Goal: Task Accomplishment & Management: Manage account settings

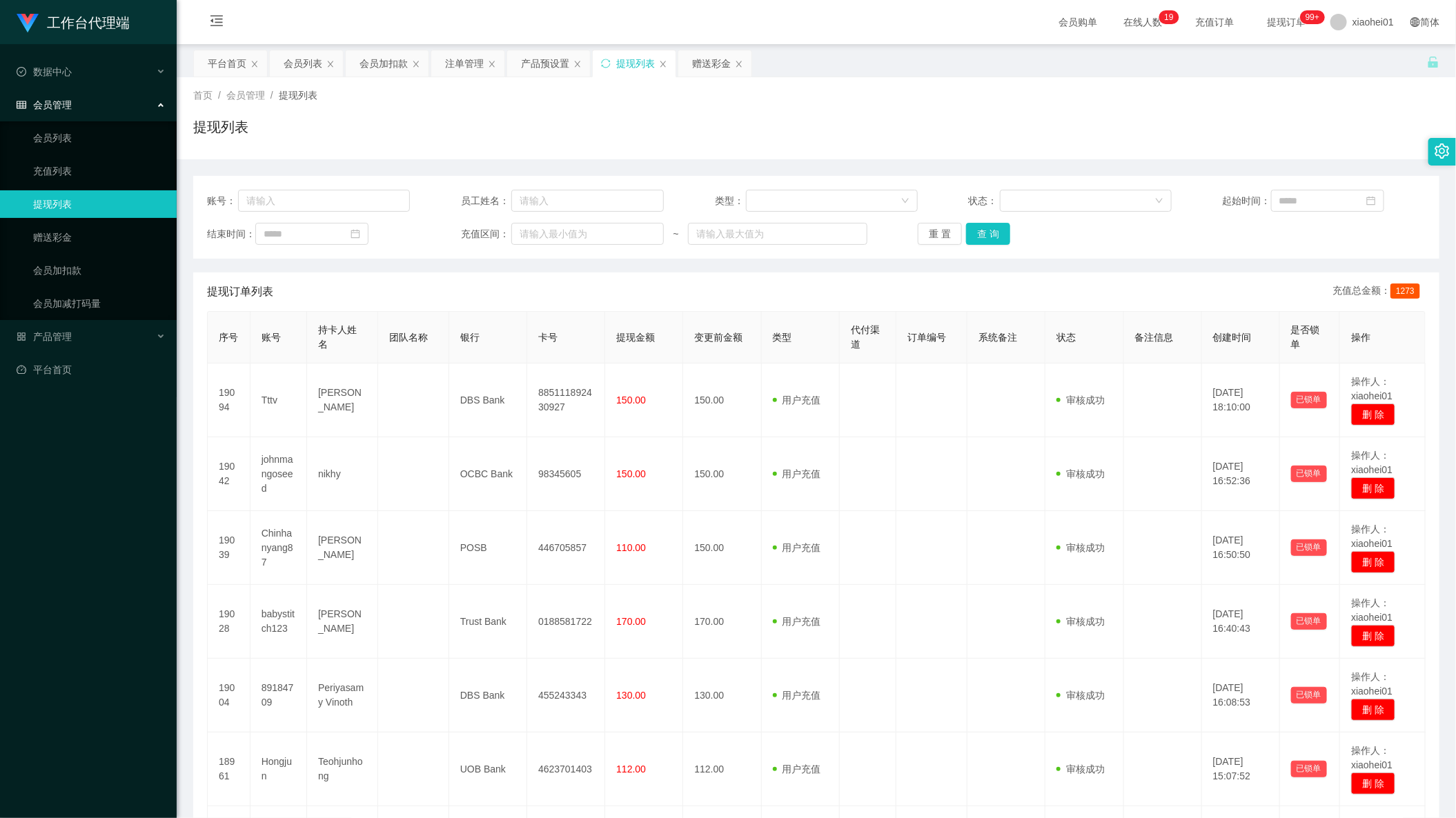
drag, startPoint x: 454, startPoint y: 70, endPoint x: 555, endPoint y: 154, distance: 131.4
click at [453, 71] on div "注单管理" at bounding box center [464, 63] width 38 height 26
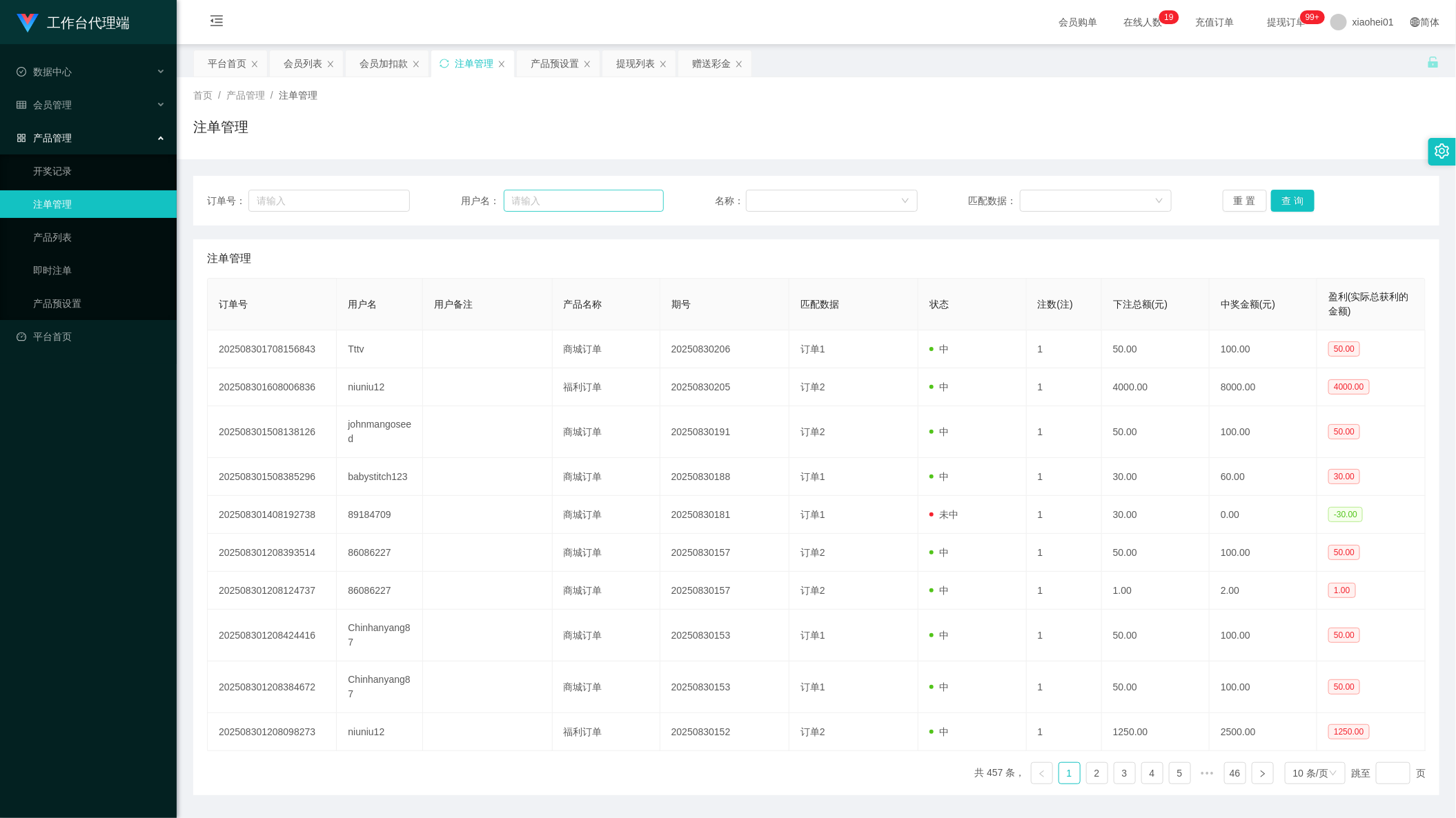
drag, startPoint x: 497, startPoint y: 197, endPoint x: 504, endPoint y: 199, distance: 7.3
click at [504, 199] on div "用户名：" at bounding box center [562, 201] width 203 height 22
click at [540, 201] on input "text" at bounding box center [584, 201] width 161 height 22
paste input "Hongjun"
type input "Hongjun"
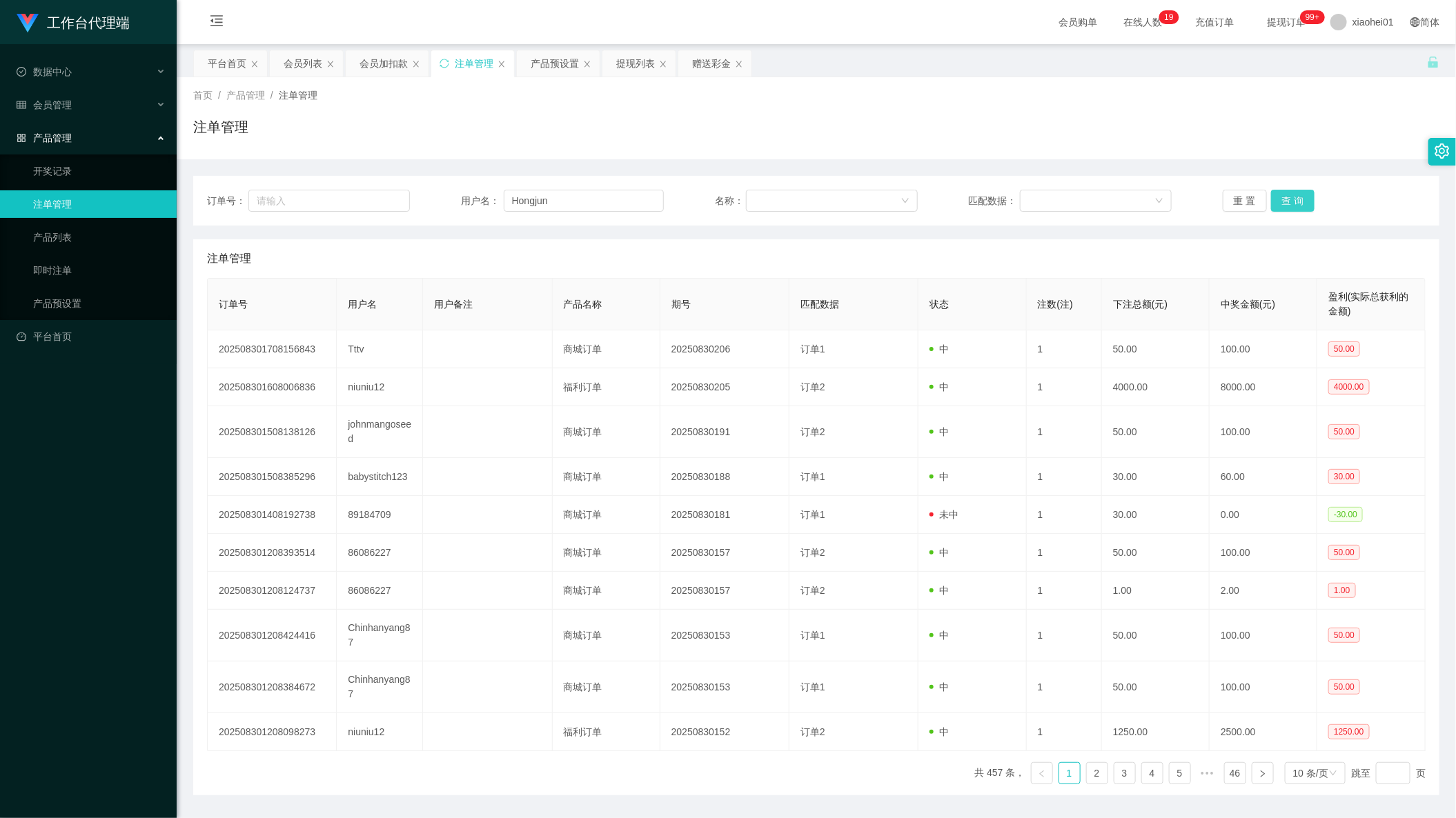
click at [1294, 208] on button "查 询" at bounding box center [1293, 201] width 44 height 22
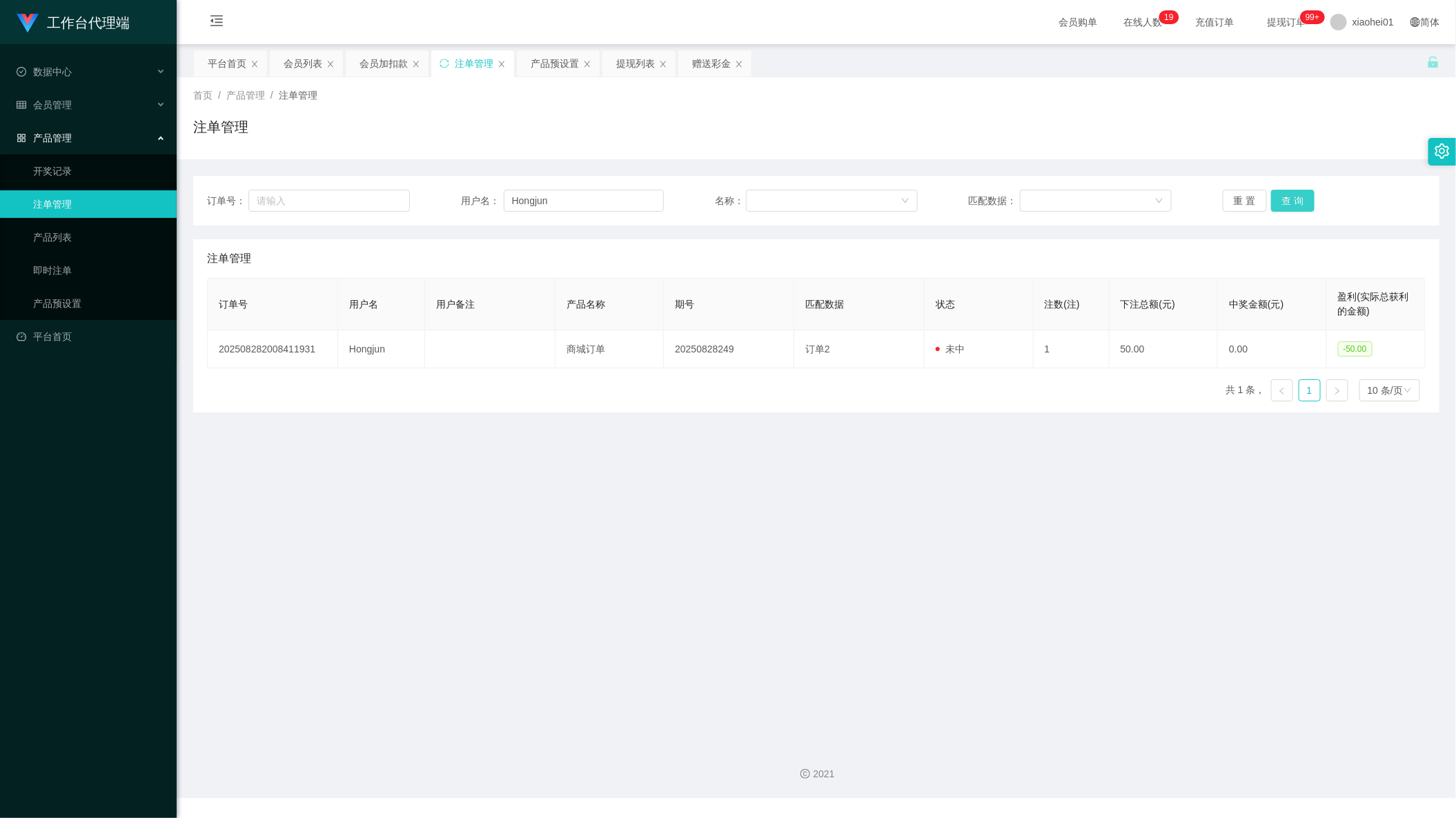
click at [1294, 208] on button "查 询" at bounding box center [1293, 201] width 44 height 22
click at [381, 62] on div "会员加扣款" at bounding box center [383, 63] width 48 height 26
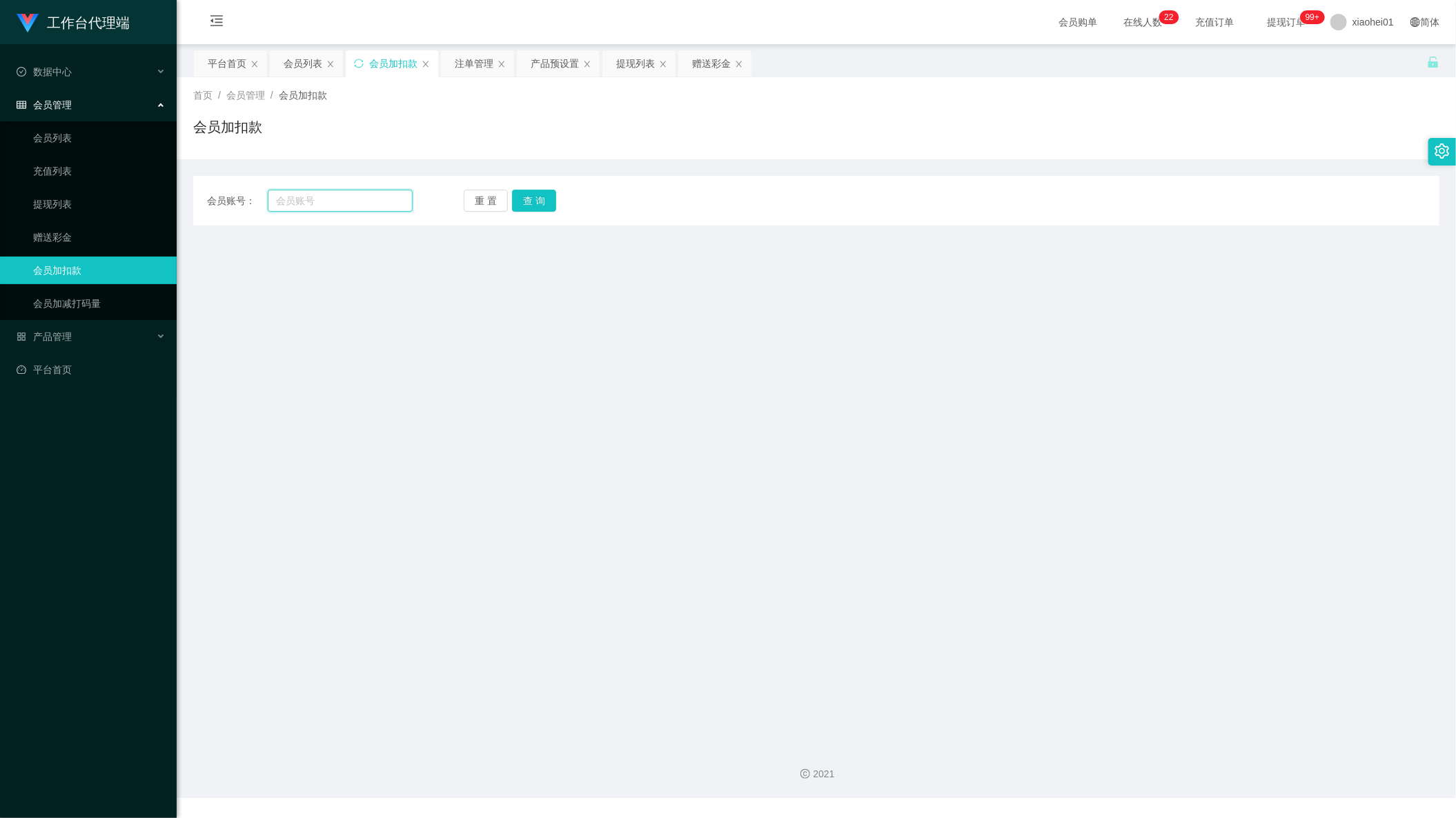
click at [387, 192] on input "text" at bounding box center [339, 201] width 145 height 22
paste input "Chinhanyang87"
type input "Chinhanyang87"
click at [541, 195] on button "查 询" at bounding box center [534, 201] width 44 height 22
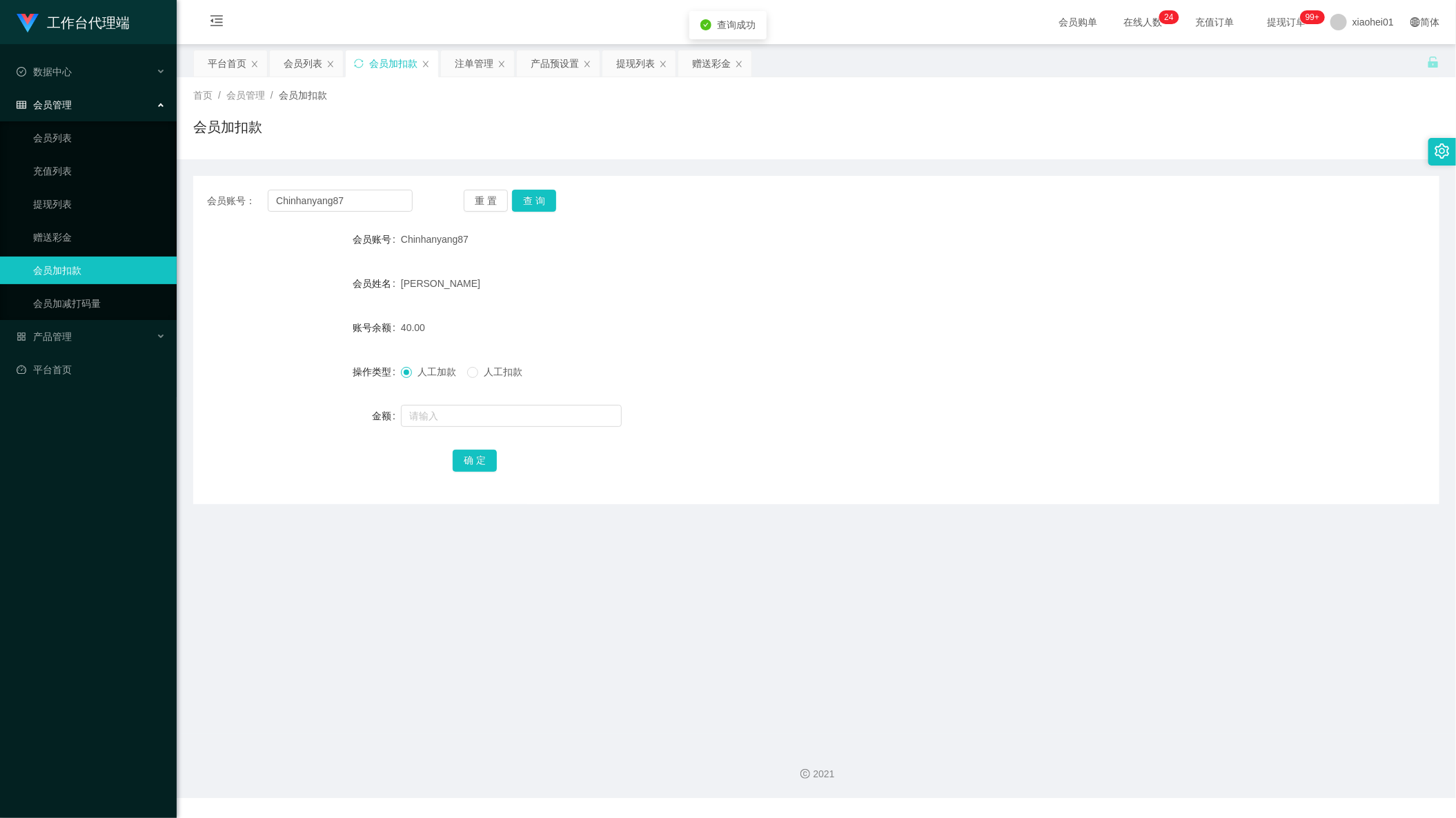
click at [483, 400] on form "会员账号 Chinhanyang87 会员姓名 Chin Han yang 账号余额 40.00 操作类型 人工加款 人工扣款 金额 确 定" at bounding box center [816, 349] width 1246 height 248
click at [486, 423] on input "text" at bounding box center [511, 416] width 221 height 22
type input "100"
drag, startPoint x: 474, startPoint y: 457, endPoint x: 495, endPoint y: 447, distance: 23.3
click at [474, 457] on button "确 定" at bounding box center [474, 461] width 44 height 22
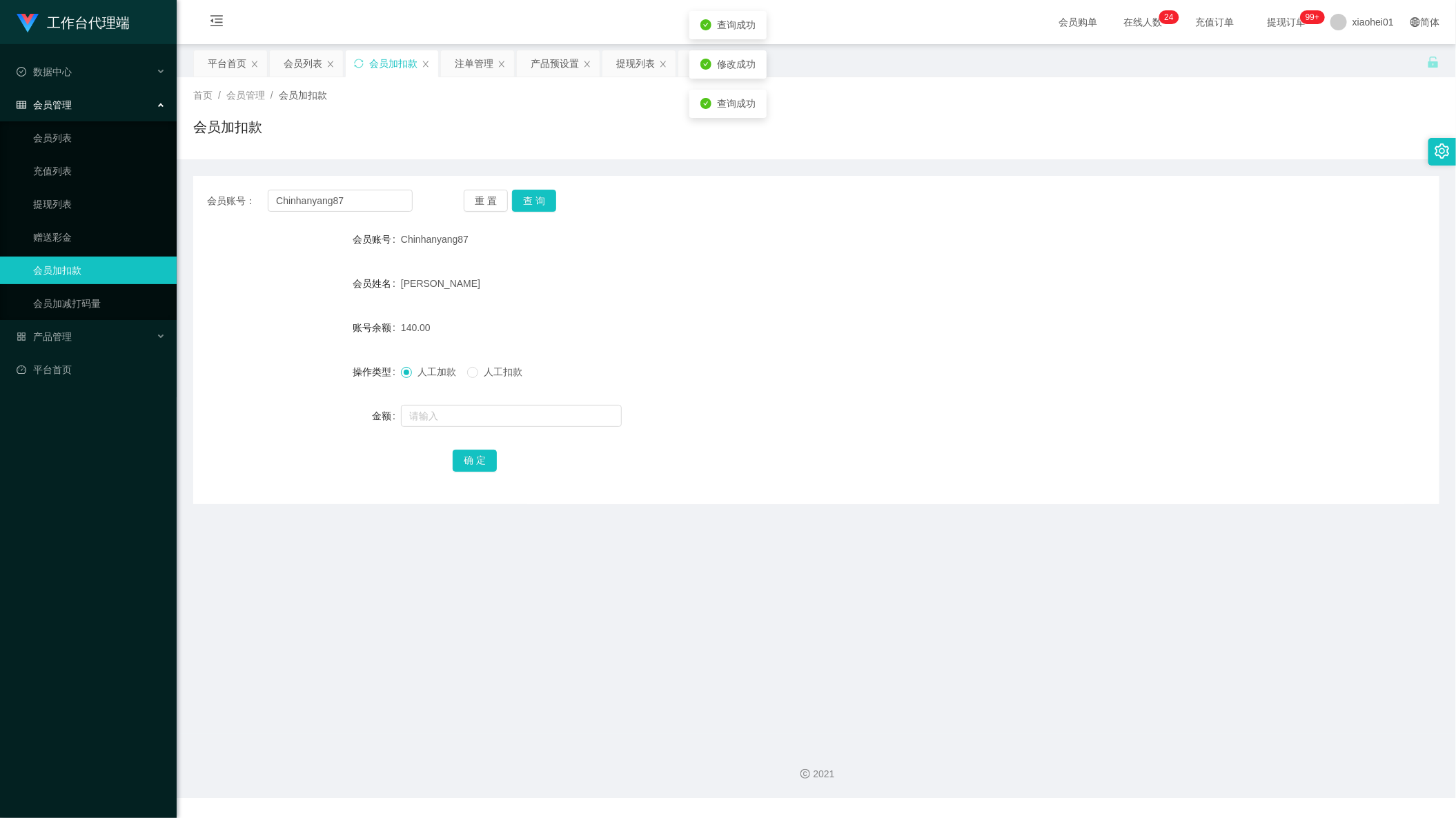
click at [752, 363] on div "人工加款 人工扣款" at bounding box center [764, 372] width 727 height 27
click at [640, 71] on div "提现列表" at bounding box center [635, 63] width 38 height 26
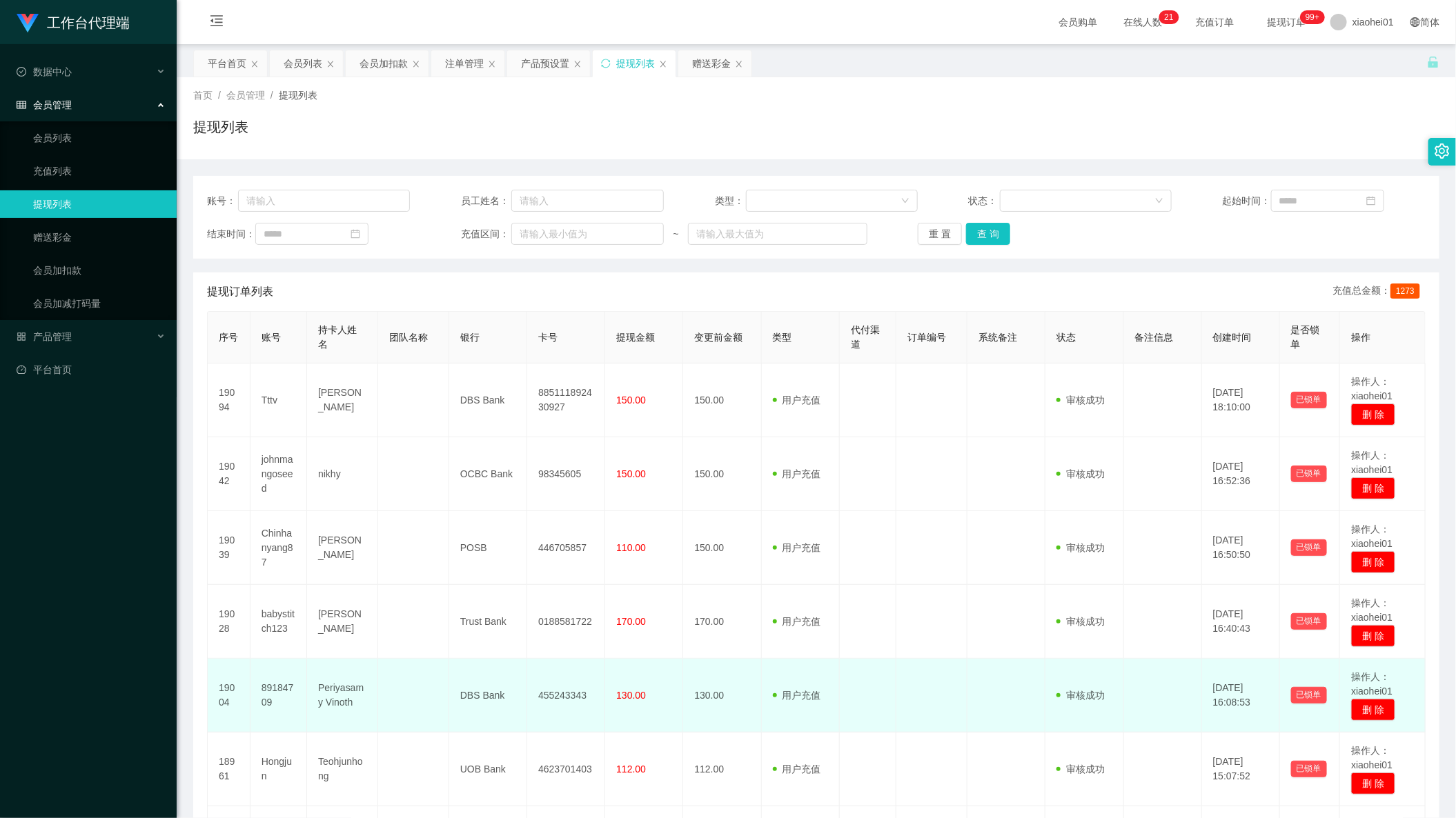
click at [644, 677] on td "130.00" at bounding box center [643, 695] width 78 height 74
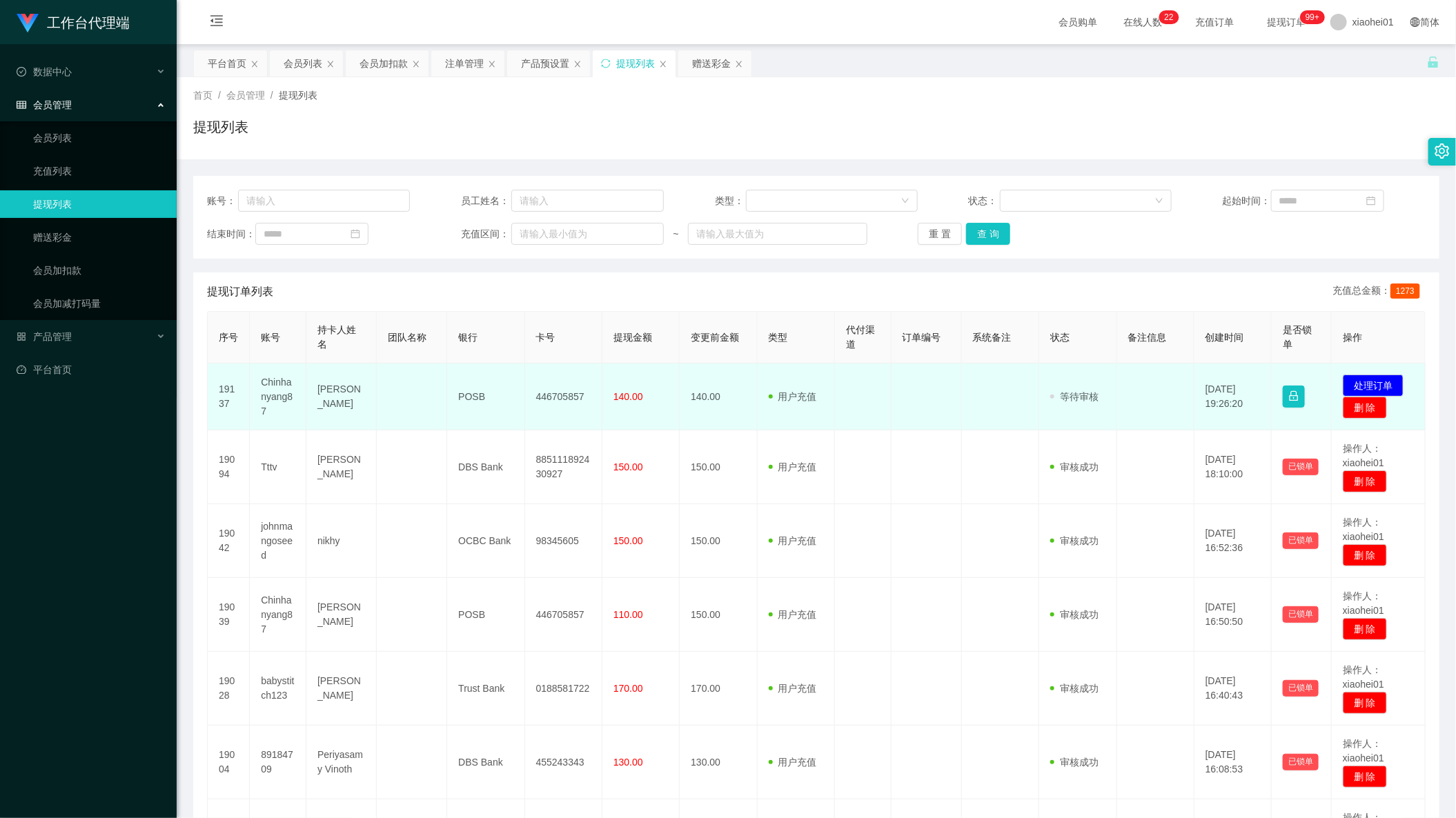
click at [556, 400] on td "446705857" at bounding box center [564, 397] width 78 height 67
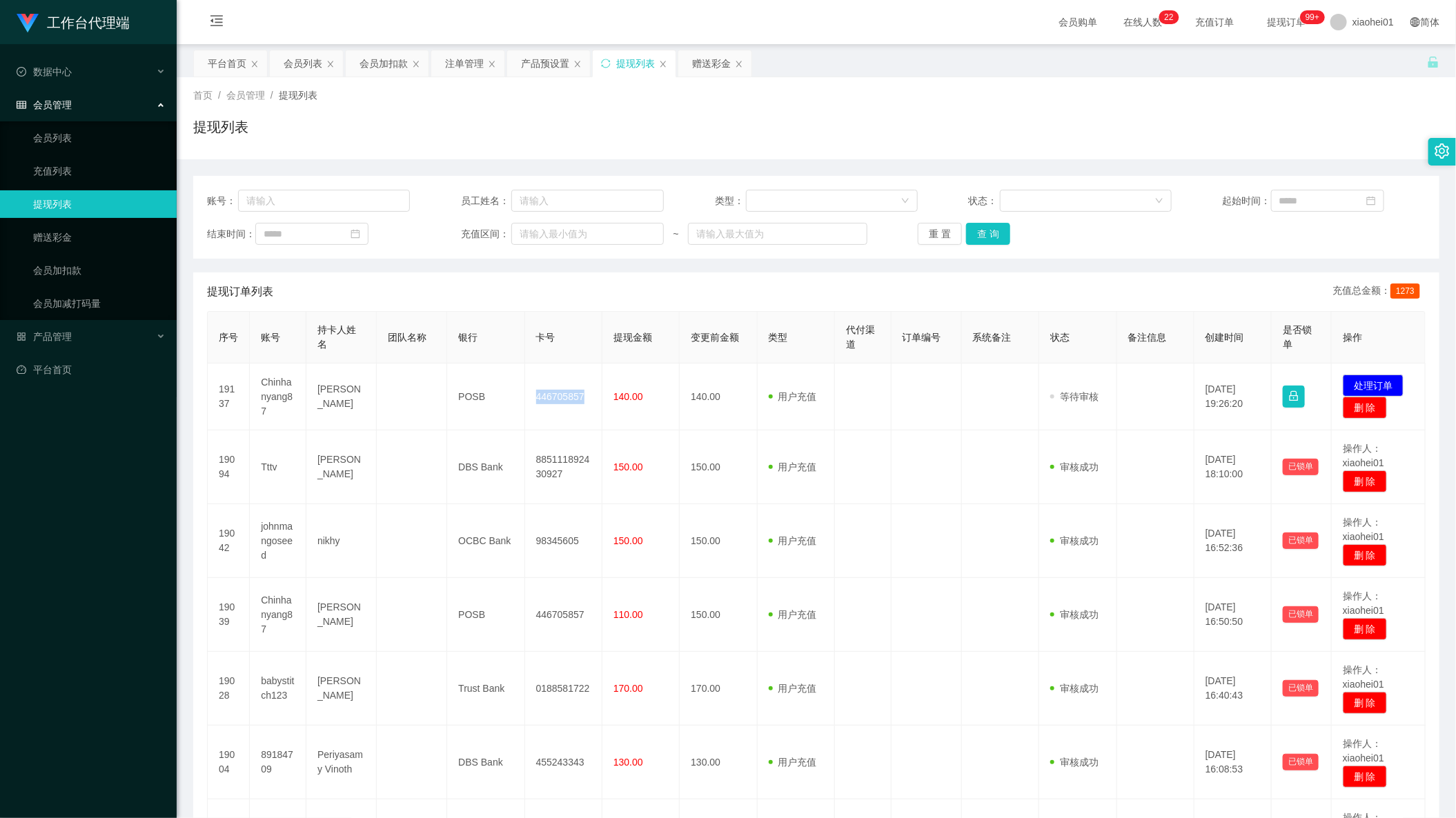
copy td "446705857"
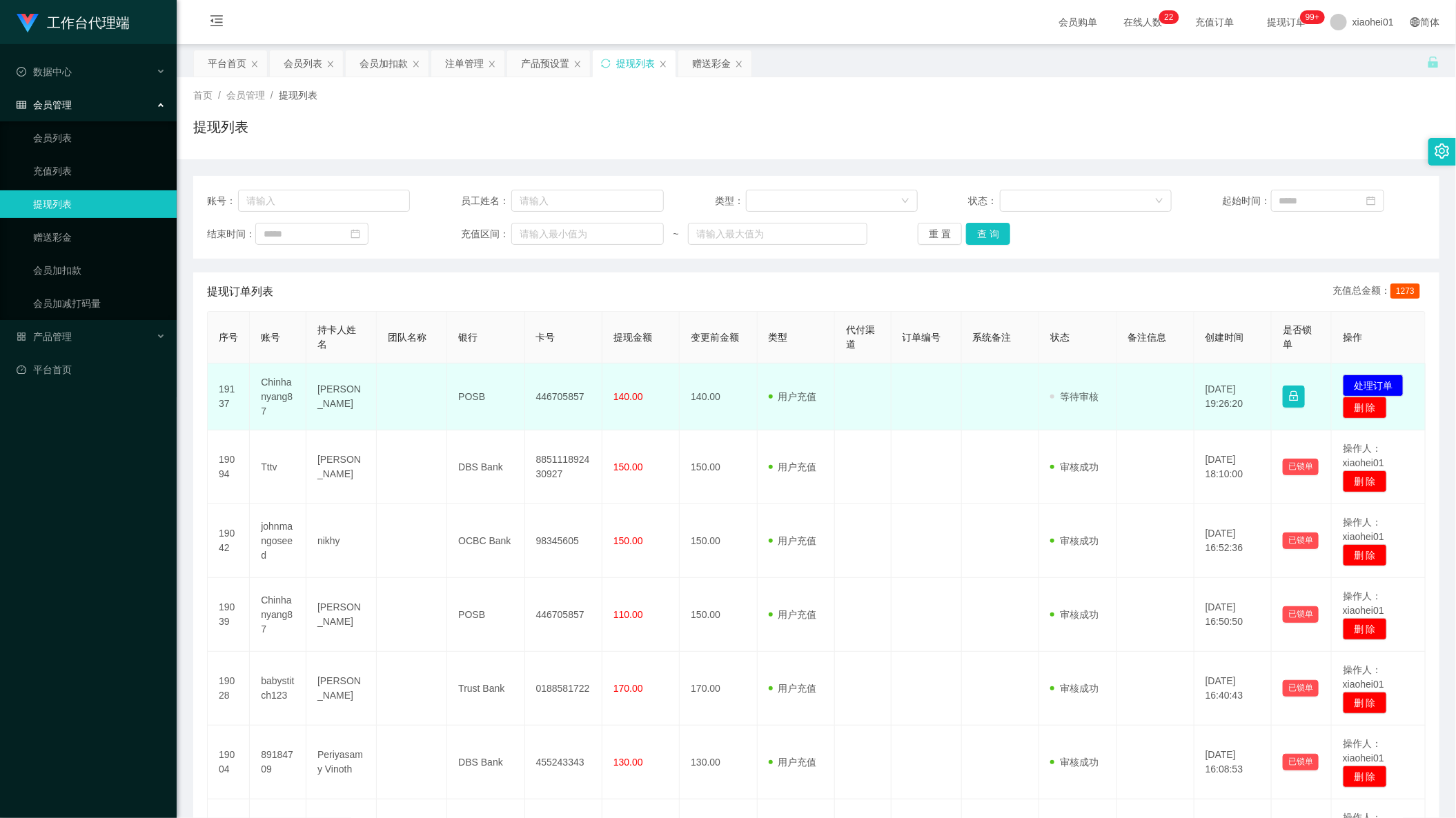
drag, startPoint x: 274, startPoint y: 375, endPoint x: 278, endPoint y: 406, distance: 31.3
click at [276, 398] on td "Chinhanyang87" at bounding box center [278, 397] width 57 height 67
click at [278, 406] on td "Chinhanyang87" at bounding box center [278, 397] width 57 height 67
click at [272, 393] on td "Chinhanyang87" at bounding box center [278, 397] width 57 height 67
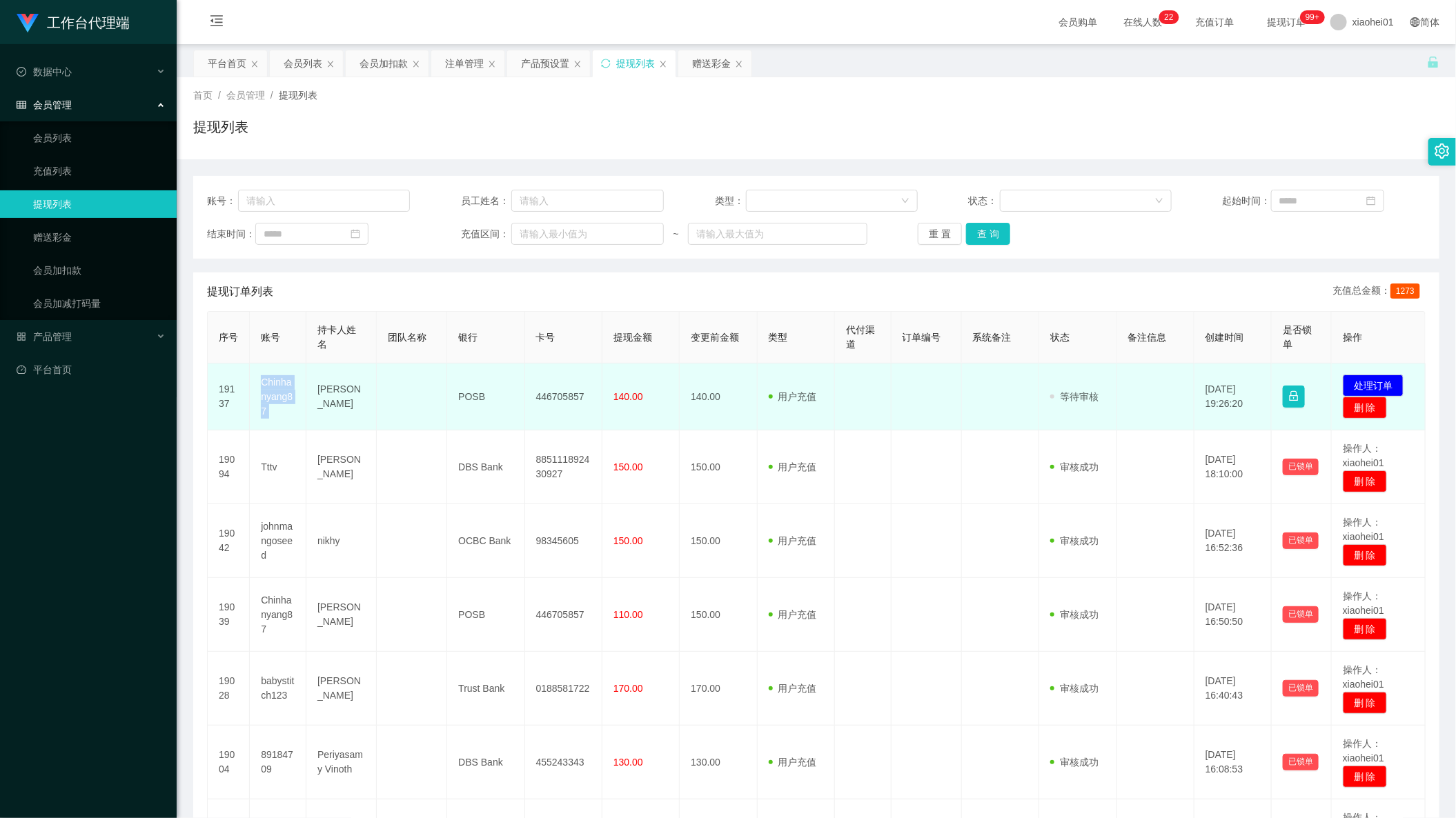
click at [272, 393] on td "Chinhanyang87" at bounding box center [278, 397] width 57 height 67
copy td "Chinhanyang87"
click at [295, 410] on td "Chinhanyang87" at bounding box center [278, 397] width 57 height 67
click at [267, 389] on td "Chinhanyang87" at bounding box center [278, 397] width 57 height 67
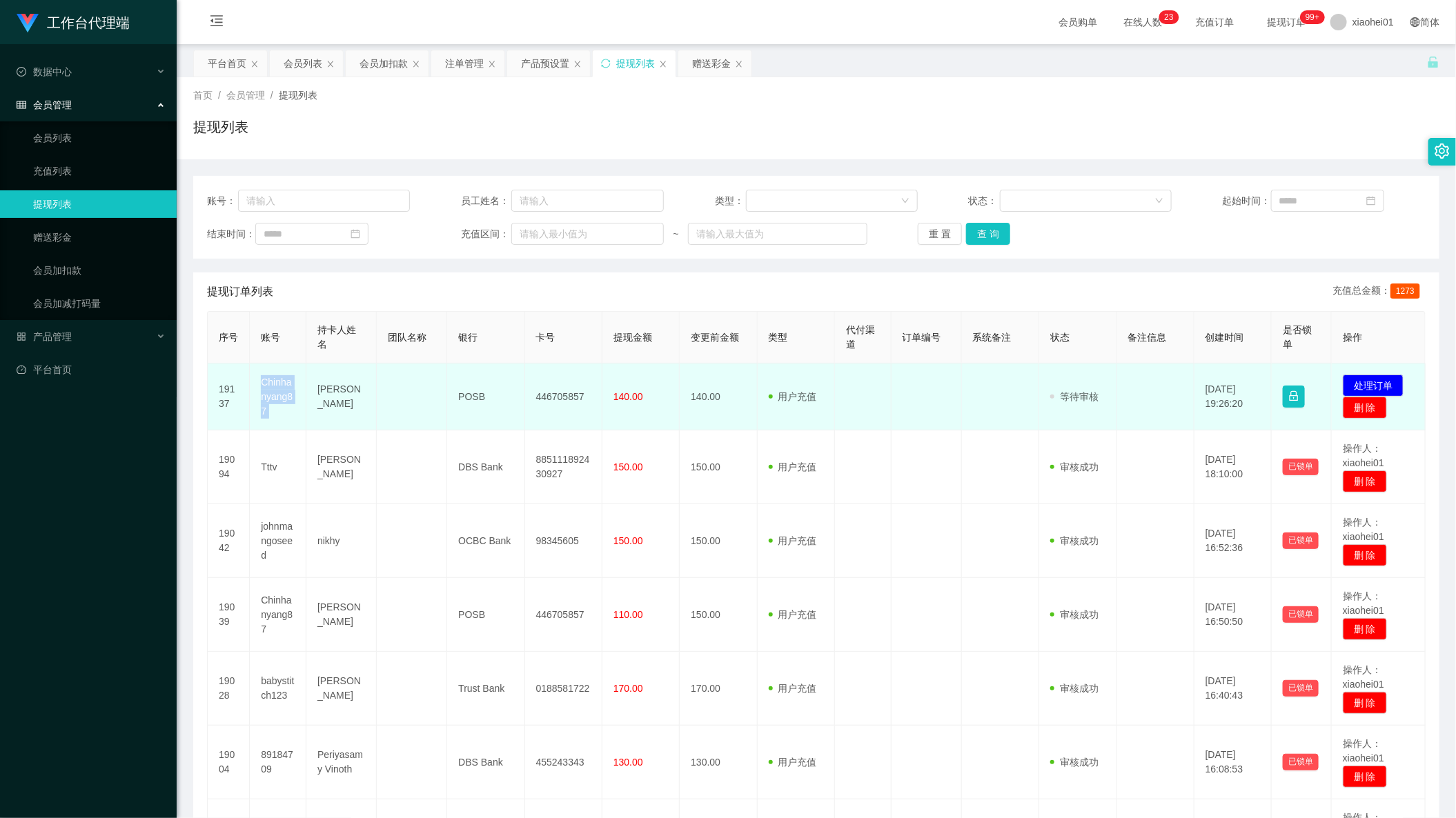
click at [267, 389] on td "Chinhanyang87" at bounding box center [278, 397] width 57 height 67
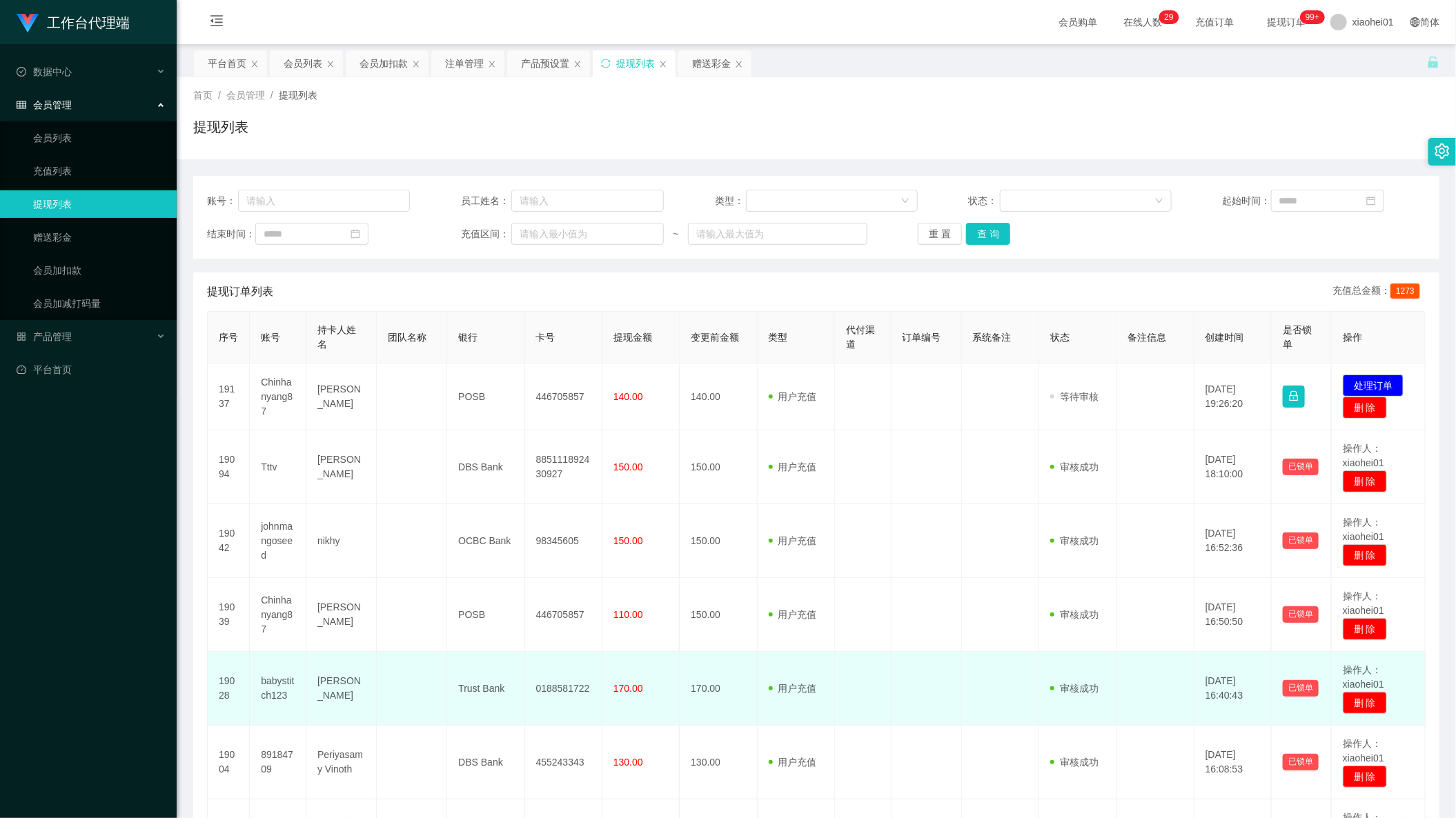
drag, startPoint x: 453, startPoint y: 672, endPoint x: 484, endPoint y: 664, distance: 32.0
click at [453, 672] on td "Trust Bank" at bounding box center [485, 689] width 78 height 74
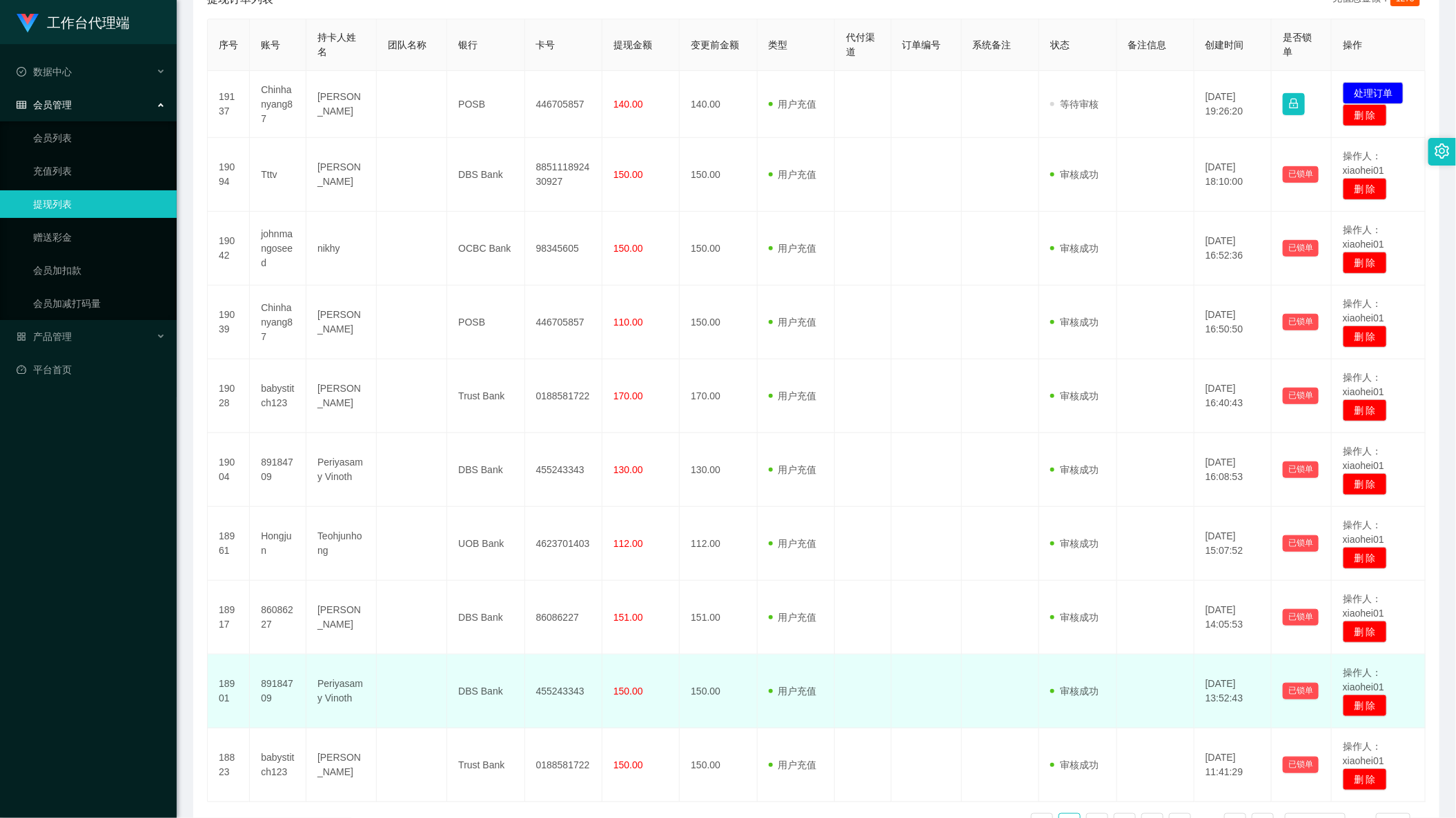
scroll to position [388, 0]
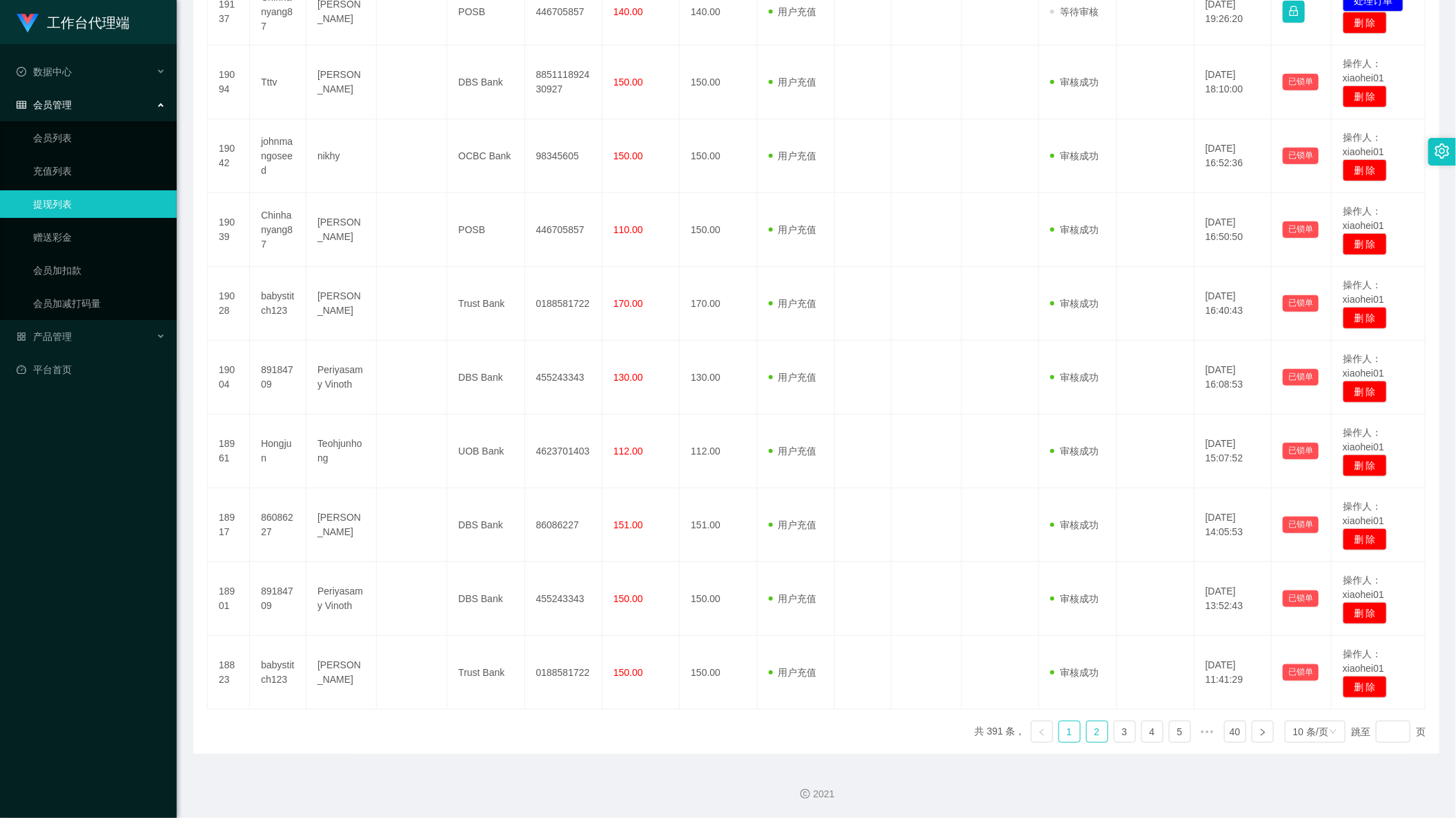
click at [1089, 735] on link "2" at bounding box center [1097, 731] width 21 height 21
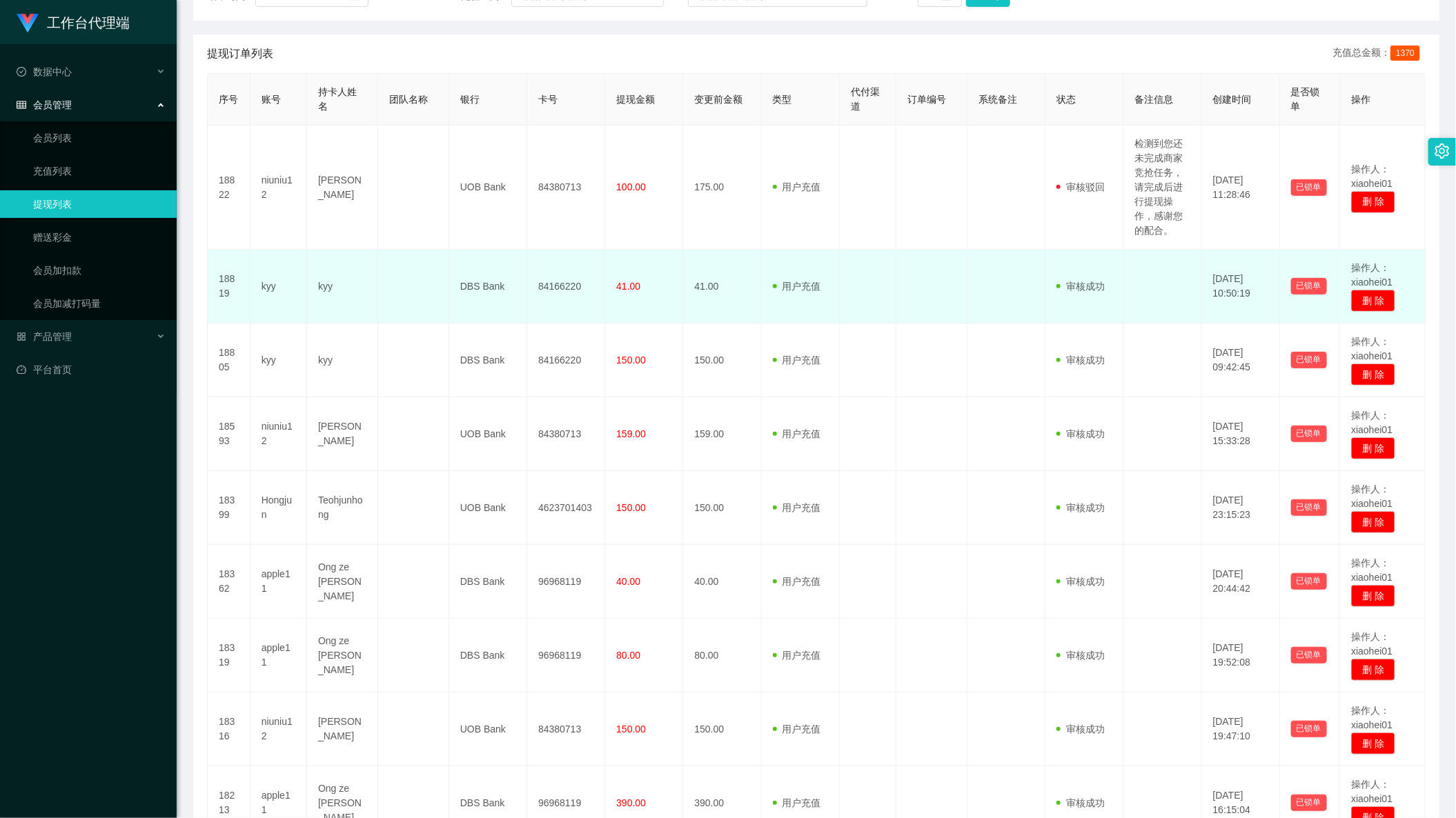
scroll to position [215, 0]
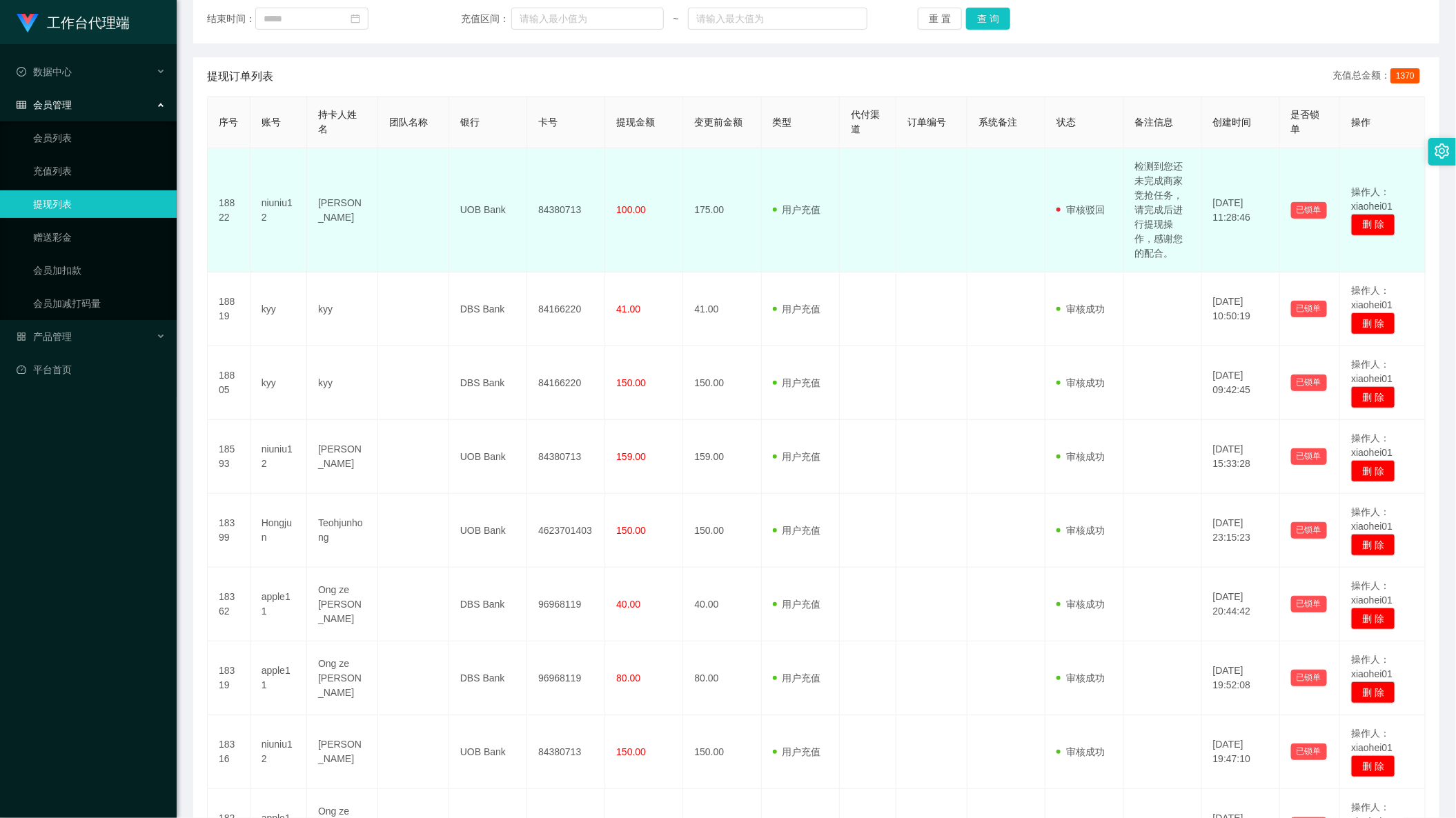
click at [1149, 220] on td "检测到您还未完成商家竞抢任务，请完成后进行提现操作，感谢您的配合。" at bounding box center [1162, 211] width 78 height 124
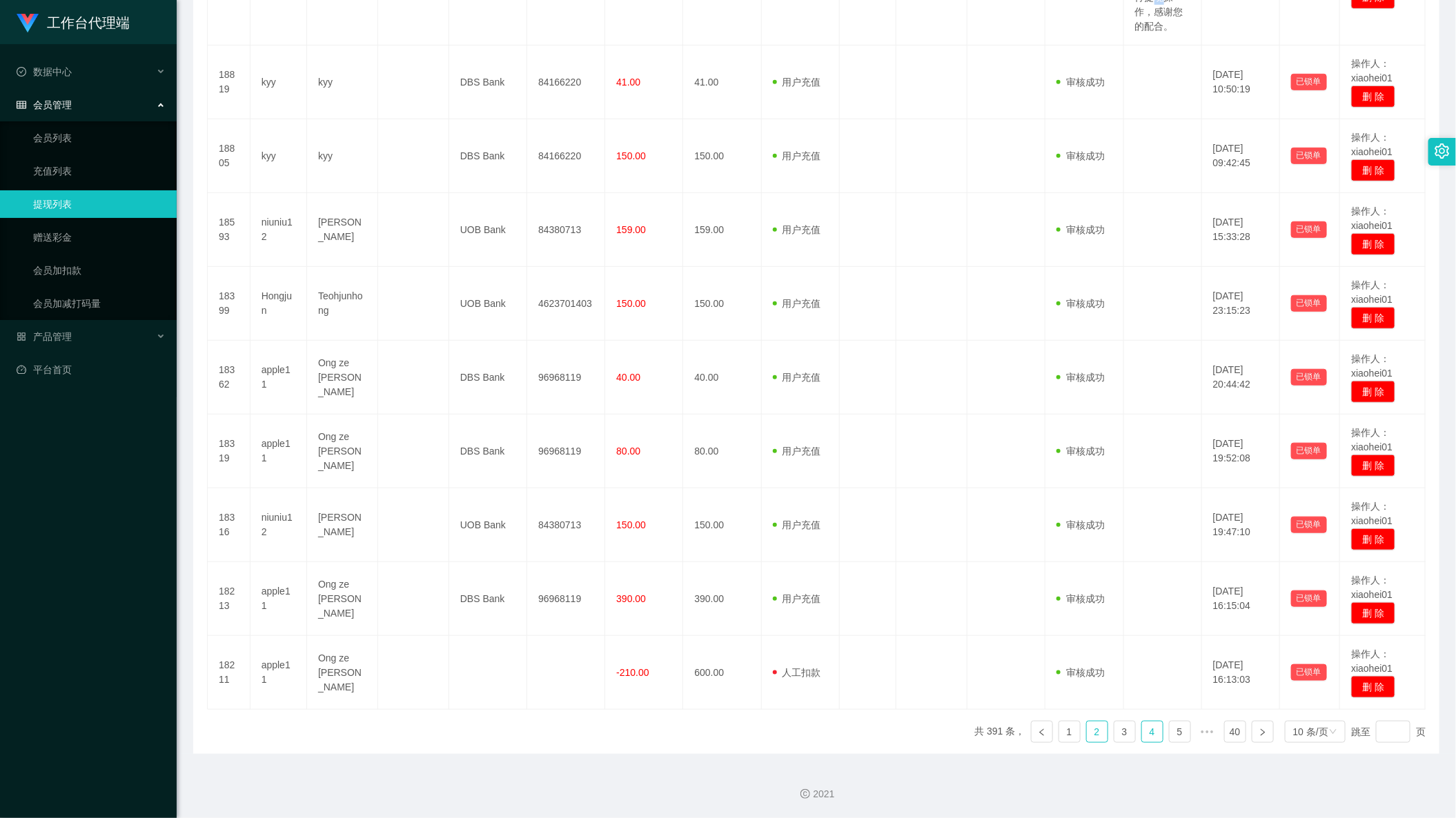
scroll to position [445, 0]
click at [1114, 732] on link "3" at bounding box center [1124, 731] width 21 height 21
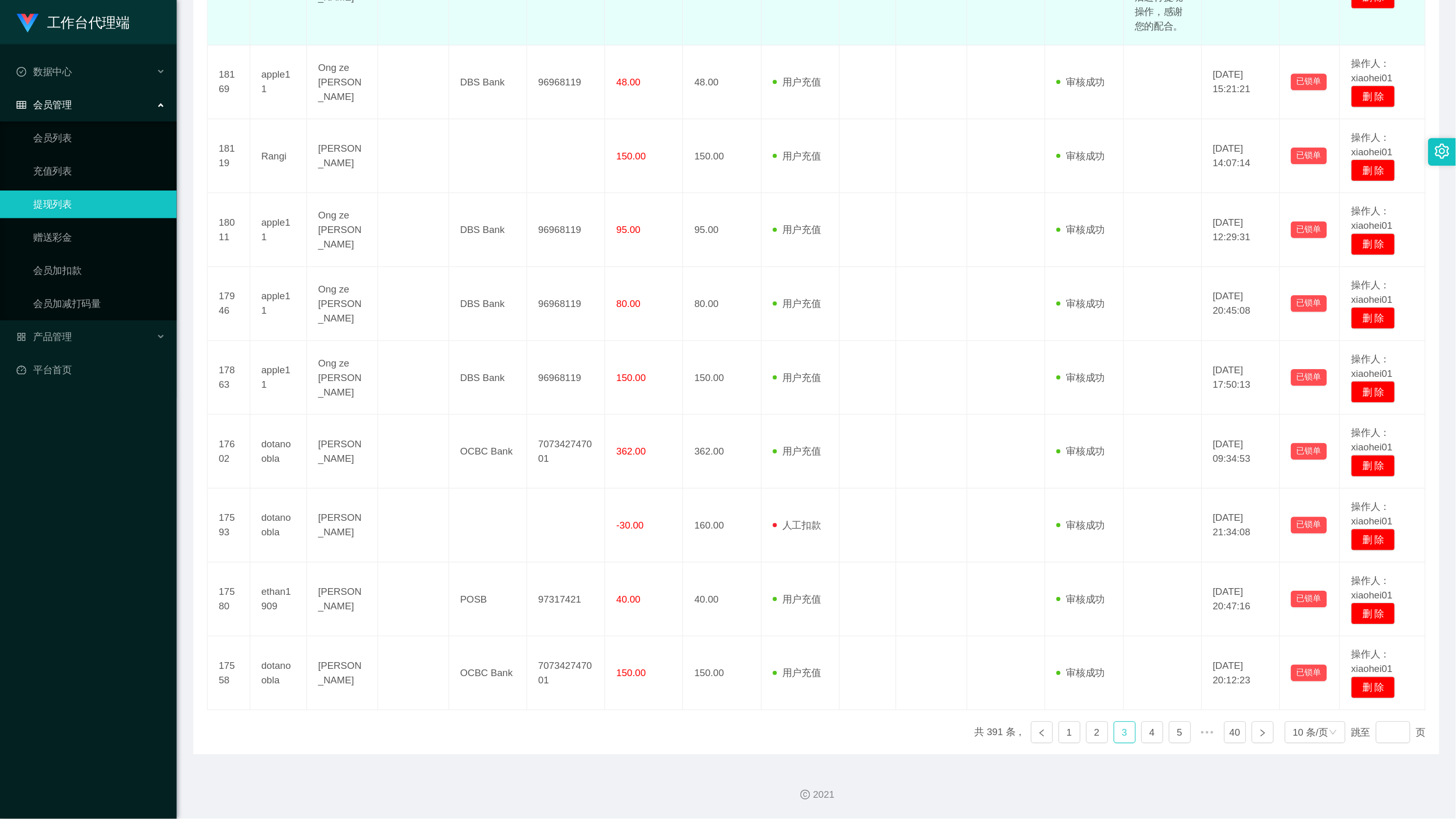
scroll to position [75, 0]
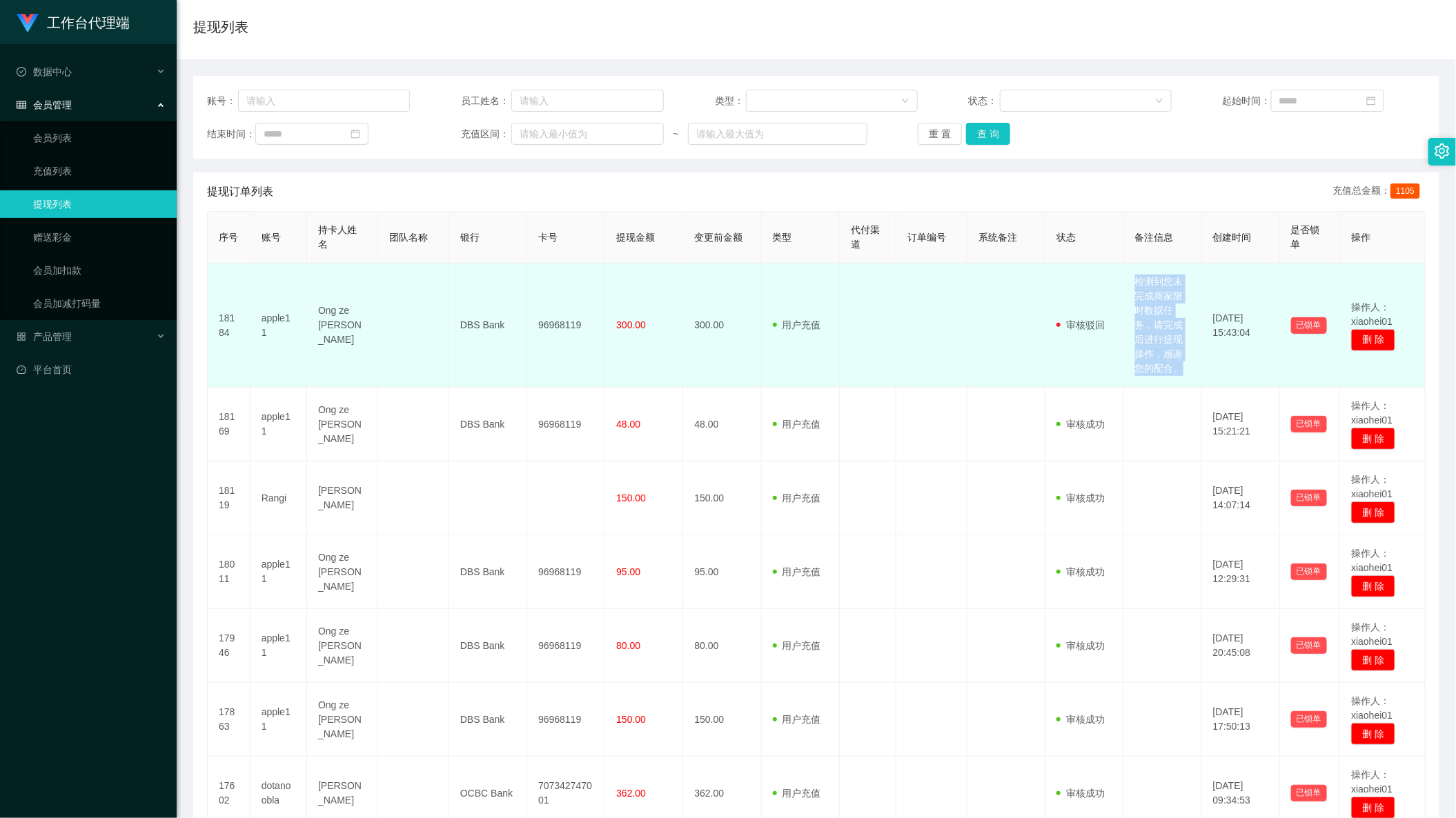
drag, startPoint x: 1116, startPoint y: 274, endPoint x: 1179, endPoint y: 369, distance: 114.0
click at [1179, 369] on td "检测到您未完成商家限时数据任务，请完成后进行提现操作，感谢您的配合。" at bounding box center [1162, 326] width 78 height 124
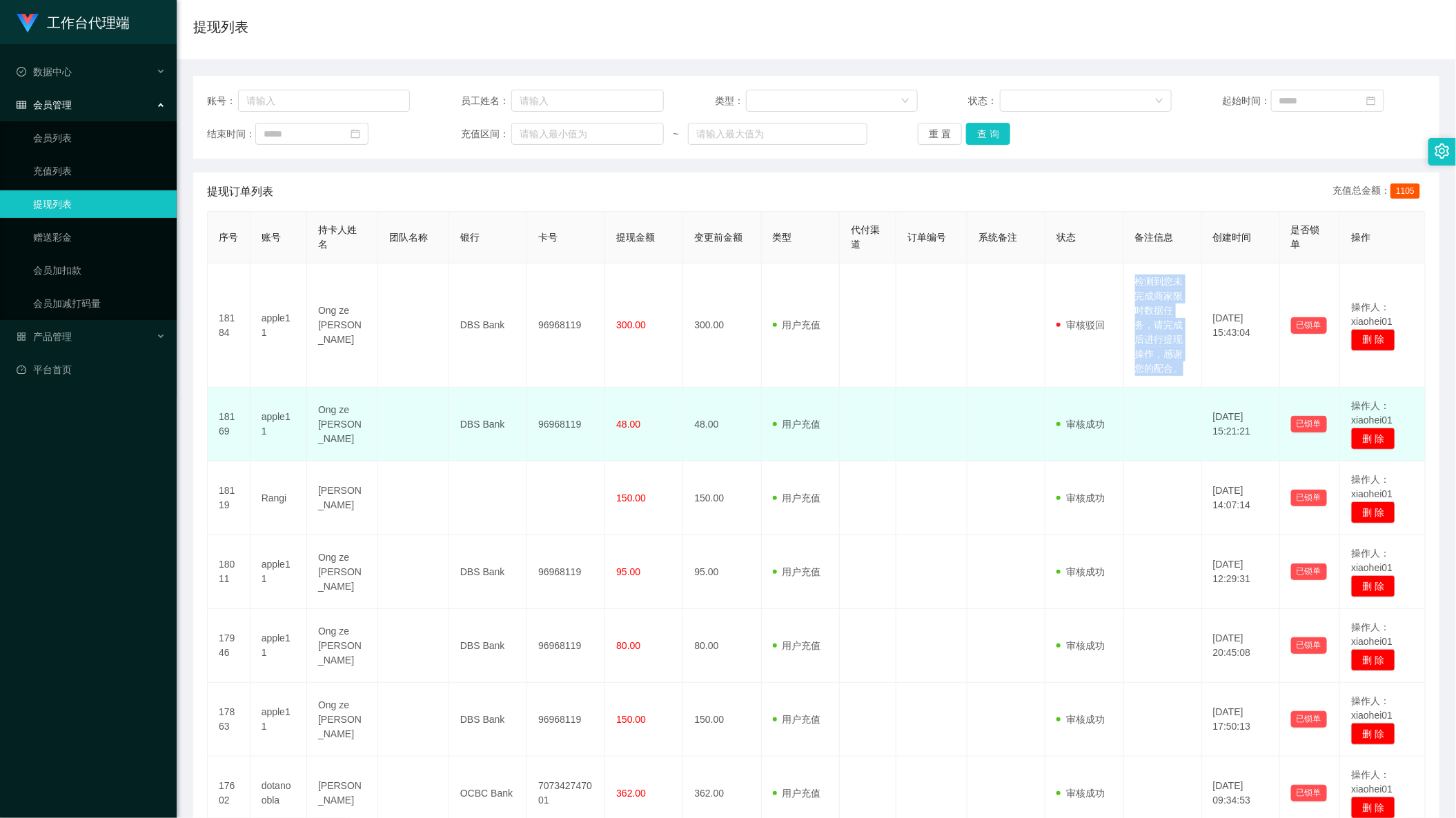
copy td "检测到您未完成商家限时数据任务，请完成后进行提现操作，感谢您的配合。"
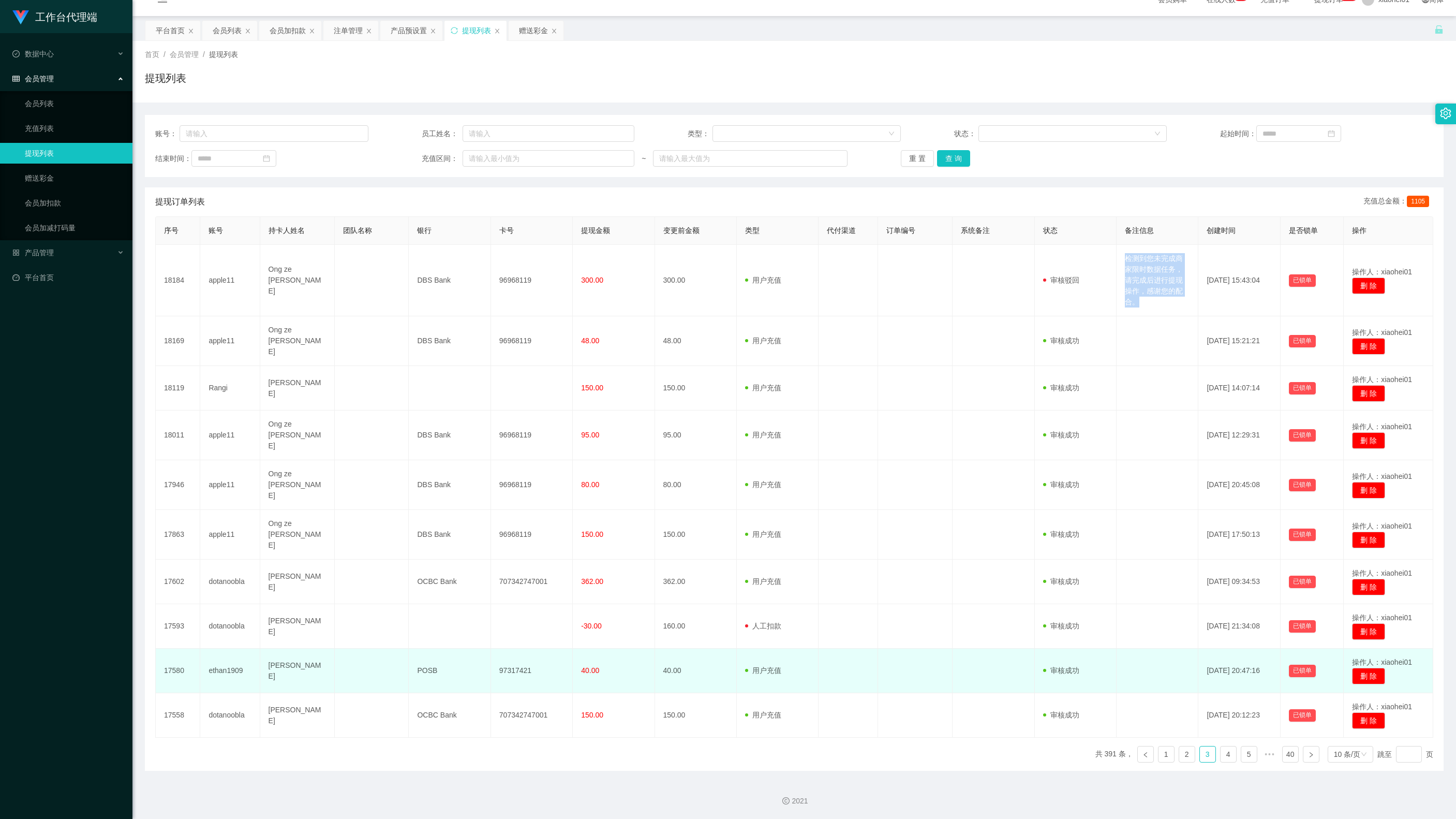
scroll to position [20, 0]
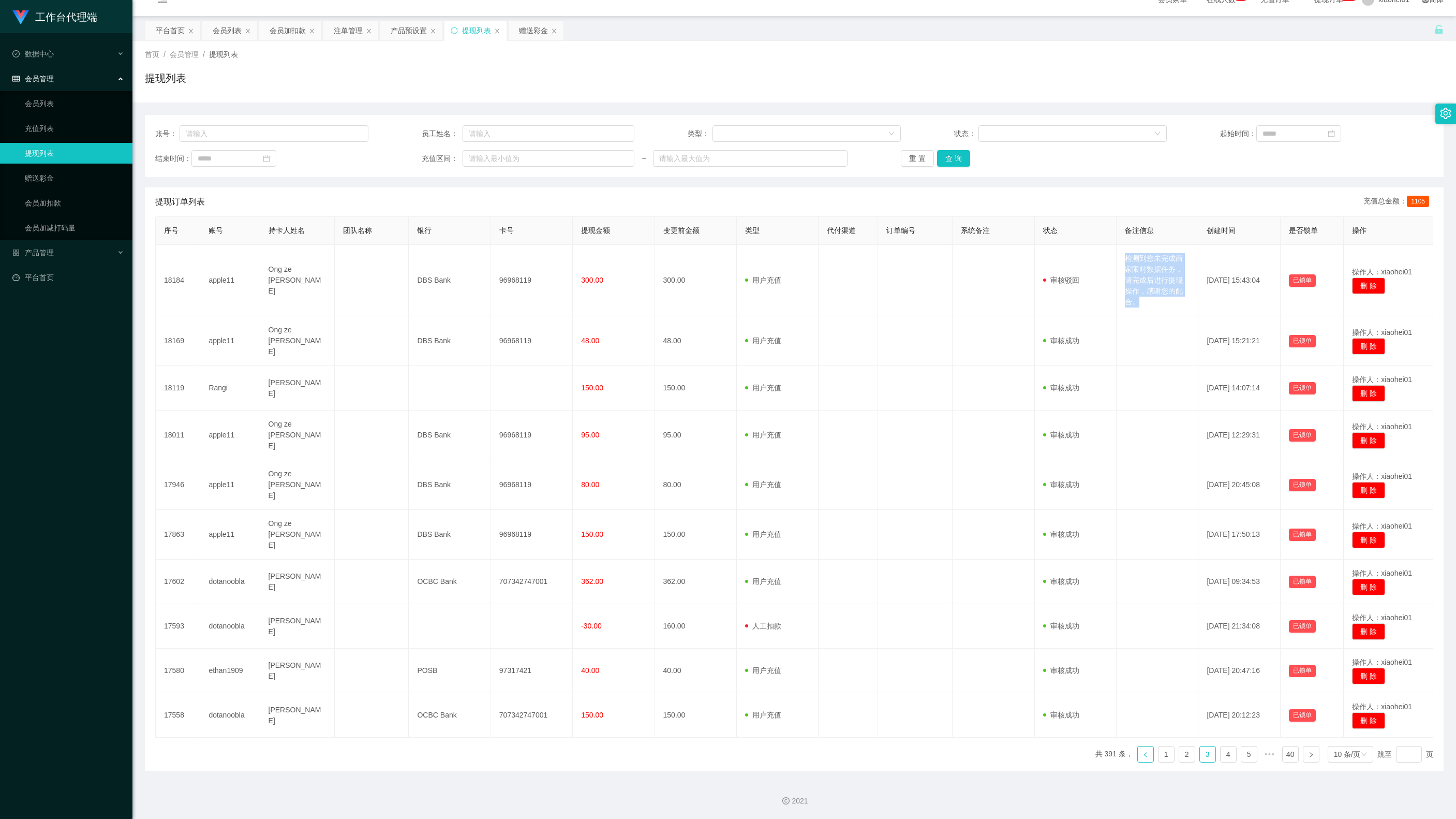
click at [1091, 613] on link at bounding box center [1145, 754] width 16 height 16
click at [1091, 613] on link "1" at bounding box center [1166, 754] width 16 height 16
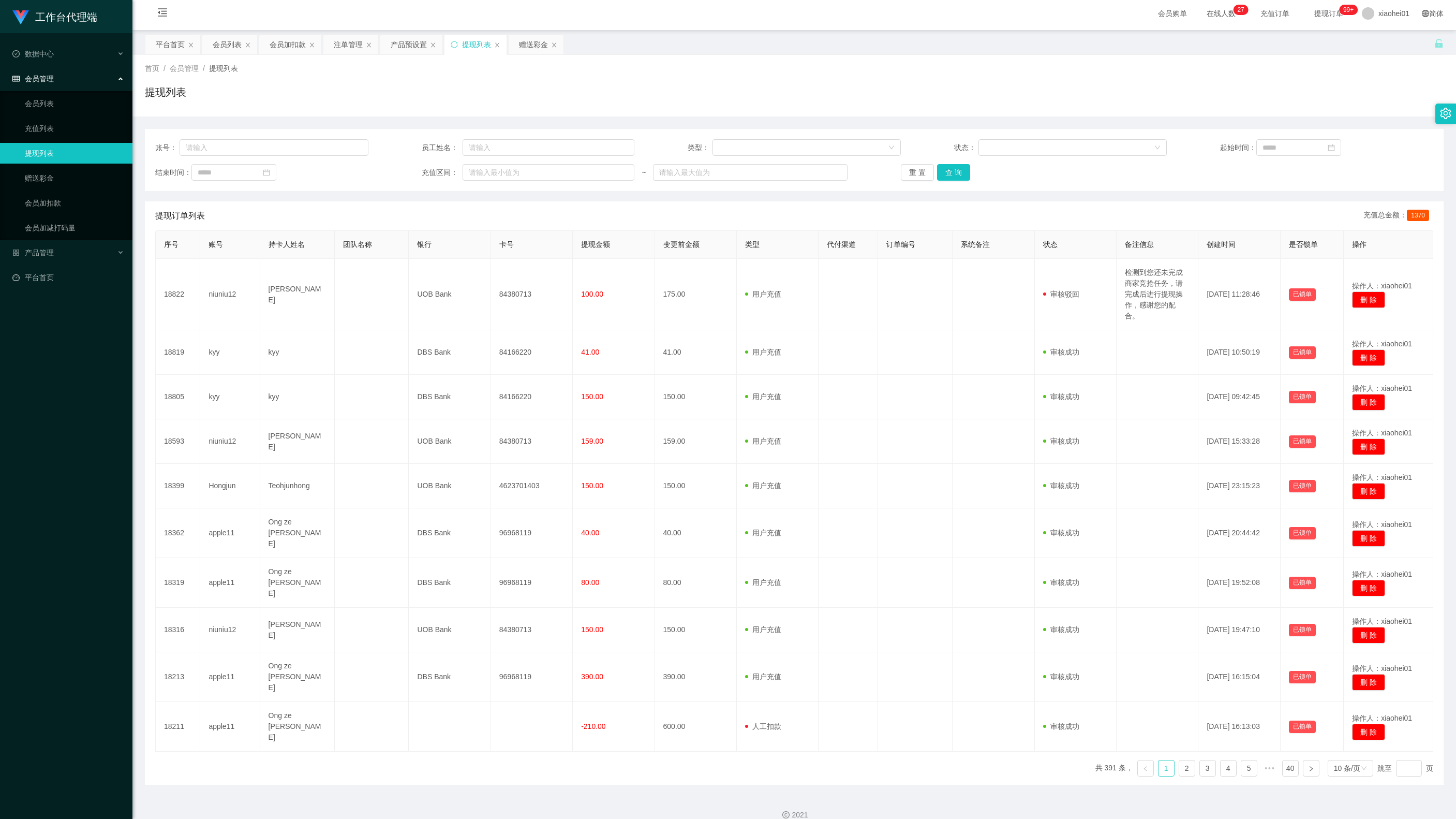
scroll to position [0, 0]
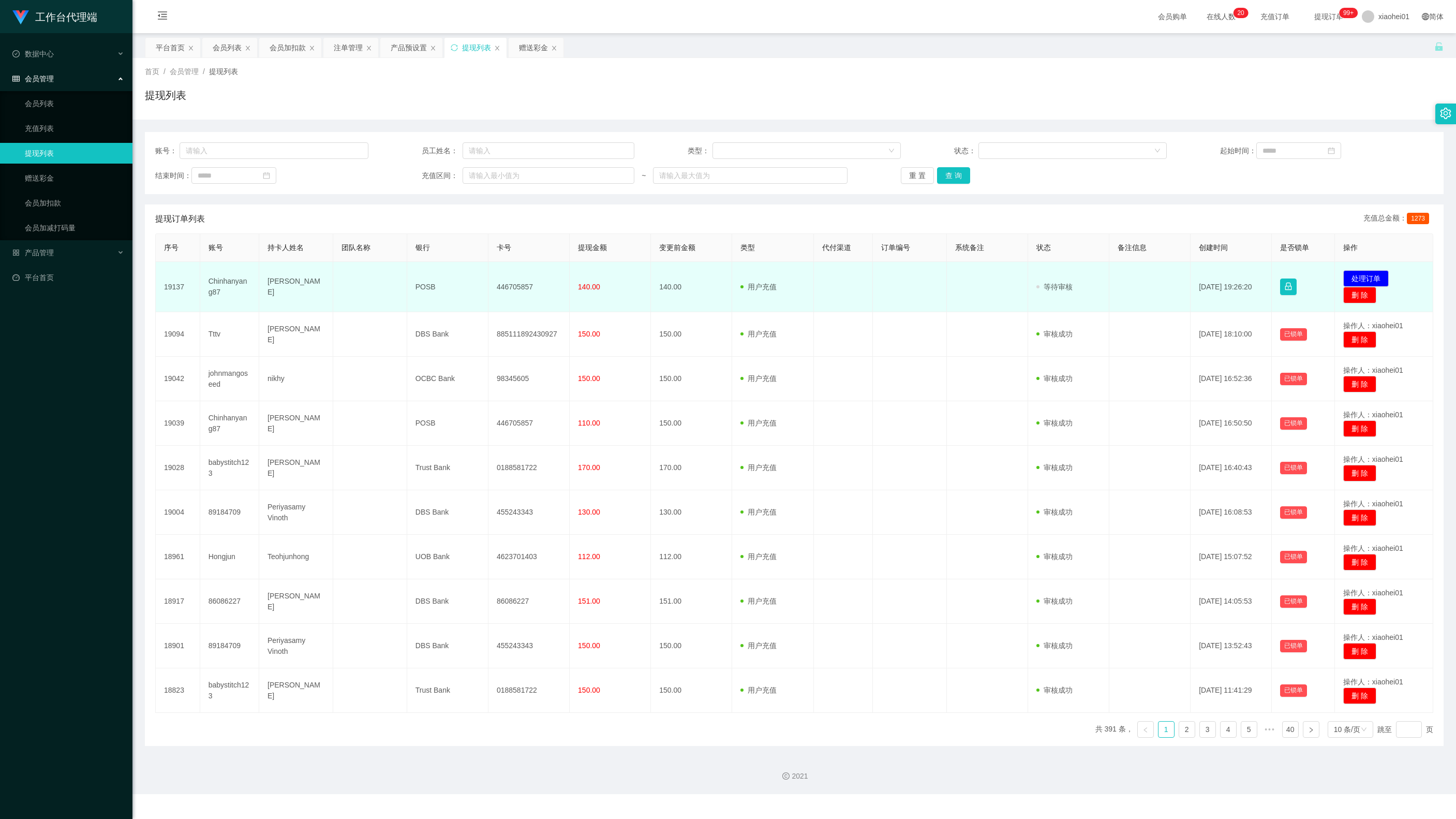
click at [1091, 269] on td "发起代付 处理订单 删 除" at bounding box center [1384, 287] width 99 height 50
click at [1091, 275] on button "处理订单" at bounding box center [1366, 278] width 46 height 16
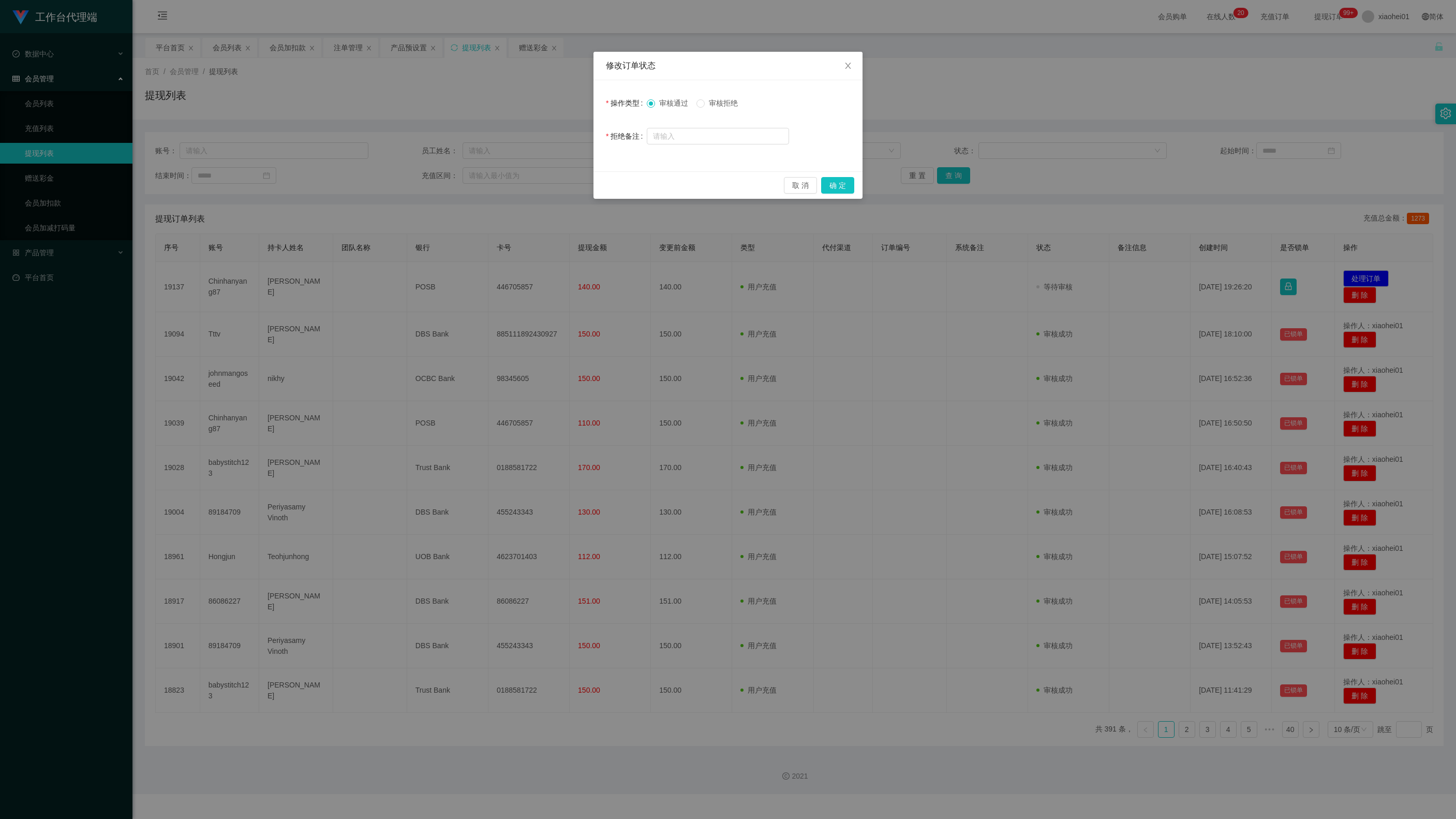
drag, startPoint x: 738, startPoint y: 99, endPoint x: 738, endPoint y: 109, distance: 10.0
click at [738, 99] on span "审核拒绝" at bounding box center [723, 103] width 37 height 8
click at [715, 140] on input "text" at bounding box center [718, 136] width 142 height 16
paste input "检测到您未完成商家爱心公益任务，请完成后进行提现操作，感谢您的配合。"
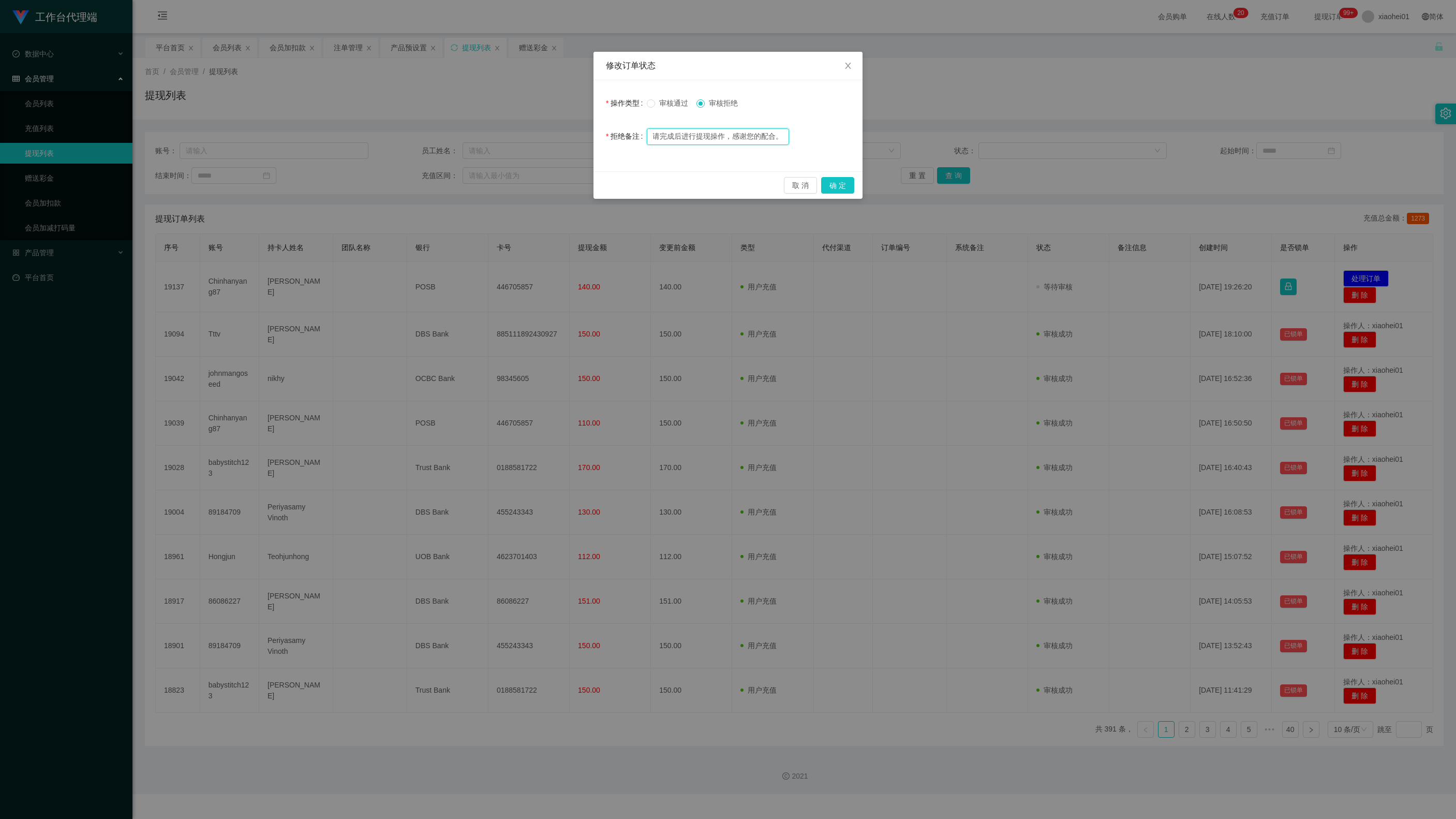
type input "检测到您未完成商家爱心公益任务，请完成后进行提现操作，感谢您的配合。"
click at [840, 187] on button "确 定" at bounding box center [837, 185] width 33 height 16
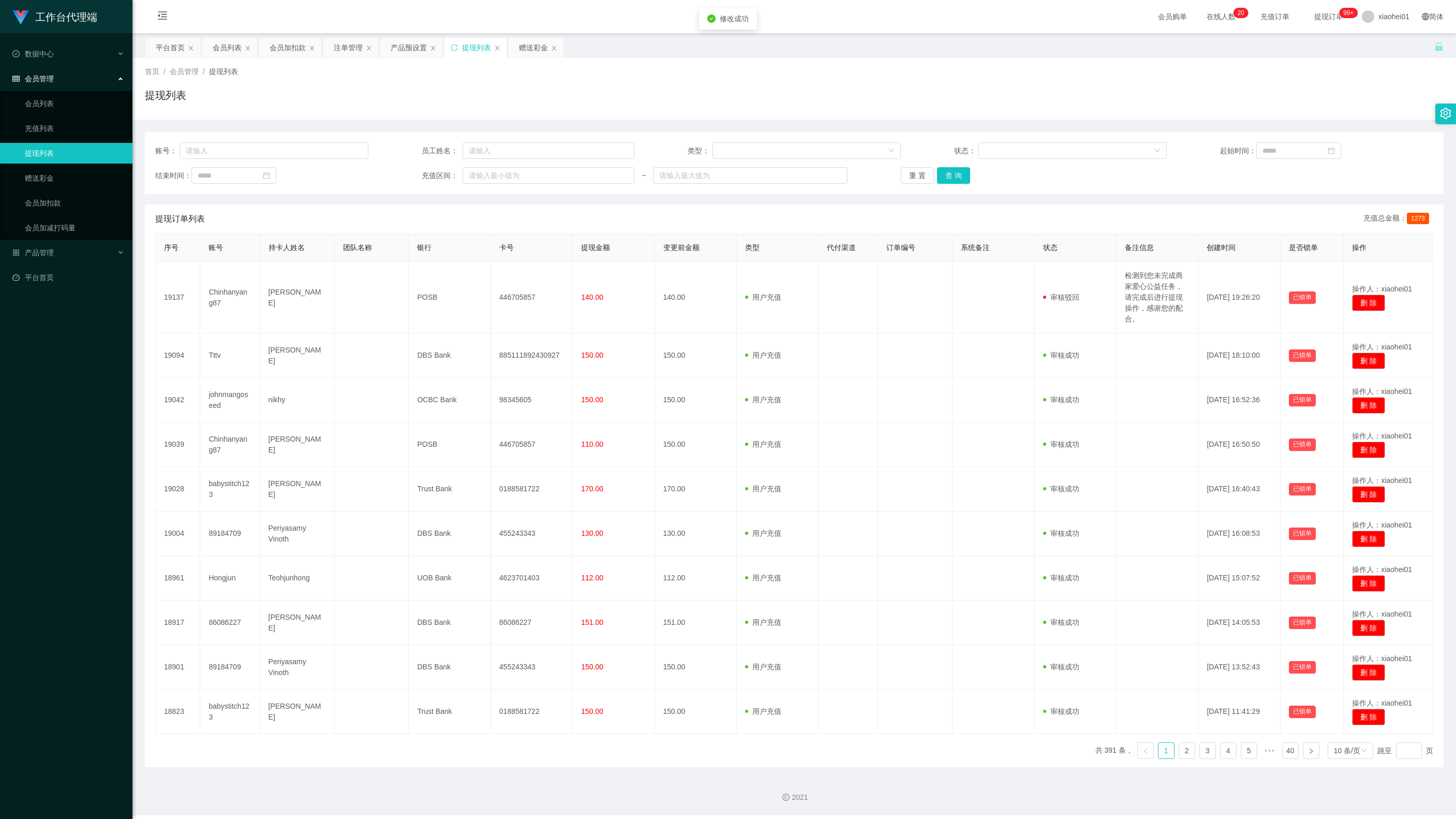
drag, startPoint x: 1247, startPoint y: 129, endPoint x: 1252, endPoint y: 119, distance: 11.2
click at [1091, 125] on div "账号： 员工姓名： 类型： 状态： 起始时间： 结束时间： 充值区间： ~ 重 置 查 询 提现订单列表 充值总金额： 1273 序号 账号 持卡人姓名 团队…" at bounding box center [794, 443] width 1299 height 647
click at [396, 47] on div "产品预设置" at bounding box center [408, 47] width 36 height 20
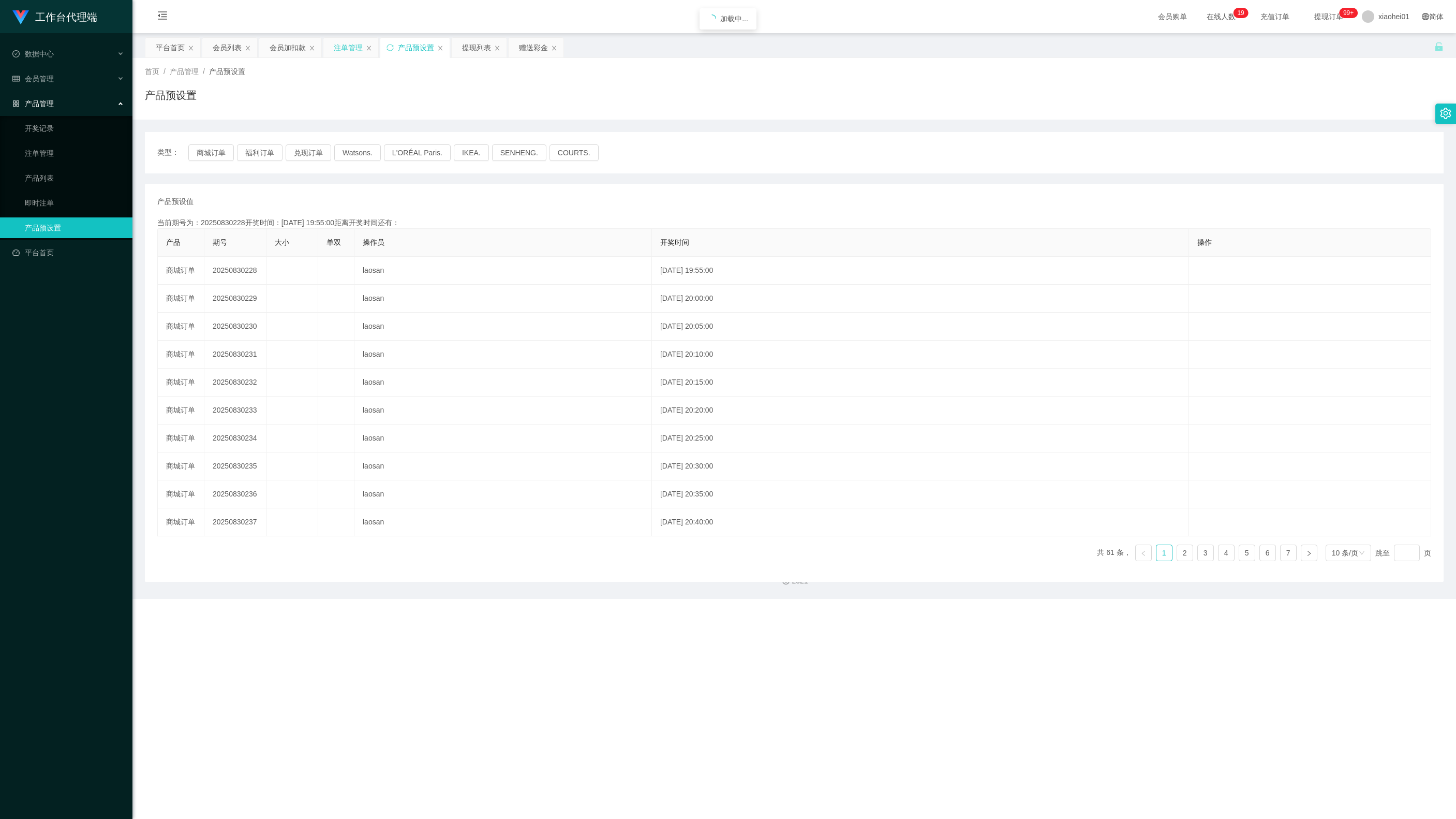
drag, startPoint x: 365, startPoint y: 50, endPoint x: 359, endPoint y: 52, distance: 6.3
click at [360, 52] on div "注单管理" at bounding box center [351, 47] width 55 height 20
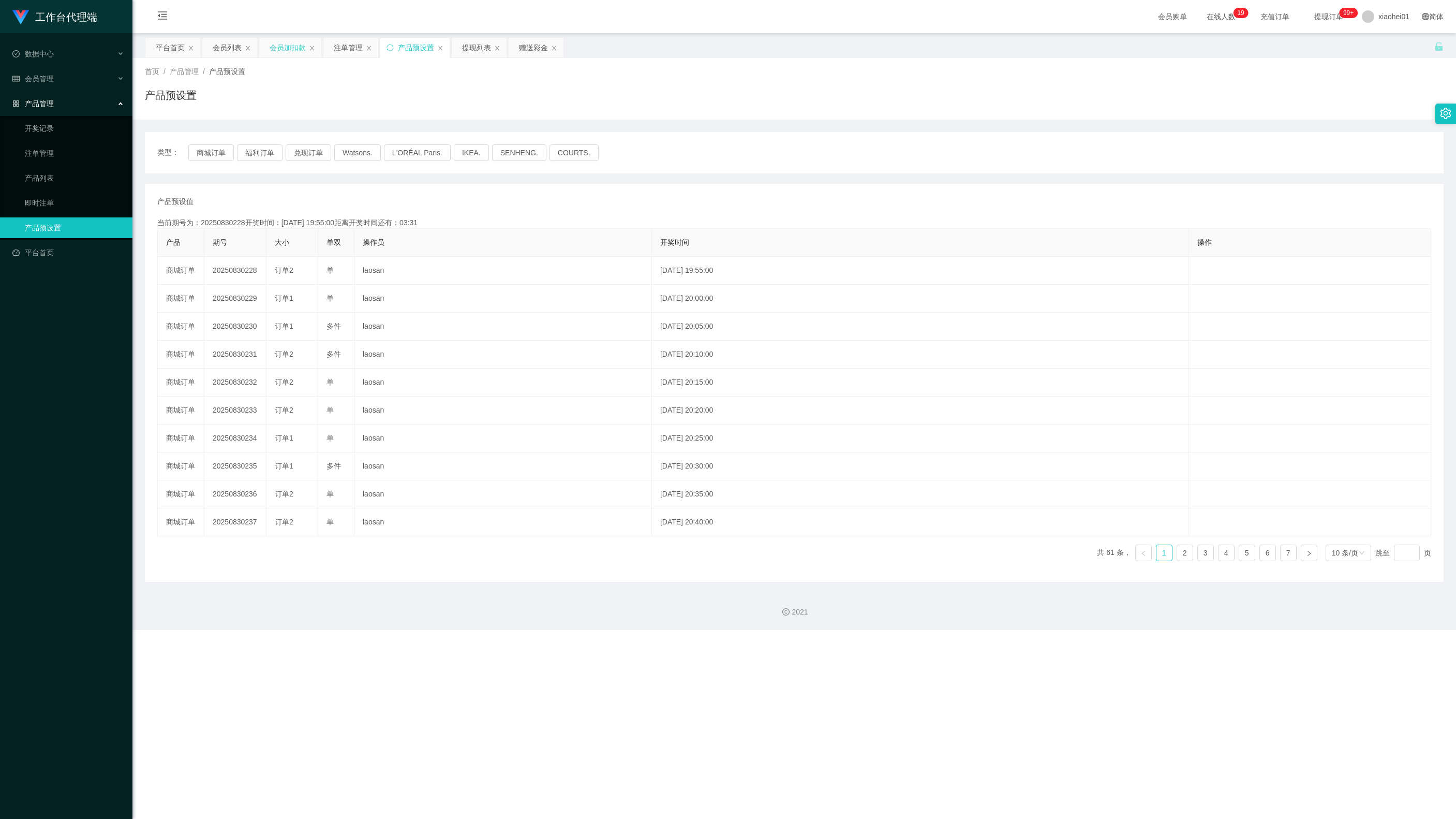
click at [277, 54] on div "会员加扣款" at bounding box center [287, 47] width 36 height 20
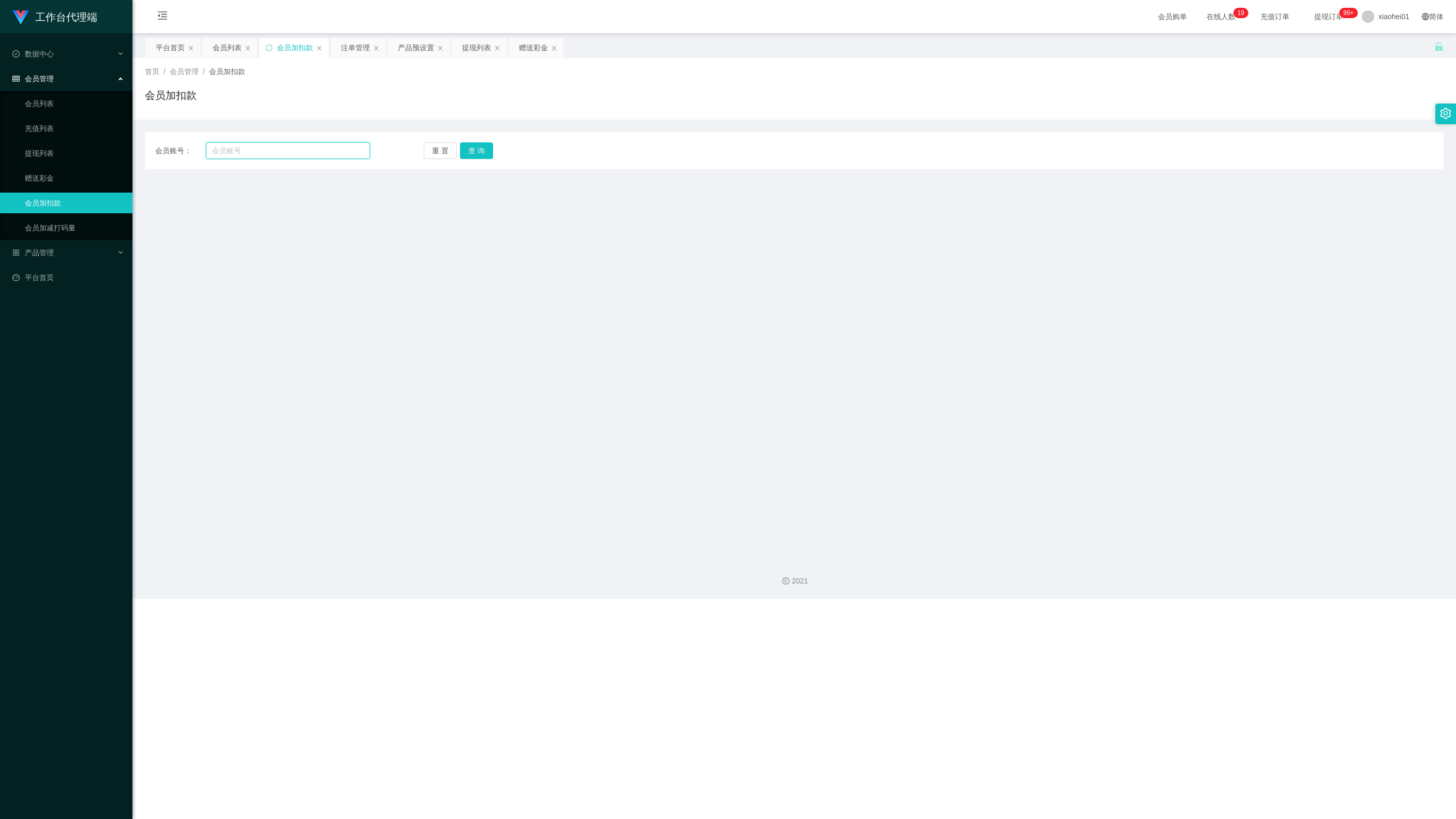
click at [287, 146] on input "text" at bounding box center [288, 151] width 164 height 16
paste input "86086227"
type input "86086227"
click at [495, 149] on div "重 置 查 询" at bounding box center [531, 151] width 215 height 16
click at [484, 148] on button "查 询" at bounding box center [476, 151] width 33 height 16
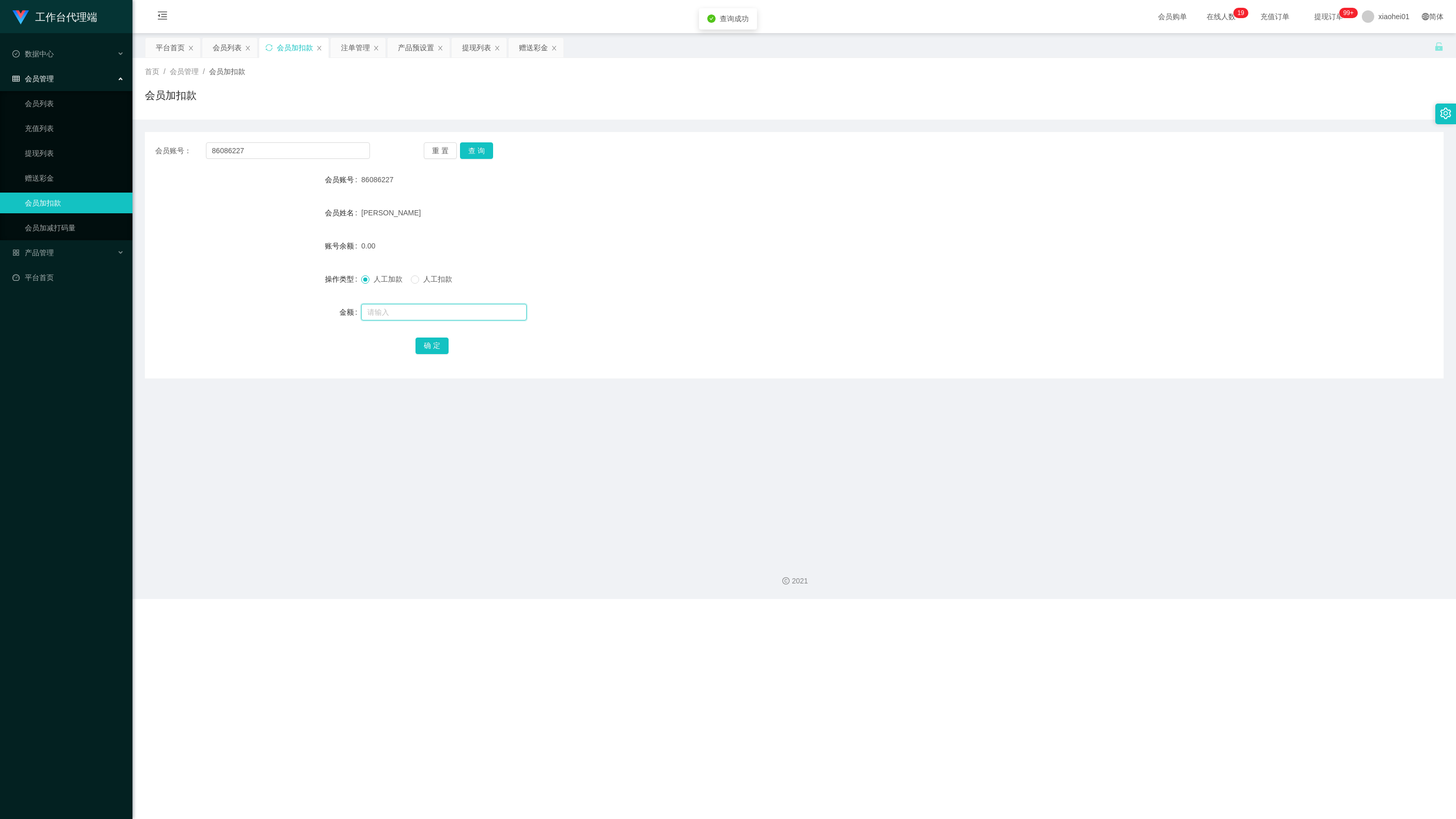
click at [430, 315] on input "text" at bounding box center [444, 312] width 166 height 16
type input "100"
click at [436, 339] on button "确 定" at bounding box center [432, 346] width 33 height 16
click at [622, 335] on div "确 定" at bounding box center [794, 345] width 757 height 21
drag, startPoint x: 317, startPoint y: 149, endPoint x: 73, endPoint y: 151, distance: 244.0
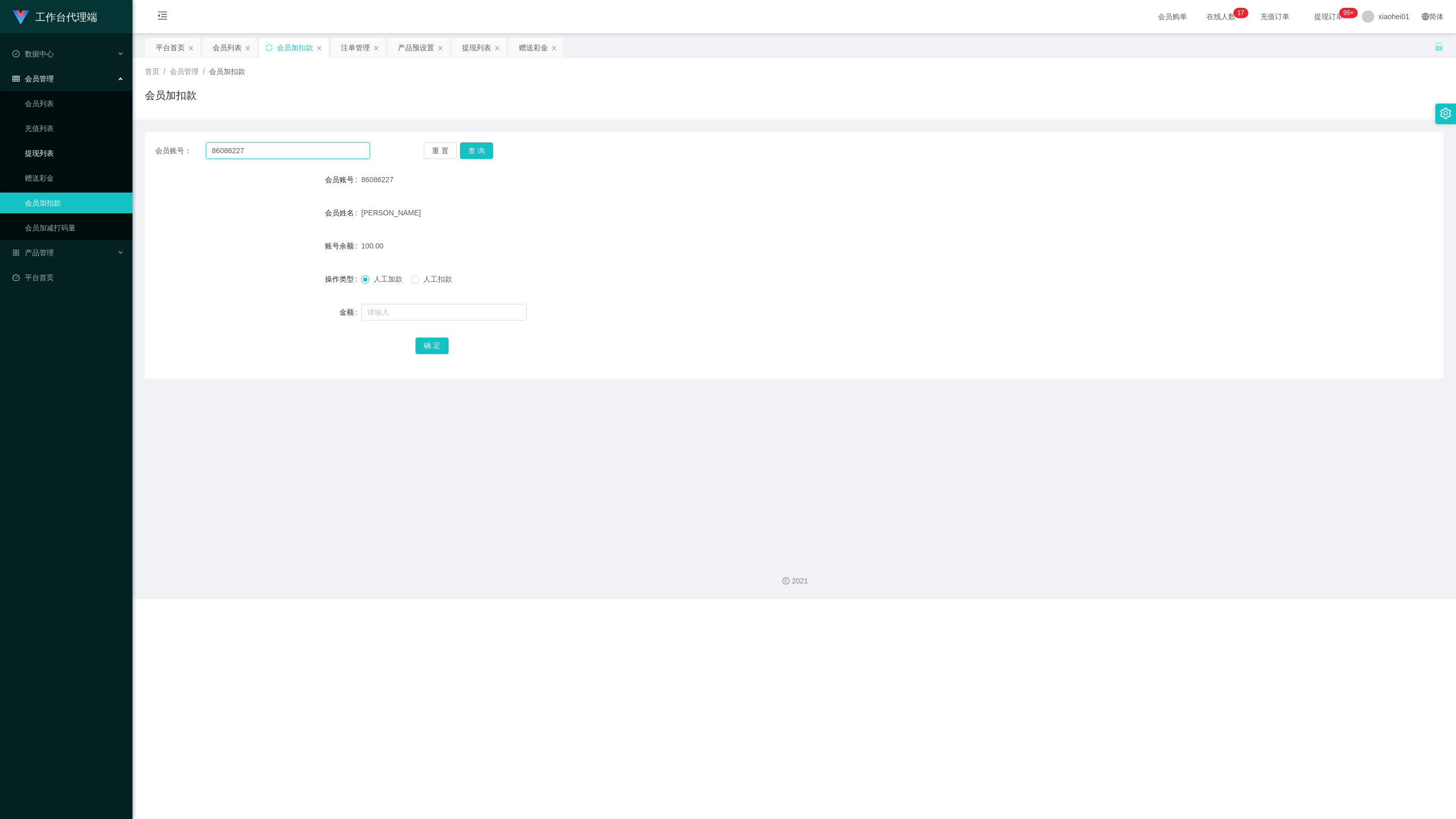
click at [73, 152] on section "工作台代理端 数据中心 会员管理 会员列表 充值列表 提现列表 赠送彩金 会员加扣款 会员加减打码量 产品管理 开奖记录 注单管理 产品列表 即时注单 产品预…" at bounding box center [728, 299] width 1456 height 599
paste input "Chinhanyang8"
type input "Chinhanyang87"
click at [483, 159] on div "会员账号： Chinhanyang87 重 置 查 询 会员账号 86086227 会员姓名 Nurul nisha 账号余额 100.00 操作类型 人工加…" at bounding box center [794, 255] width 1299 height 246
click at [475, 149] on button "查 询" at bounding box center [476, 151] width 33 height 16
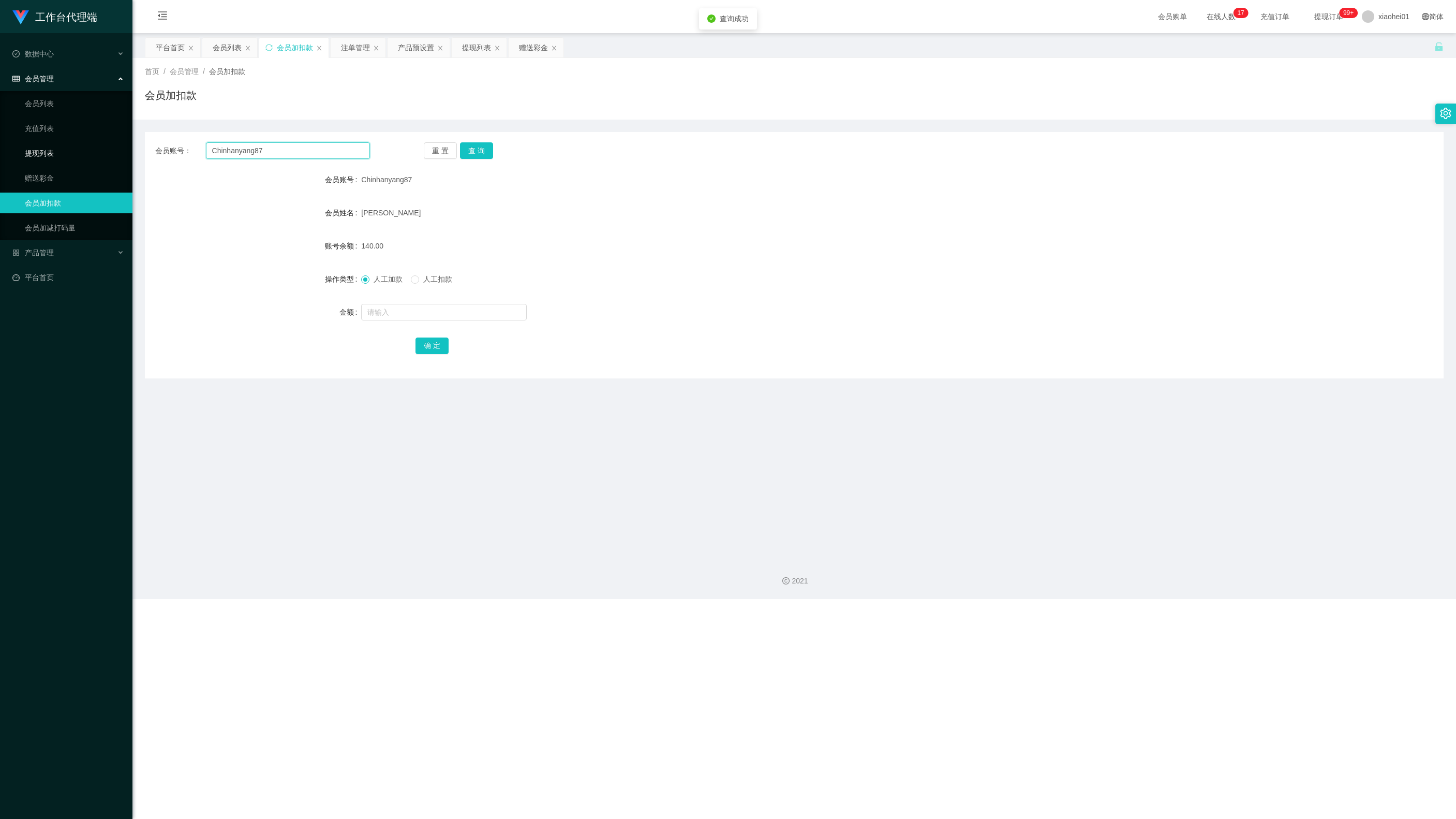
drag, startPoint x: 333, startPoint y: 144, endPoint x: 129, endPoint y: 142, distance: 204.0
click at [73, 129] on section "工作台代理端 数据中心 会员管理 会员列表 充值列表 提现列表 赠送彩金 会员加扣款 会员加减打码量 产品管理 开奖记录 注单管理 产品列表 即时注单 产品预…" at bounding box center [728, 299] width 1456 height 599
click at [863, 187] on div "Chinhanyang87" at bounding box center [740, 179] width 757 height 21
drag, startPoint x: 357, startPoint y: 47, endPoint x: 381, endPoint y: 77, distance: 38.4
click at [357, 48] on div "注单管理" at bounding box center [355, 47] width 29 height 20
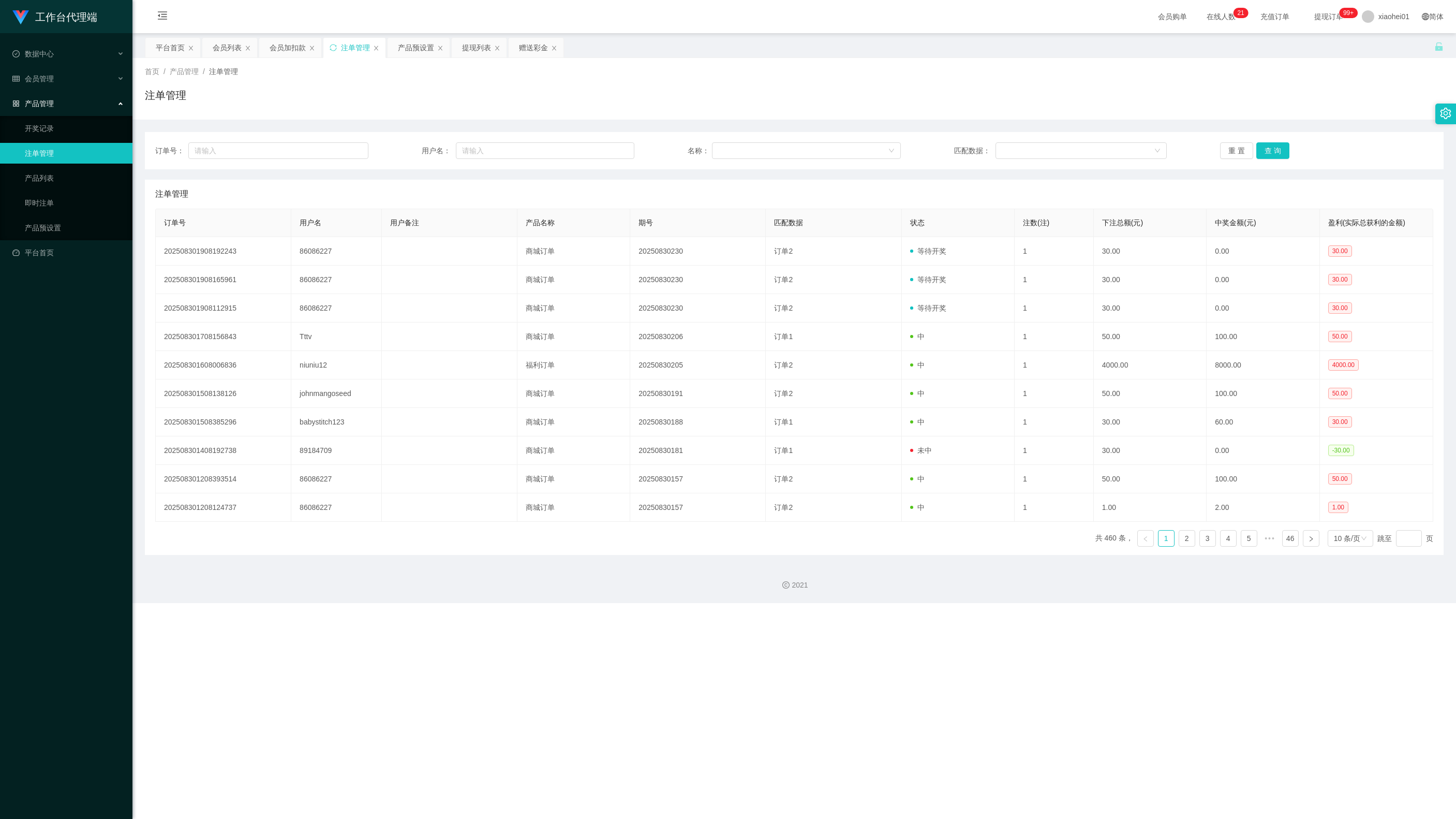
drag, startPoint x: 479, startPoint y: 140, endPoint x: 528, endPoint y: 149, distance: 49.8
click at [480, 140] on div "订单号： 用户名： 名称： 匹配数据： 重 置 查 询" at bounding box center [794, 151] width 1299 height 37
click at [530, 147] on input "text" at bounding box center [545, 151] width 179 height 16
paste input "86086227"
type input "86086227"
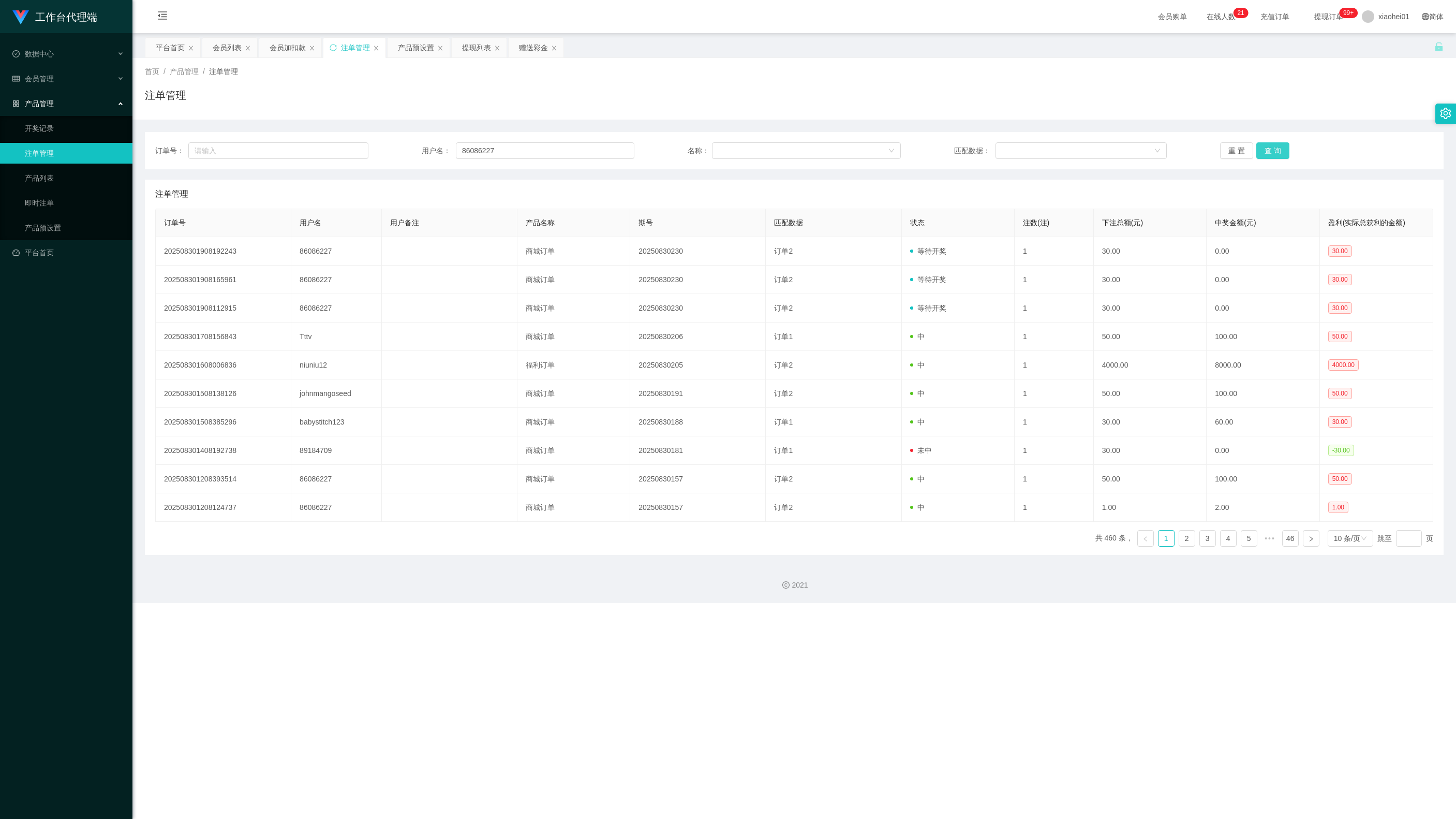
click at [1091, 148] on button "查 询" at bounding box center [1273, 151] width 33 height 16
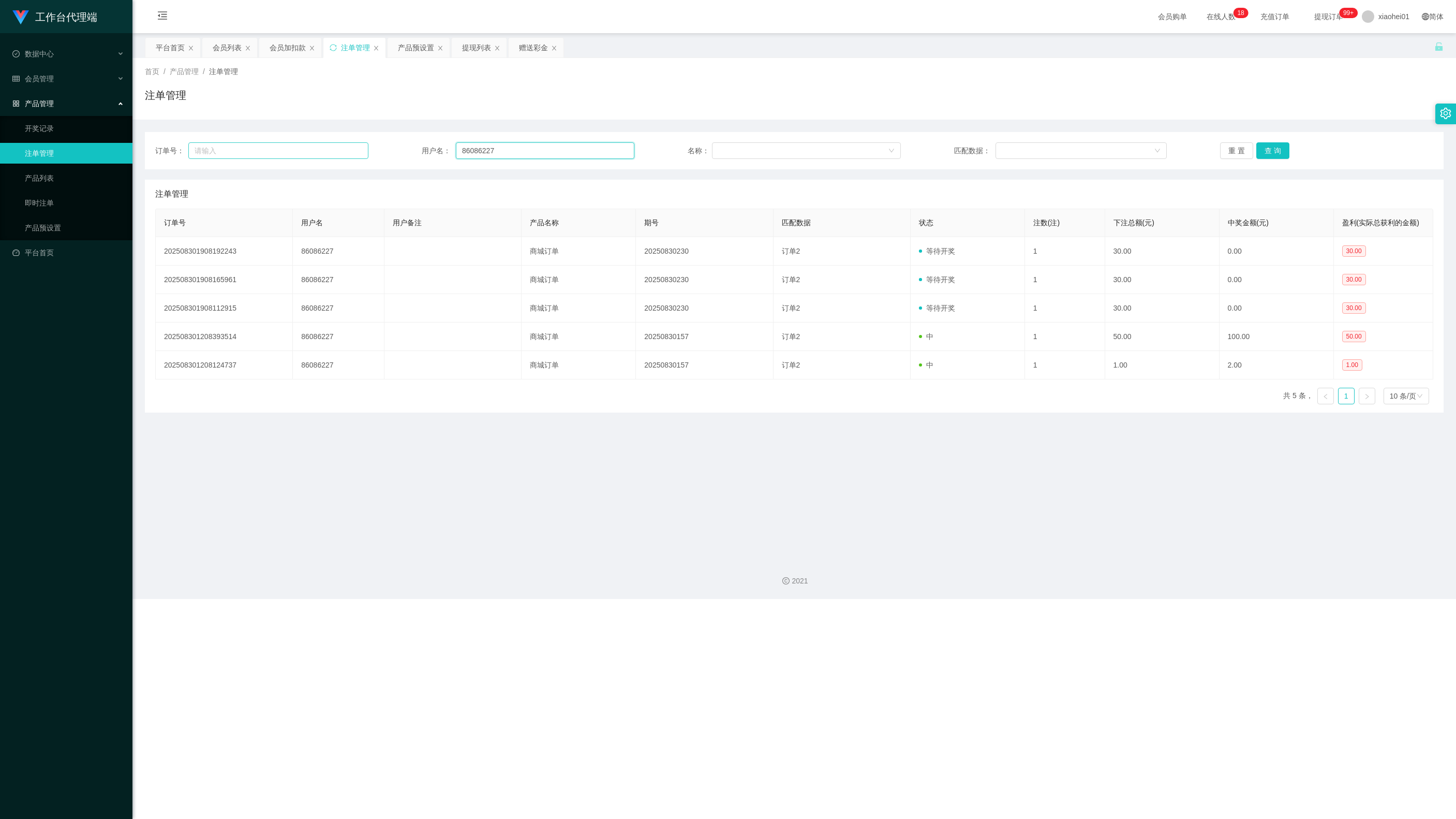
drag, startPoint x: 537, startPoint y: 145, endPoint x: 322, endPoint y: 151, distance: 215.1
click at [320, 151] on div "订单号： 用户名： 86086227 名称： 匹配数据： 重 置 查 询" at bounding box center [794, 151] width 1278 height 16
click at [285, 47] on div "会员加扣款" at bounding box center [287, 47] width 36 height 20
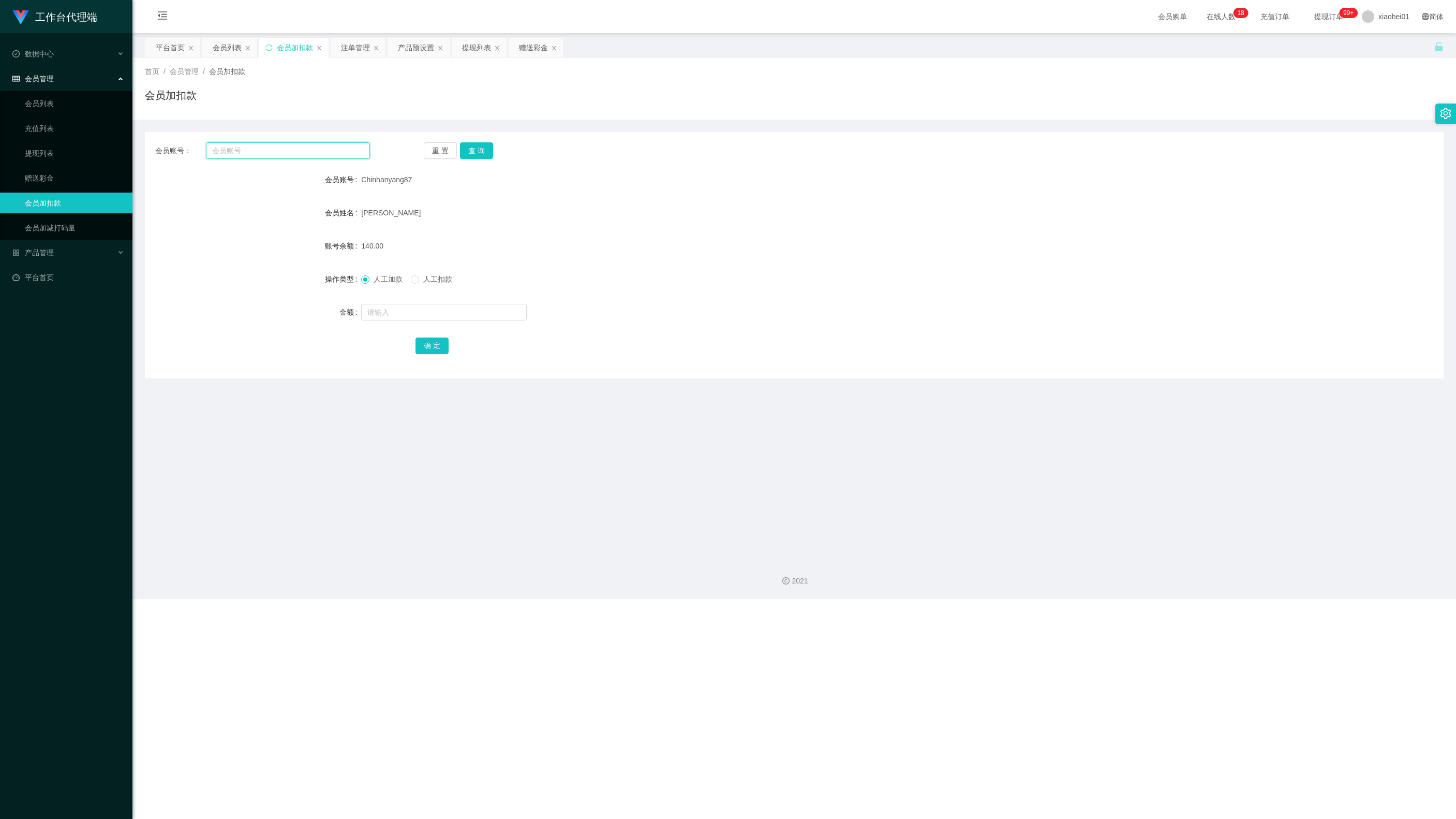
click at [321, 151] on input "text" at bounding box center [288, 151] width 164 height 16
paste input "86086227"
type input "86086227"
click at [487, 149] on button "查 询" at bounding box center [476, 151] width 33 height 16
click at [465, 309] on input "text" at bounding box center [444, 312] width 166 height 16
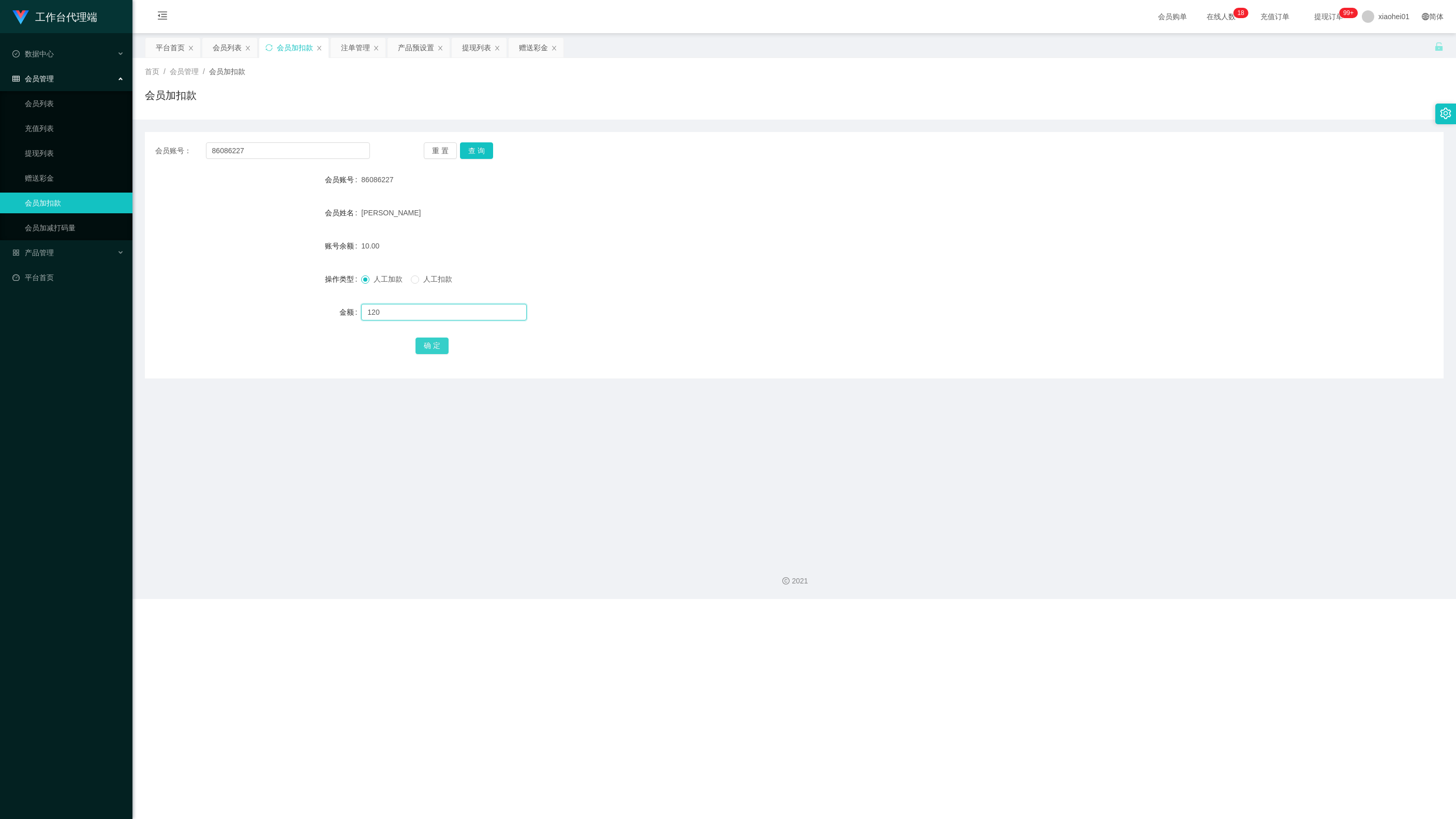
type input "120"
click at [430, 341] on button "确 定" at bounding box center [432, 346] width 33 height 16
click at [491, 53] on div "提现列表" at bounding box center [476, 47] width 29 height 20
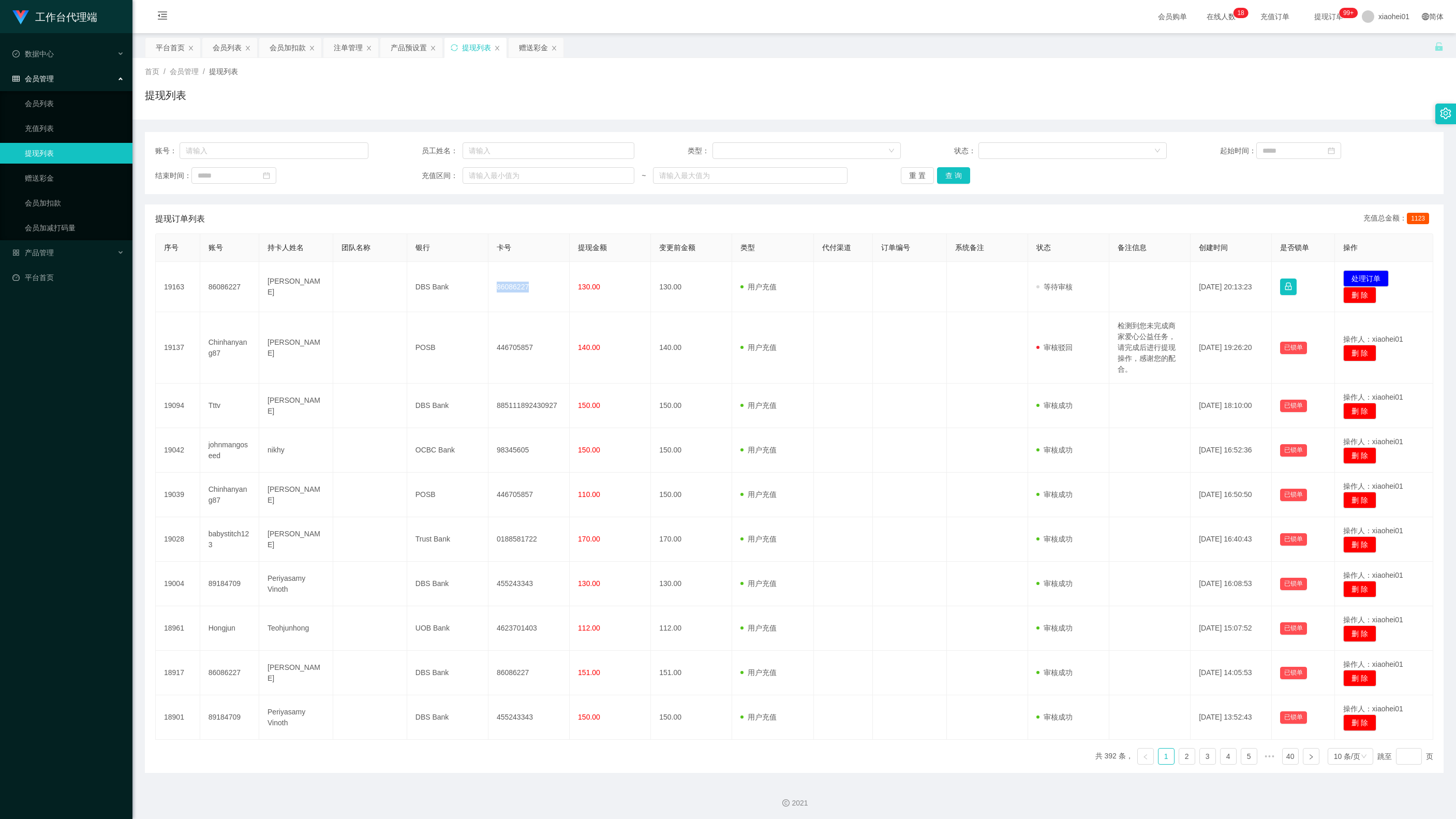
click at [293, 46] on div "会员加扣款" at bounding box center [287, 47] width 36 height 20
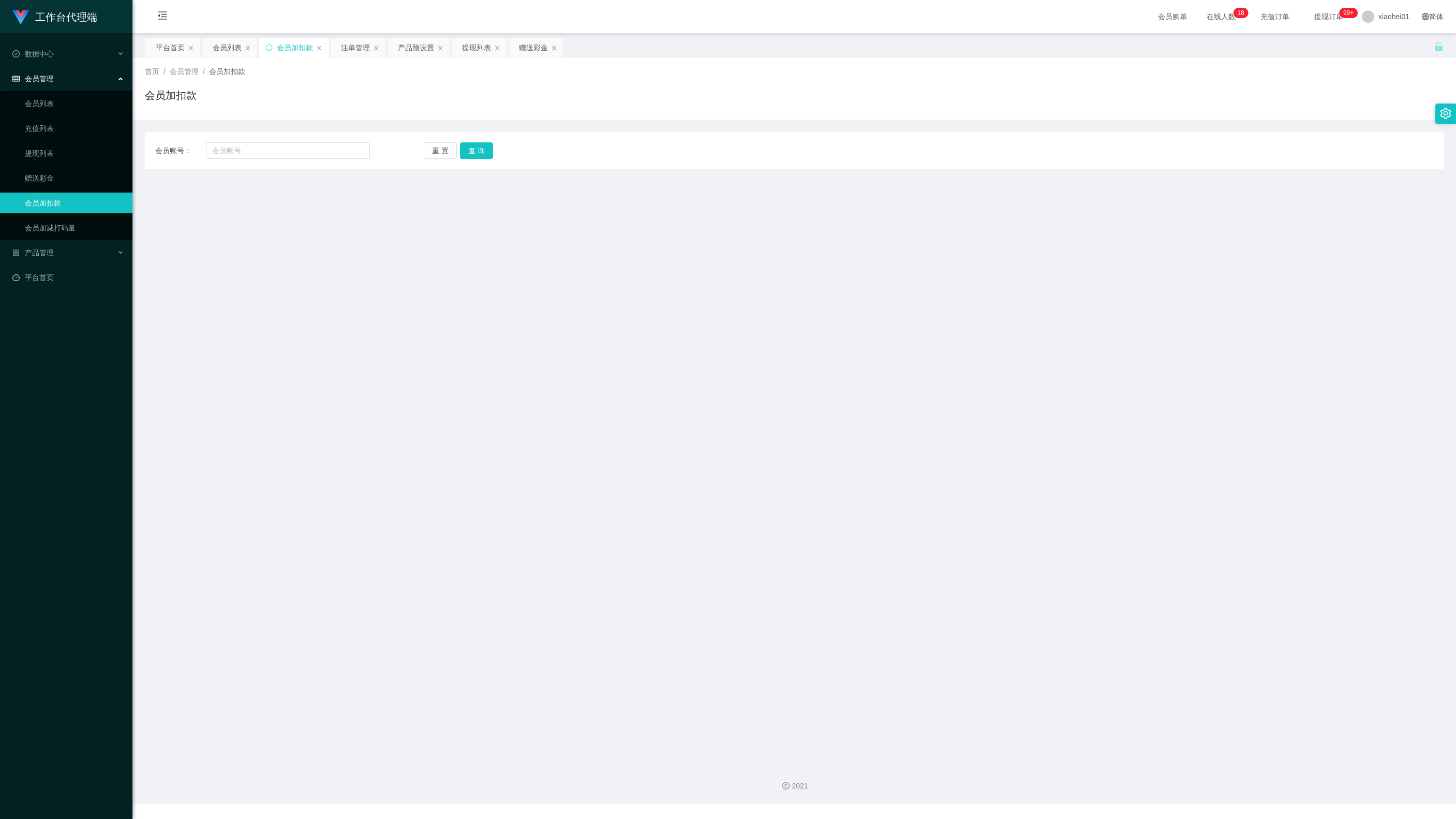
click at [309, 167] on div "会员账号： 重 置 查 询 会员账号 会员姓名 账号余额 操作类型 人工加款 人工扣款 金额 确 定" at bounding box center [794, 151] width 1299 height 37
click at [289, 150] on input "text" at bounding box center [288, 151] width 164 height 16
paste input "johnmangoseed"
type input "johnmangoseed"
click at [480, 149] on button "查 询" at bounding box center [476, 151] width 33 height 16
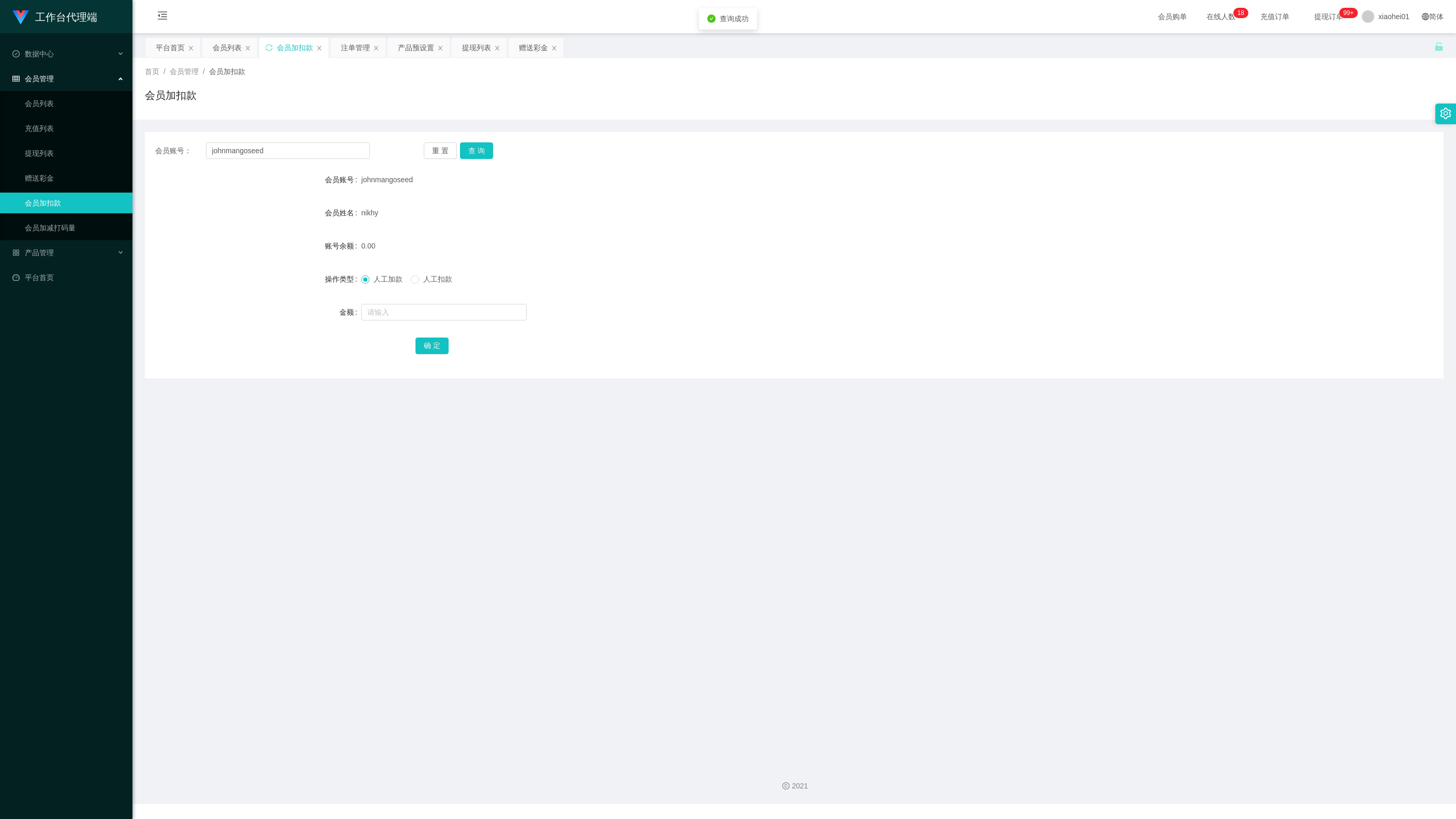
click at [585, 360] on div "会员账号： johnmangoseed 重 置 查 询 会员账号 johnmangoseed 会员姓名 nikhy 账号余额 0.00 操作类型 人工加款 人…" at bounding box center [794, 255] width 1299 height 246
click at [456, 302] on div at bounding box center [740, 312] width 757 height 21
click at [452, 315] on input "text" at bounding box center [444, 312] width 166 height 16
type input "100"
click at [704, 315] on div "100" at bounding box center [740, 312] width 757 height 21
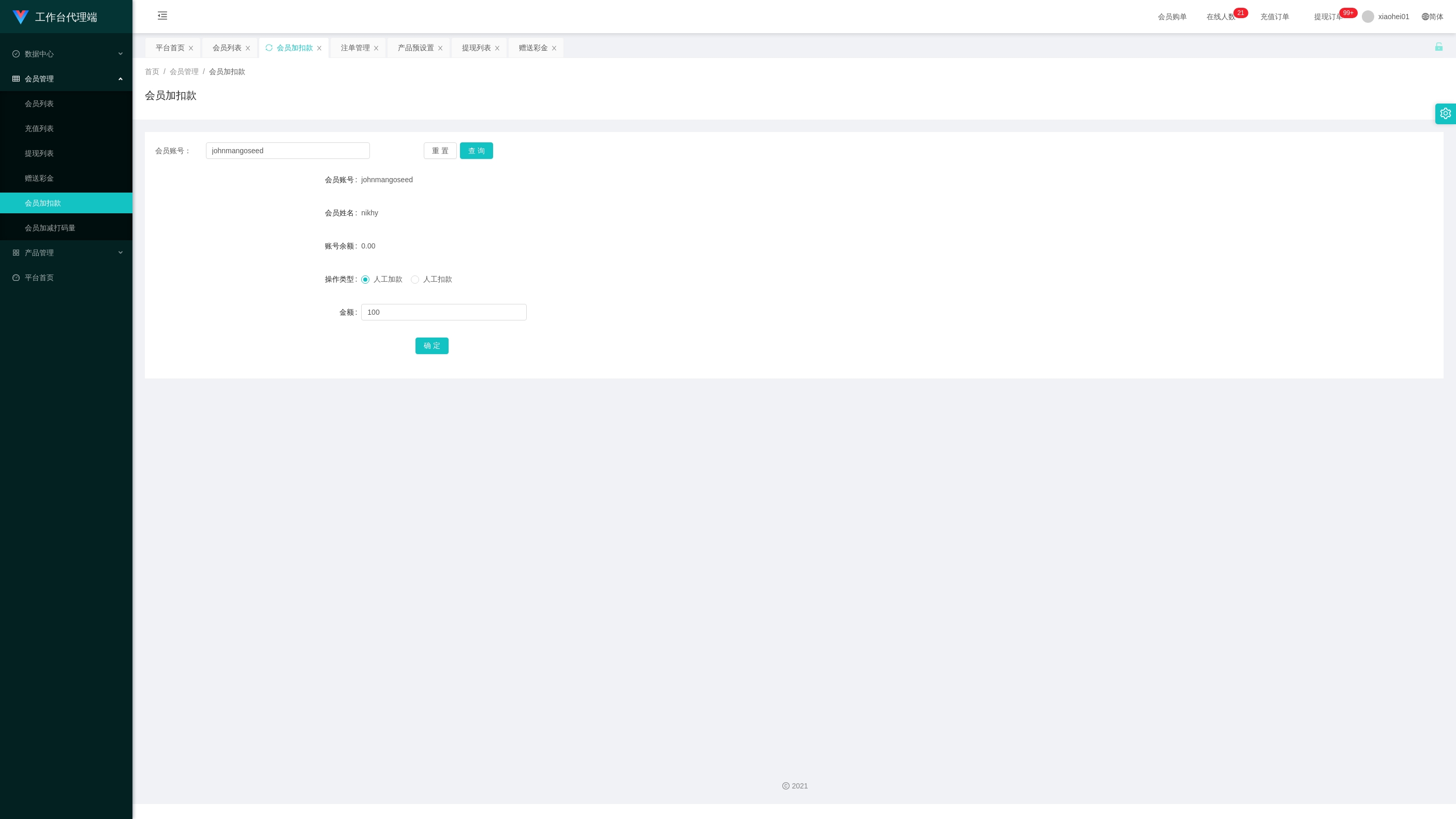
drag, startPoint x: 1065, startPoint y: 468, endPoint x: 1199, endPoint y: 59, distance: 430.4
click at [1065, 445] on main "关闭左侧 关闭右侧 关闭其它 刷新页面 平台首页 会员列表 会员加扣款 注单管理 产品预设置 提现列表 赠送彩金 首页 / 会员管理 / 会员加扣款 / 会员…" at bounding box center [794, 394] width 1324 height 723
click at [416, 360] on div "会员账号： johnmangoseed 重 置 查 询 会员账号 johnmangoseed 会员姓名 nikhy 账号余额 0.00 操作类型 人工加款 人…" at bounding box center [794, 255] width 1299 height 246
click at [445, 337] on button "确 定" at bounding box center [432, 346] width 33 height 16
drag, startPoint x: 1054, startPoint y: 276, endPoint x: 1064, endPoint y: 263, distance: 16.4
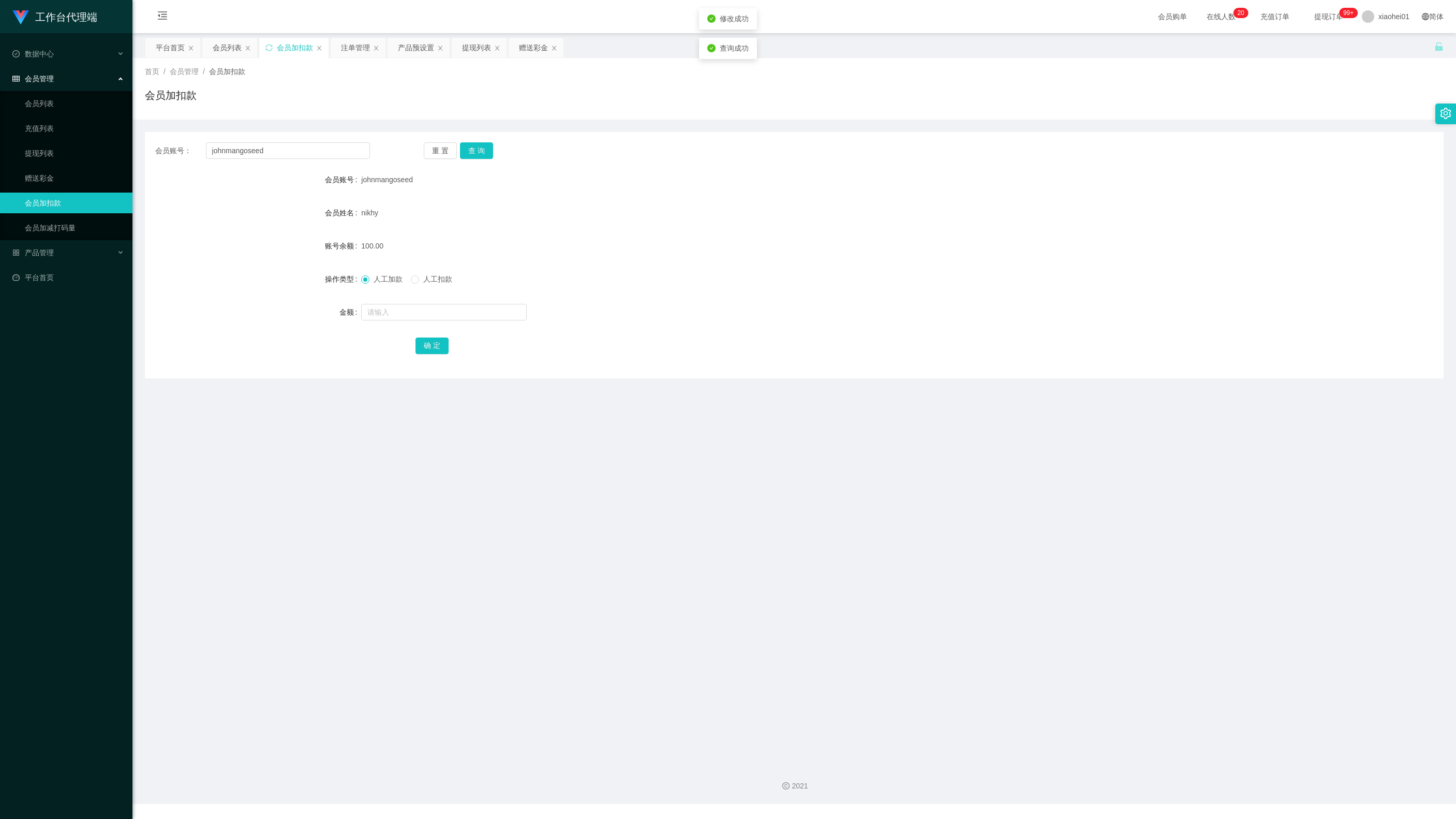
click at [1058, 271] on div "人工加款 人工扣款" at bounding box center [740, 279] width 757 height 21
click at [477, 44] on div "提现列表" at bounding box center [476, 47] width 29 height 20
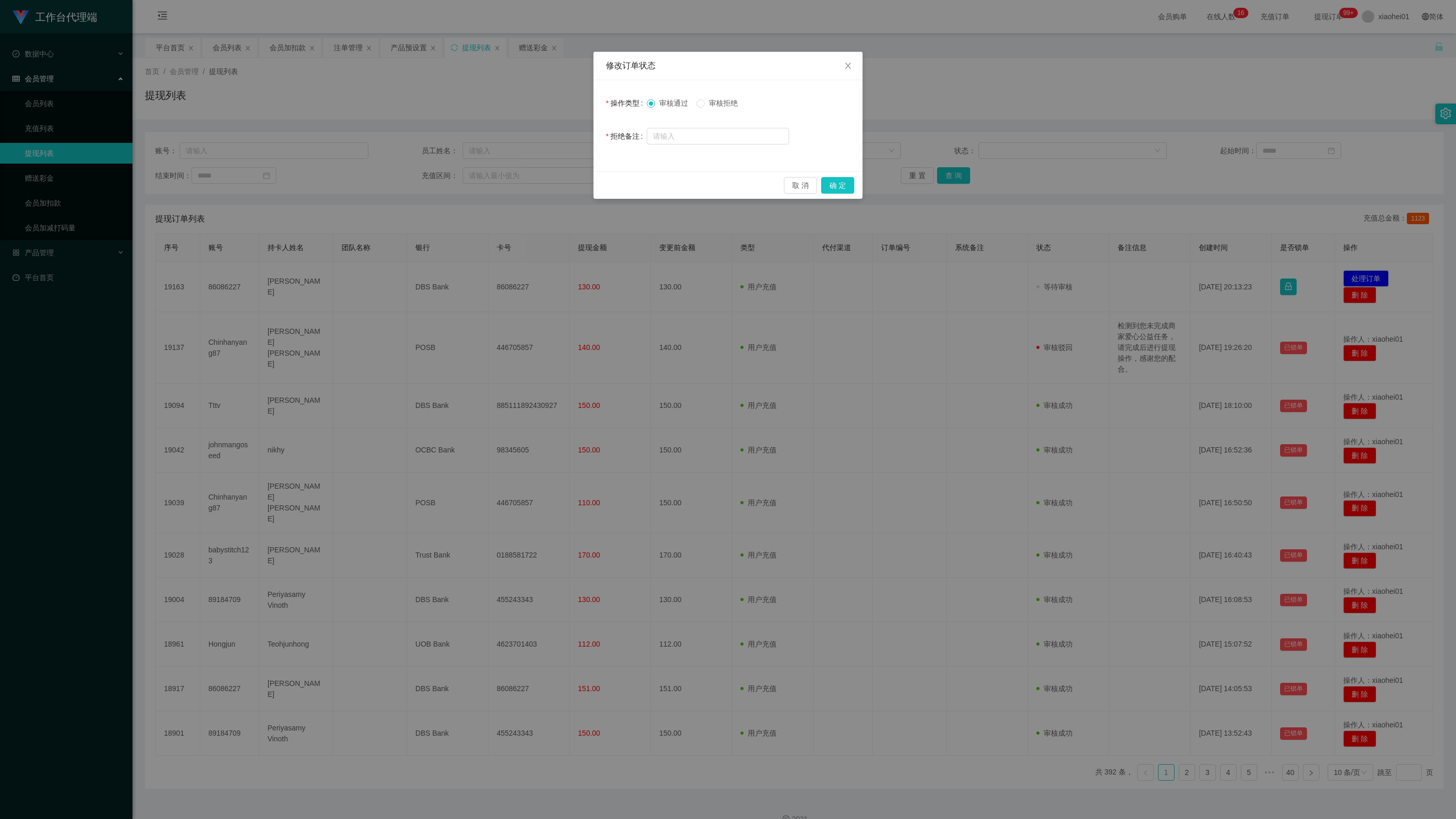
click at [836, 185] on button "确 定" at bounding box center [837, 185] width 33 height 16
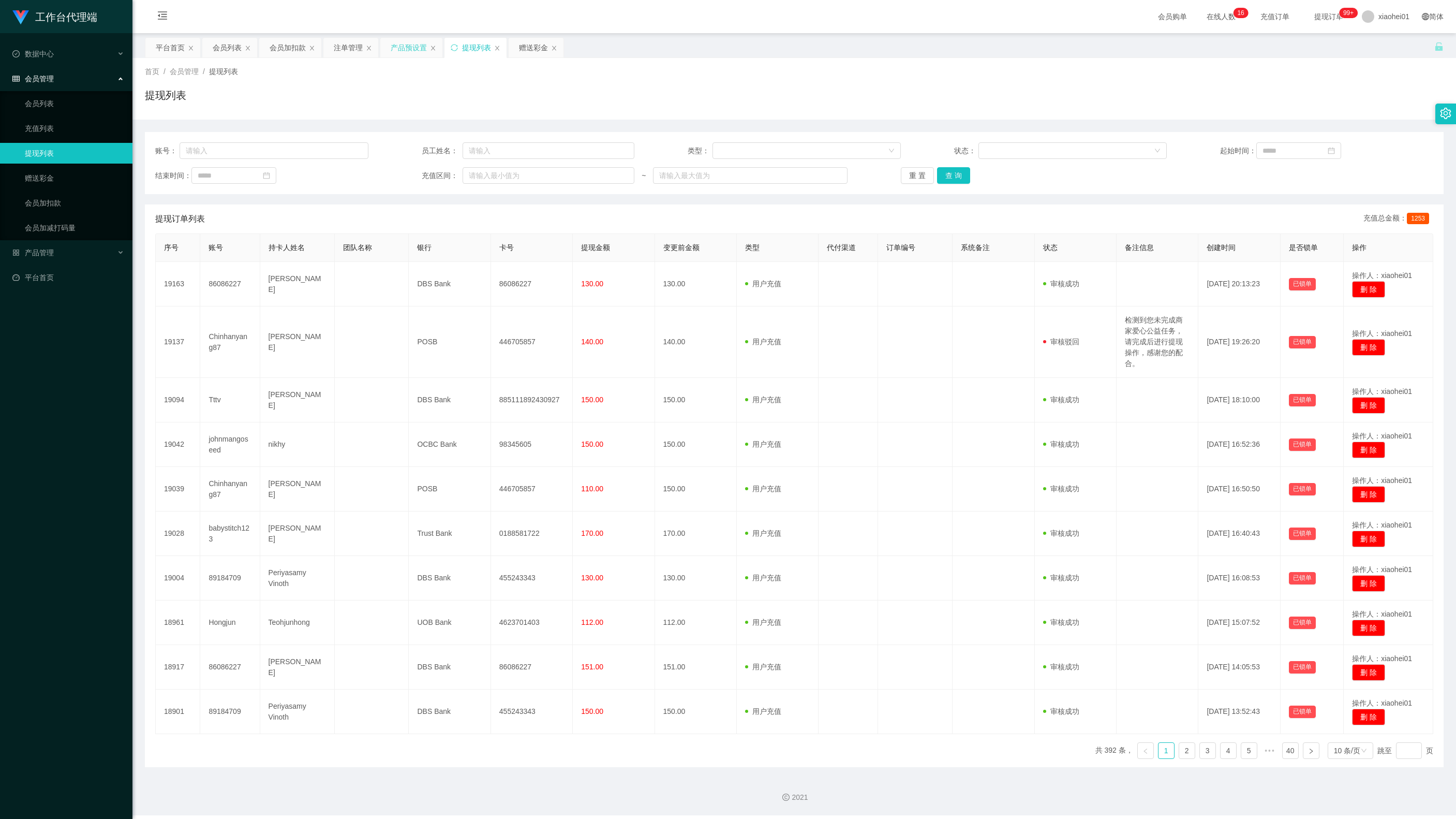
click at [395, 57] on div "产品预设置" at bounding box center [408, 47] width 36 height 20
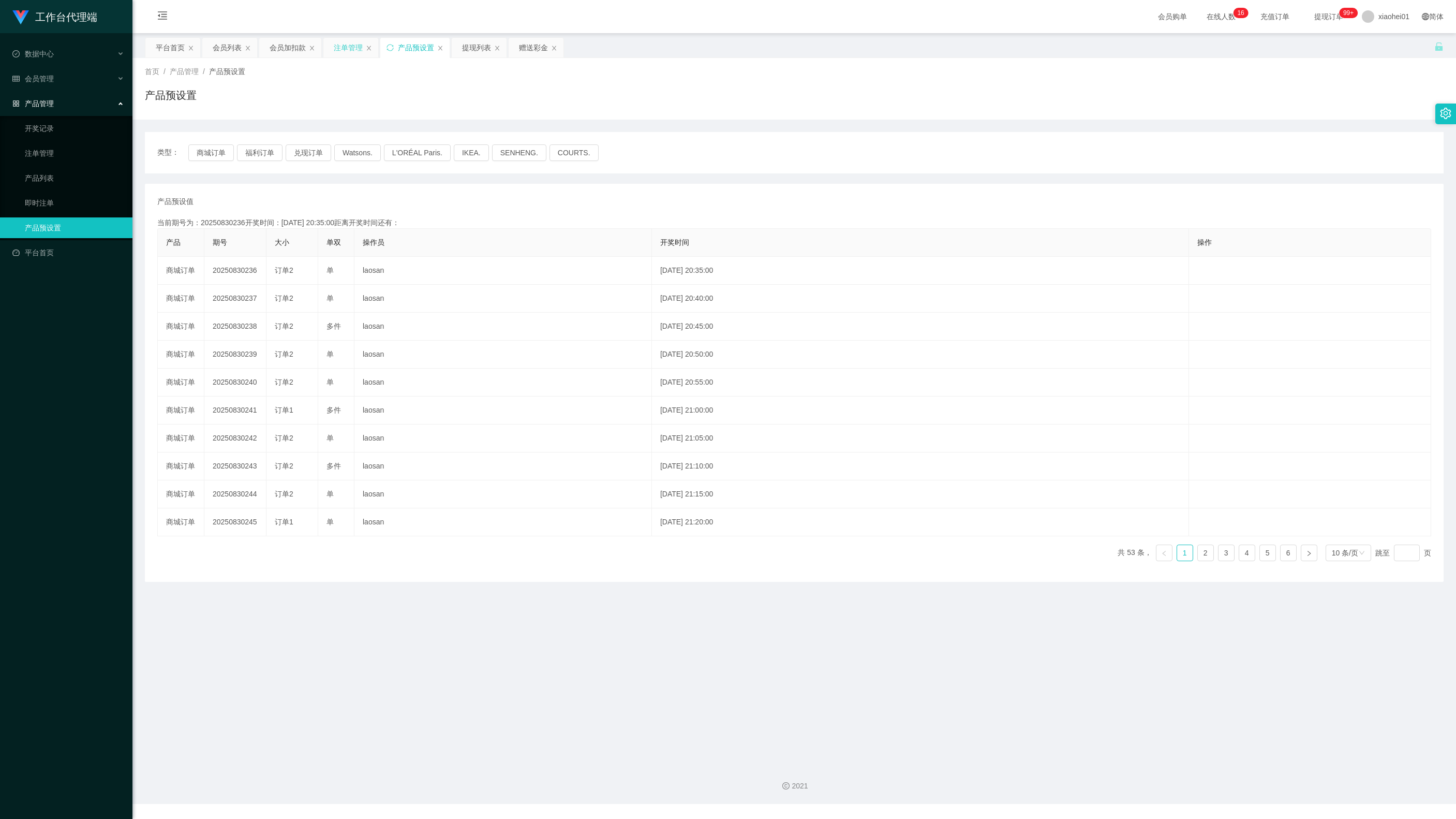
click at [331, 50] on div "注单管理" at bounding box center [351, 47] width 55 height 20
click at [348, 67] on div "首页 / 产品管理 / 产品预设置 /" at bounding box center [794, 72] width 1299 height 11
click at [350, 51] on div "注单管理" at bounding box center [348, 47] width 29 height 20
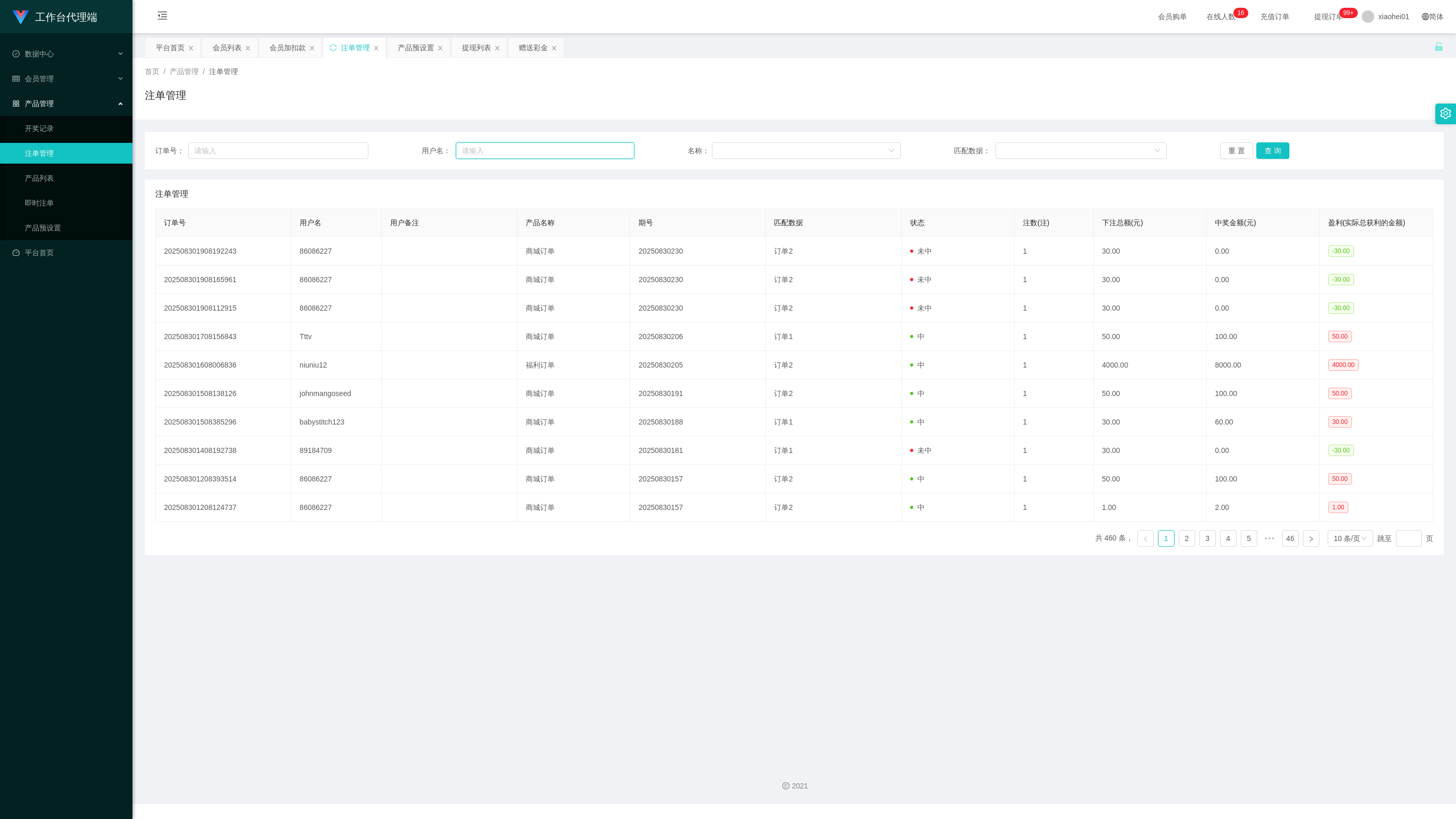
drag, startPoint x: 536, startPoint y: 154, endPoint x: 602, endPoint y: 162, distance: 66.5
click at [536, 154] on input "text" at bounding box center [545, 151] width 179 height 16
paste input "johnmangoseed"
click at [1280, 149] on button "查 询" at bounding box center [1273, 151] width 33 height 16
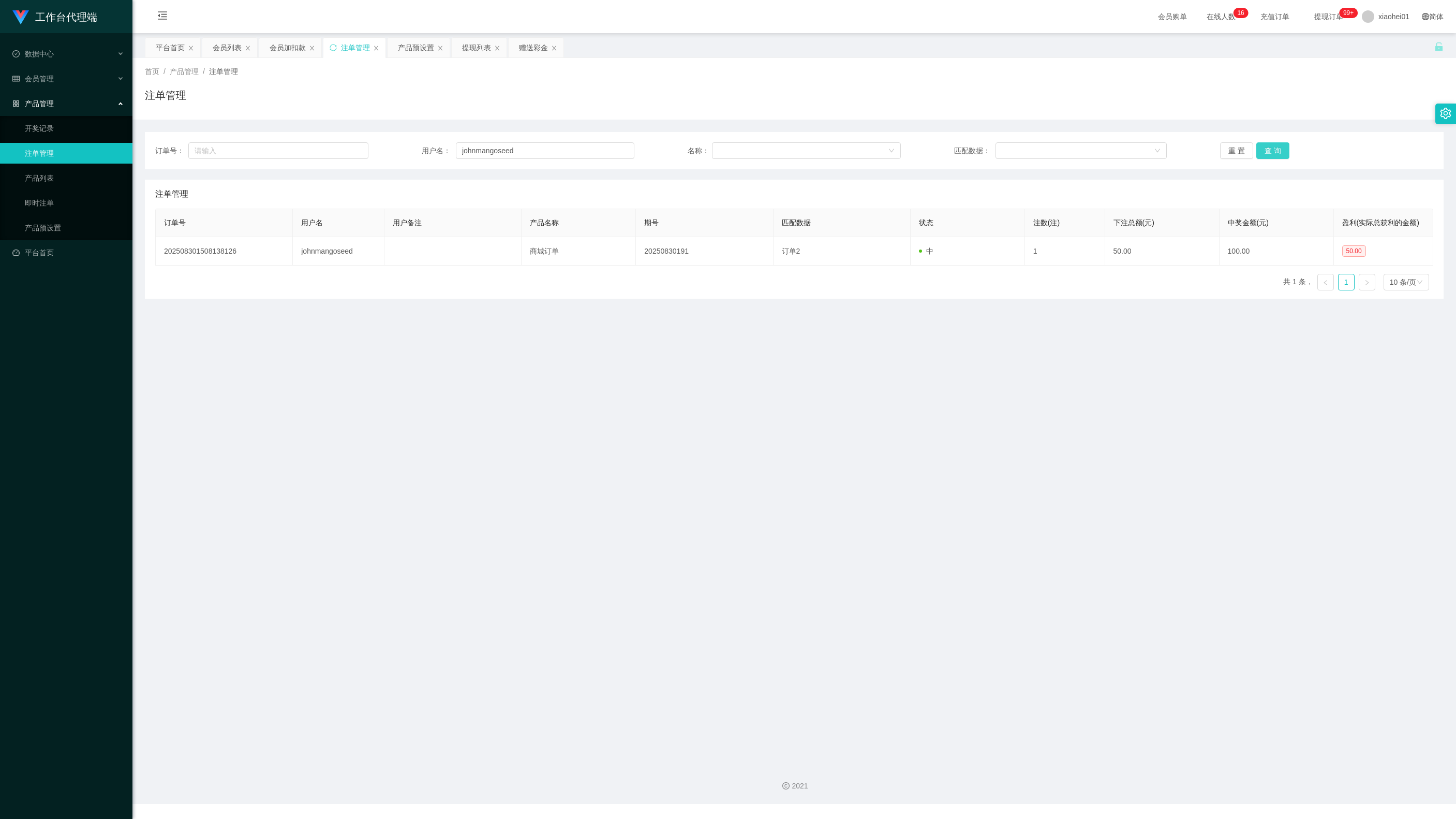
click at [1266, 151] on button "查 询" at bounding box center [1273, 151] width 33 height 16
drag, startPoint x: 1388, startPoint y: 408, endPoint x: 1242, endPoint y: 352, distance: 156.4
click at [1377, 406] on main "关闭左侧 关闭右侧 关闭其它 刷新页面 平台首页 会员列表 会员加扣款 注单管理 产品预设置 提现列表 赠送彩金 首页 / 产品管理 / 注单管理 / 注单管…" at bounding box center [794, 394] width 1324 height 723
drag, startPoint x: 588, startPoint y: 148, endPoint x: 105, endPoint y: 140, distance: 483.1
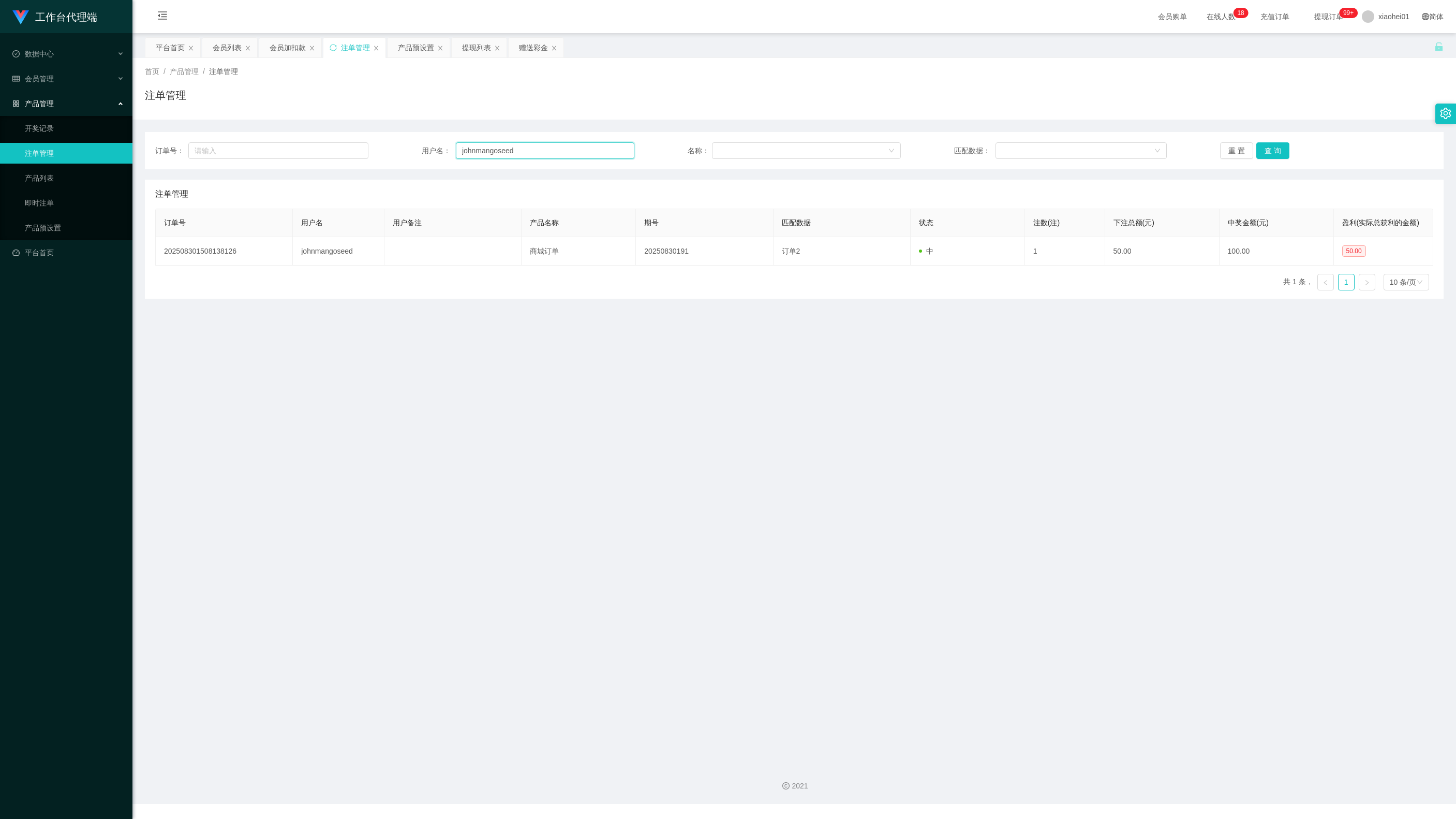
click at [172, 143] on div "订单号： 用户名： johnmangoseed 名称： 匹配数据： 重 置 查 询" at bounding box center [794, 151] width 1278 height 16
paste input "Hongjun"
type input "Hongjun"
click at [1268, 154] on button "查 询" at bounding box center [1273, 151] width 33 height 16
click at [1267, 153] on button "查 询" at bounding box center [1273, 151] width 33 height 16
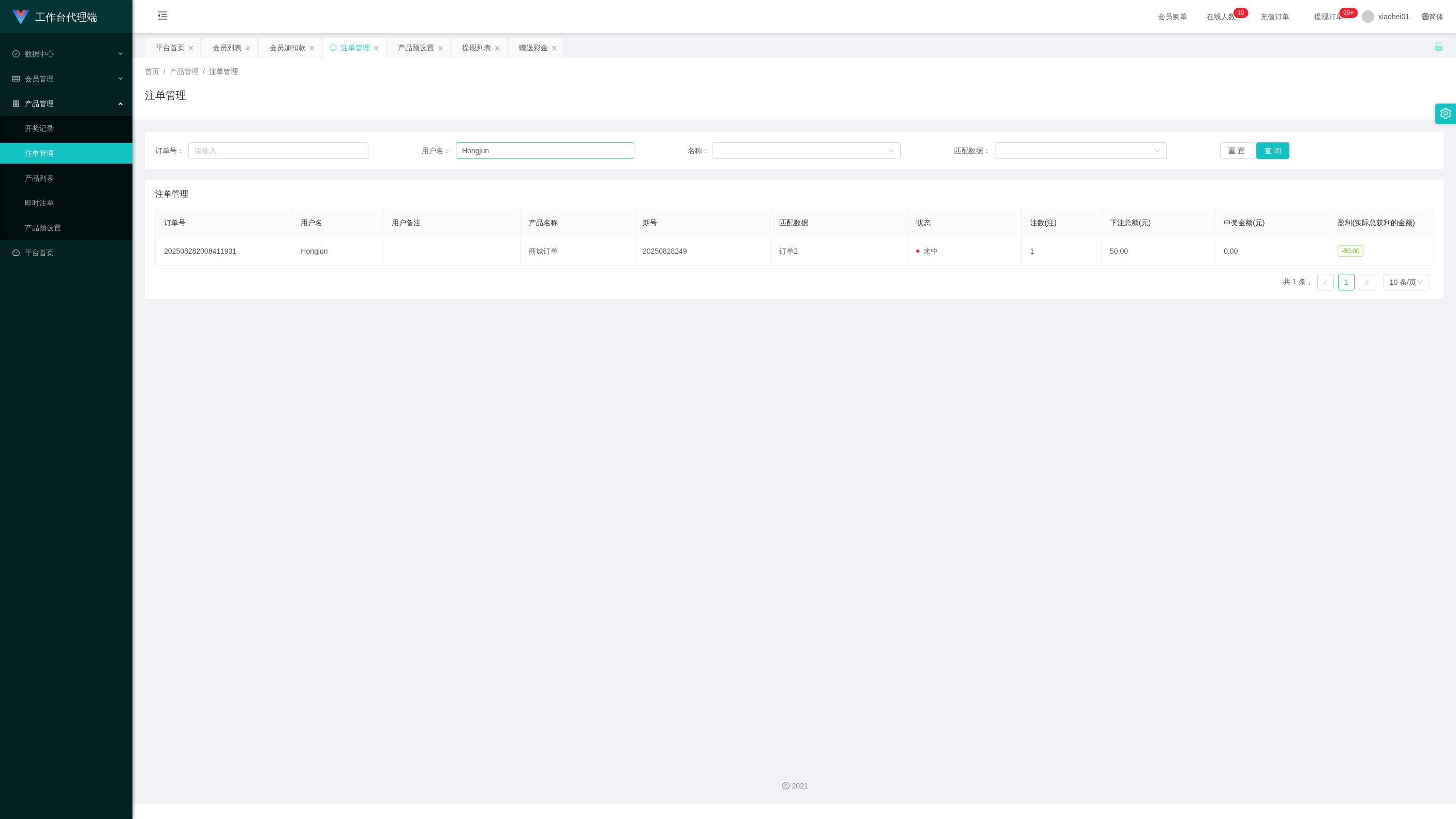
drag, startPoint x: 558, startPoint y: 162, endPoint x: 499, endPoint y: 152, distance: 59.8
click at [499, 152] on div "订单号： 用户名： Hongjun 名称： 匹配数据： 重 置 查 询" at bounding box center [794, 151] width 1299 height 37
drag, startPoint x: 500, startPoint y: 152, endPoint x: 208, endPoint y: 125, distance: 293.2
click at [214, 125] on div "订单号： 用户名： Hongjun 名称： 匹配数据： 重 置 查 询 注单管理 订单号 用户名 用户备注 产品名称 期号 匹配数据 状态 注数(注) 下注总…" at bounding box center [794, 209] width 1299 height 179
drag, startPoint x: 281, startPoint y: 42, endPoint x: 327, endPoint y: 82, distance: 61.0
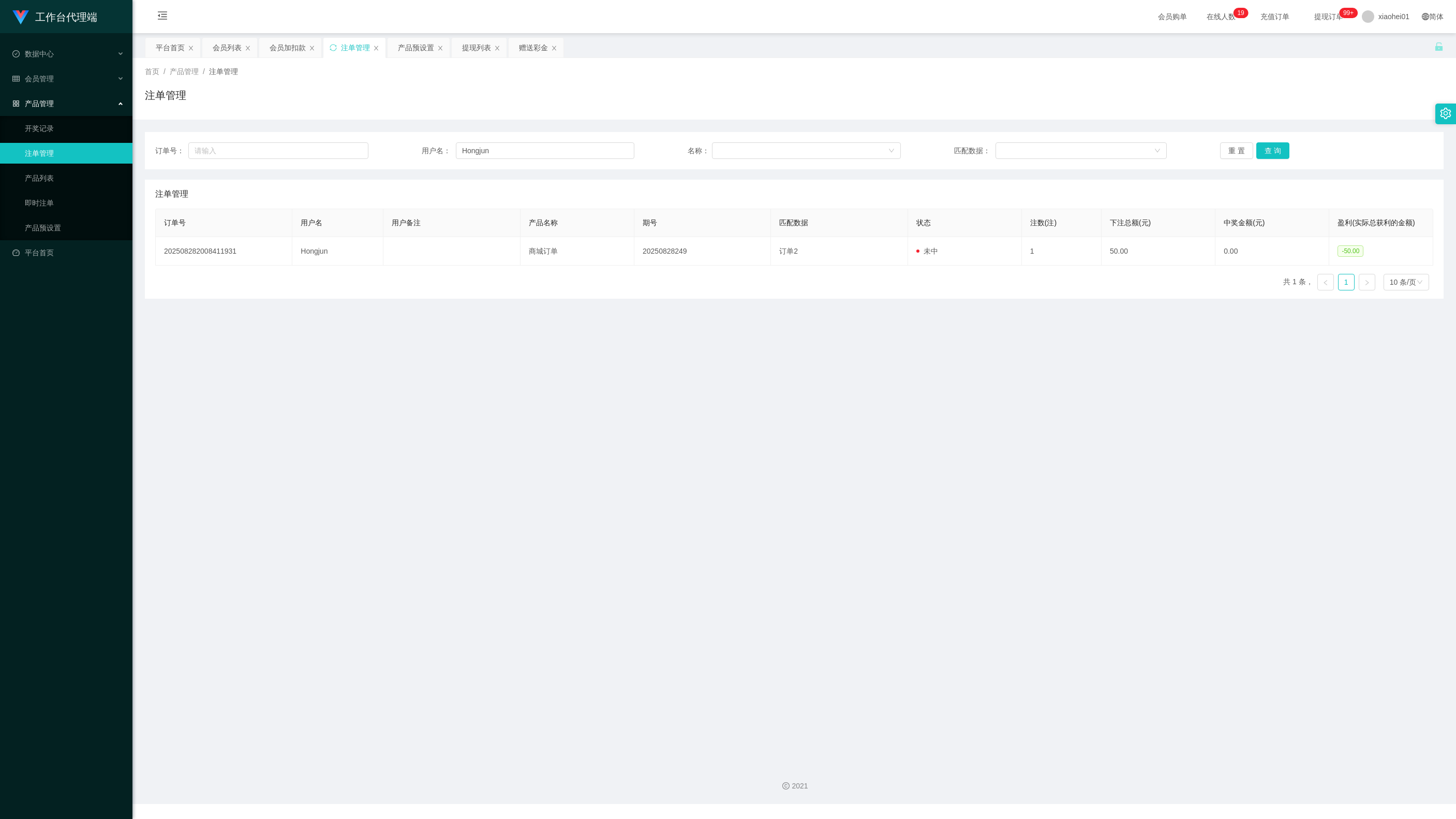
click at [283, 44] on div "会员加扣款" at bounding box center [287, 47] width 36 height 20
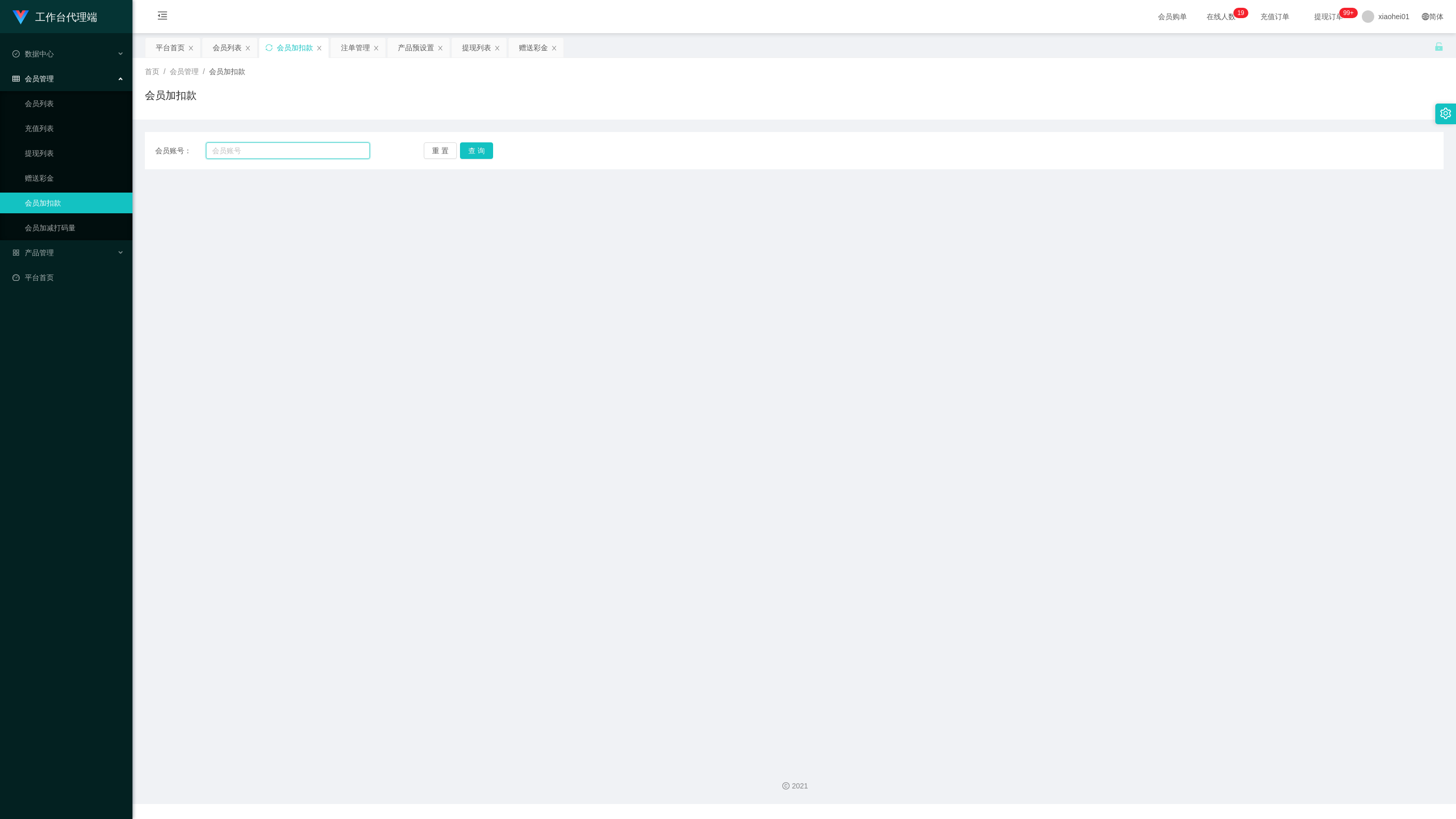
click at [289, 155] on input "text" at bounding box center [288, 151] width 164 height 16
paste input "Hongjun"
type input "Hongjun"
click at [474, 159] on div "会员账号： Hongjun 重 置 查 询 会员账号 会员姓名 账号余额 操作类型 人工加款 人工扣款 金额 确 定" at bounding box center [794, 151] width 1299 height 37
click at [476, 157] on button "查 询" at bounding box center [476, 151] width 33 height 16
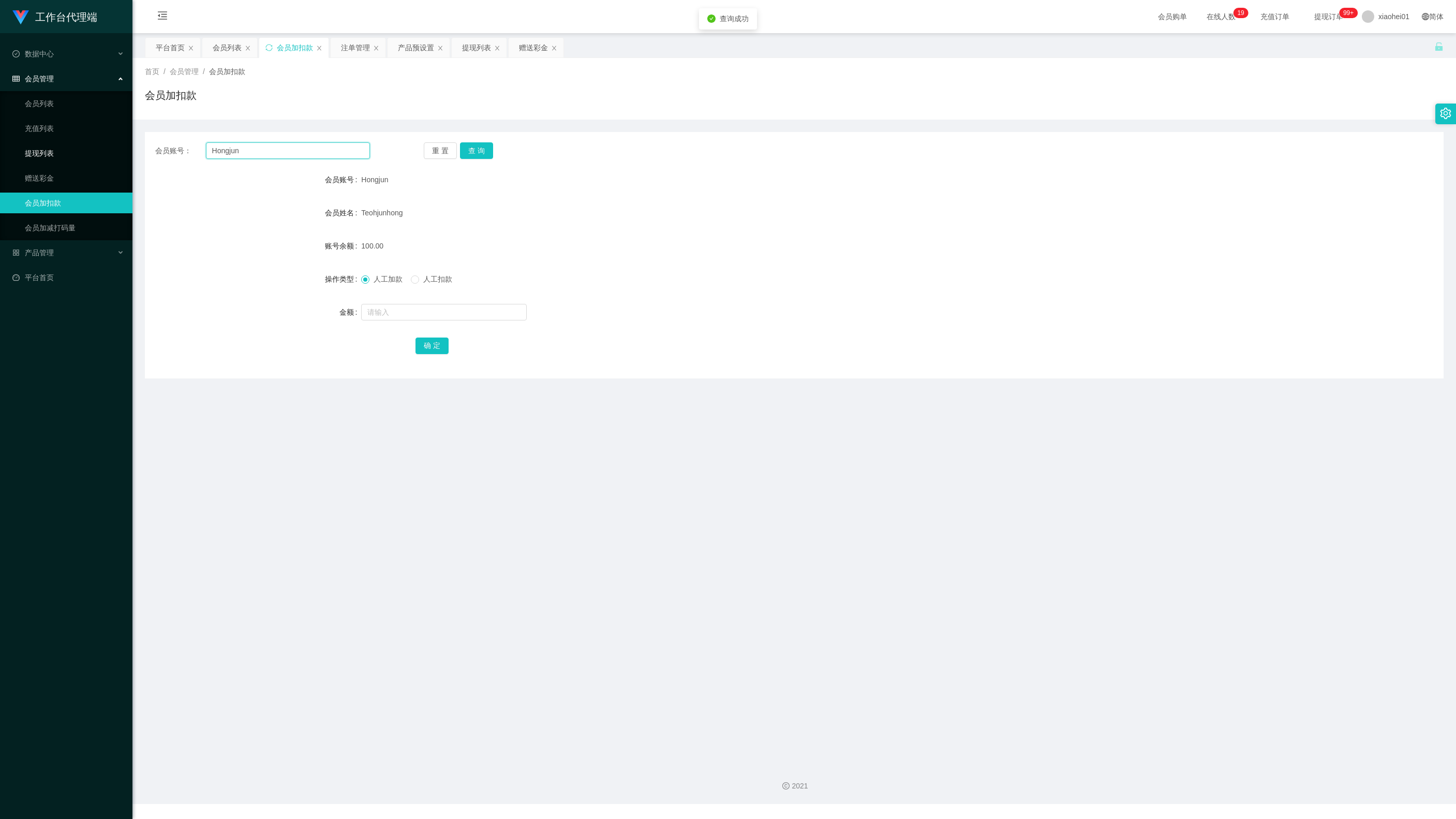
drag, startPoint x: 151, startPoint y: 149, endPoint x: 73, endPoint y: 149, distance: 78.0
click at [73, 149] on section "工作台代理端 数据中心 会员管理 会员列表 充值列表 提现列表 赠送彩金 会员加扣款 会员加减打码量 产品管理 开奖记录 注单管理 产品列表 即时注单 产品预…" at bounding box center [728, 402] width 1456 height 804
click at [248, 610] on main "关闭左侧 关闭右侧 关闭其它 刷新页面 平台首页 会员列表 会员加扣款 注单管理 产品预设置 提现列表 赠送彩金 首页 / 会员管理 / 会员加扣款 / 会员…" at bounding box center [794, 394] width 1324 height 723
click at [350, 46] on div "注单管理" at bounding box center [355, 47] width 29 height 20
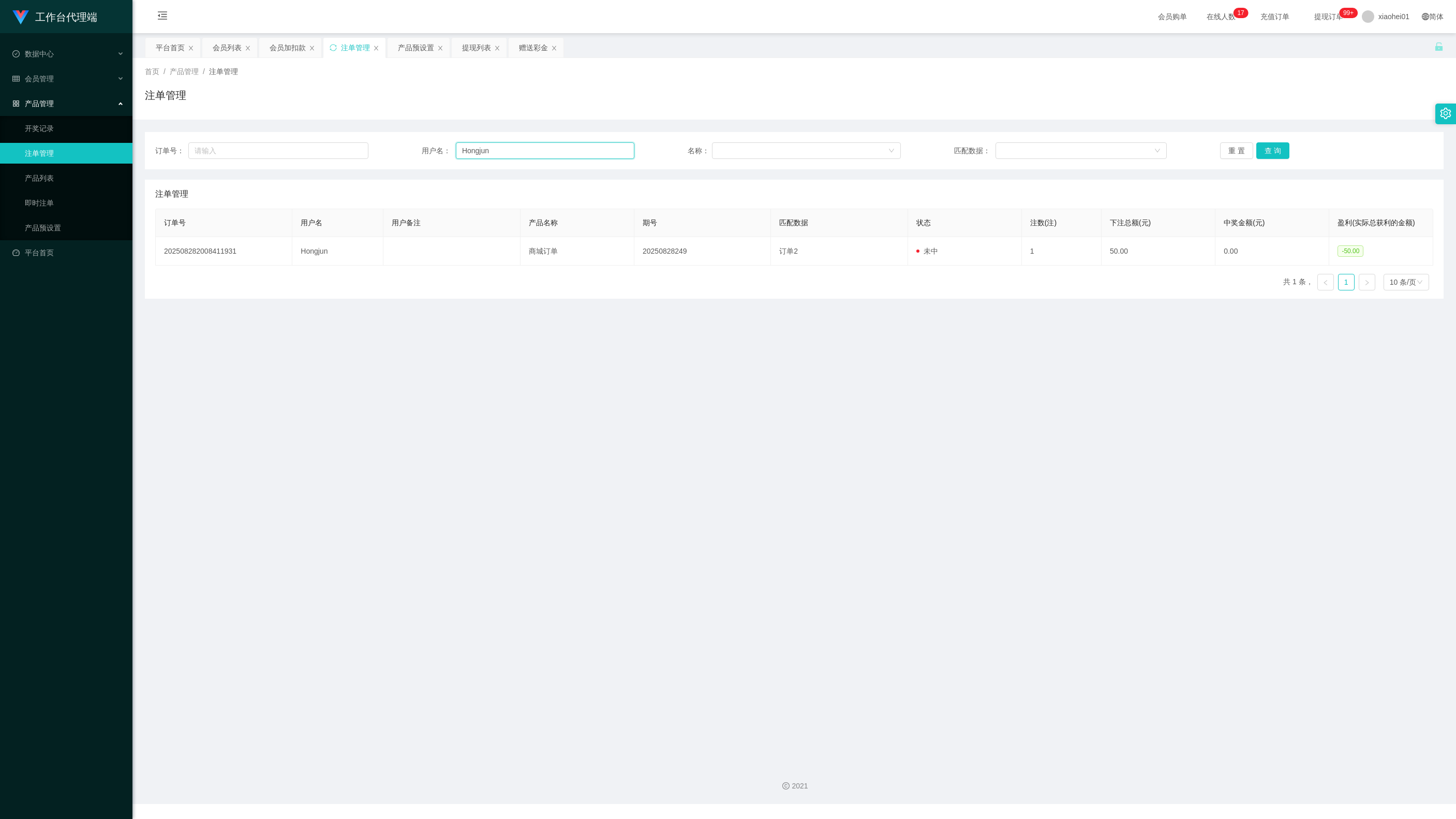
drag, startPoint x: 541, startPoint y: 153, endPoint x: 294, endPoint y: 131, distance: 248.0
click at [396, 129] on div "订单号： 用户名： Hongjun 名称： 匹配数据： 重 置 查 询 注单管理 订单号 用户名 用户备注 产品名称 期号 匹配数据 状态 注数(注) 下注总…" at bounding box center [794, 209] width 1299 height 179
click at [1279, 153] on button "查 询" at bounding box center [1273, 151] width 33 height 16
click at [483, 46] on div "提现列表" at bounding box center [476, 47] width 29 height 20
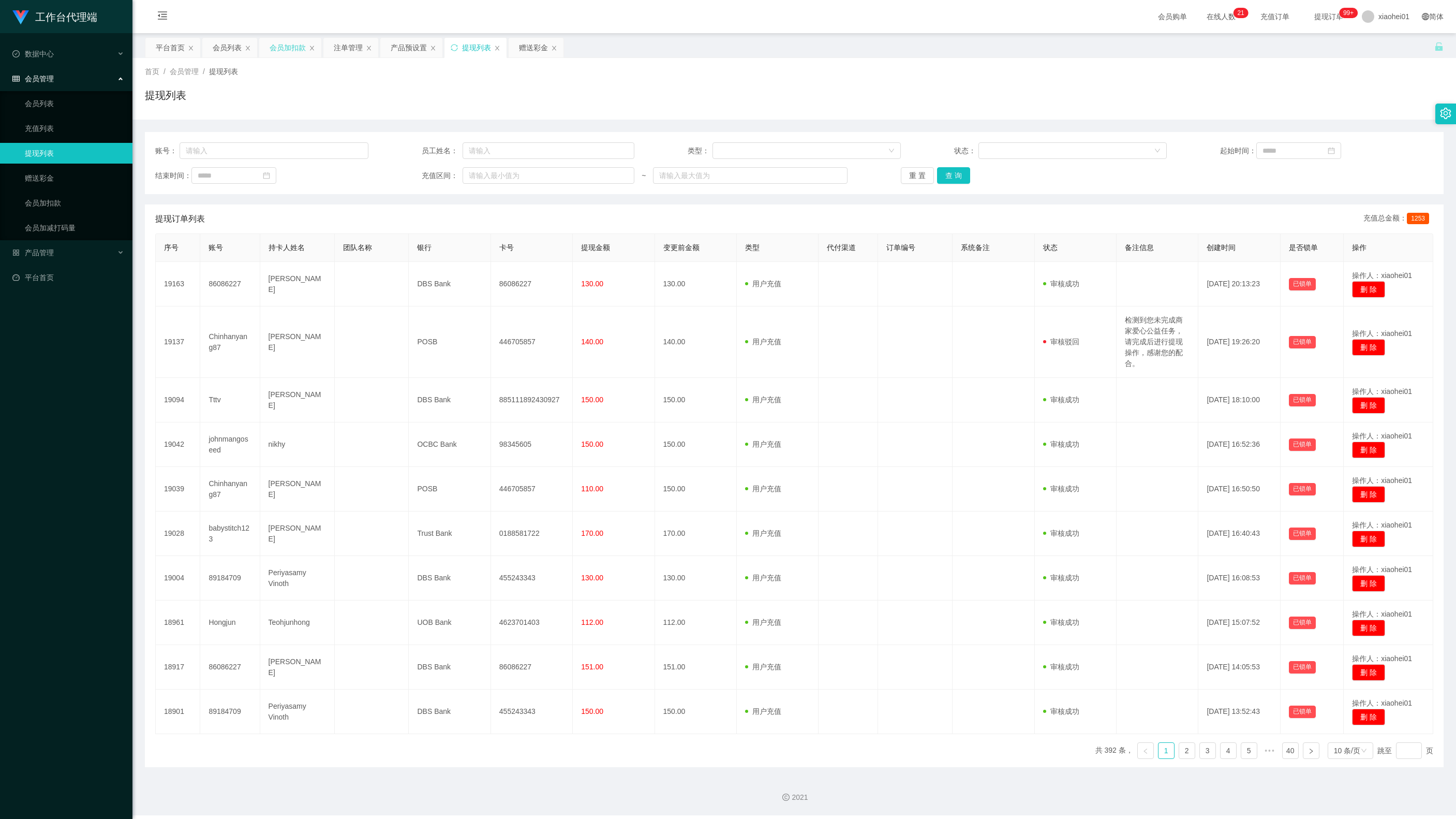
click at [305, 48] on div "会员加扣款" at bounding box center [287, 47] width 36 height 20
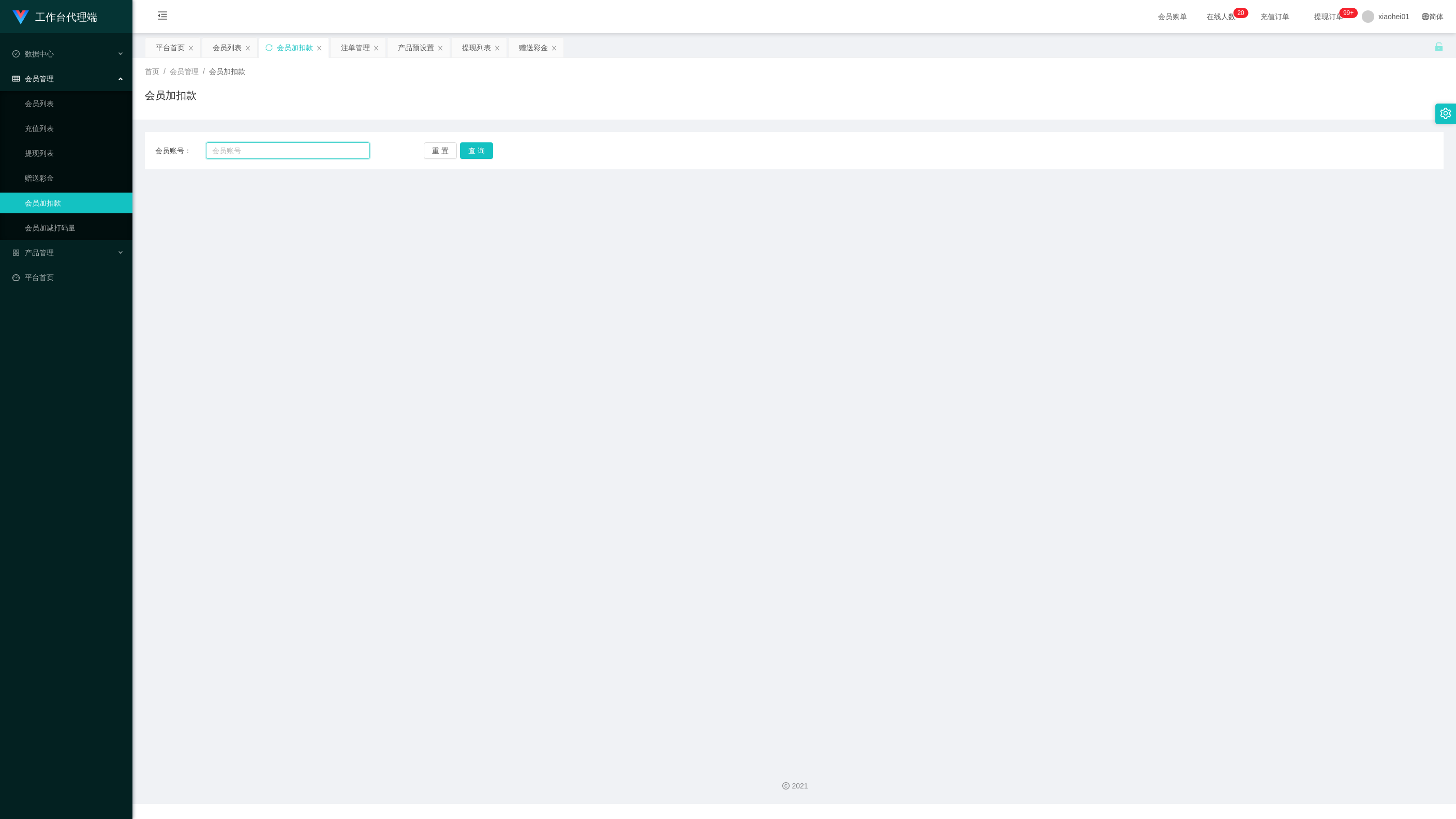
click at [305, 155] on input "text" at bounding box center [288, 151] width 164 height 16
paste input "Hongjun"
type input "Hongjun"
click at [464, 147] on button "查 询" at bounding box center [476, 151] width 33 height 16
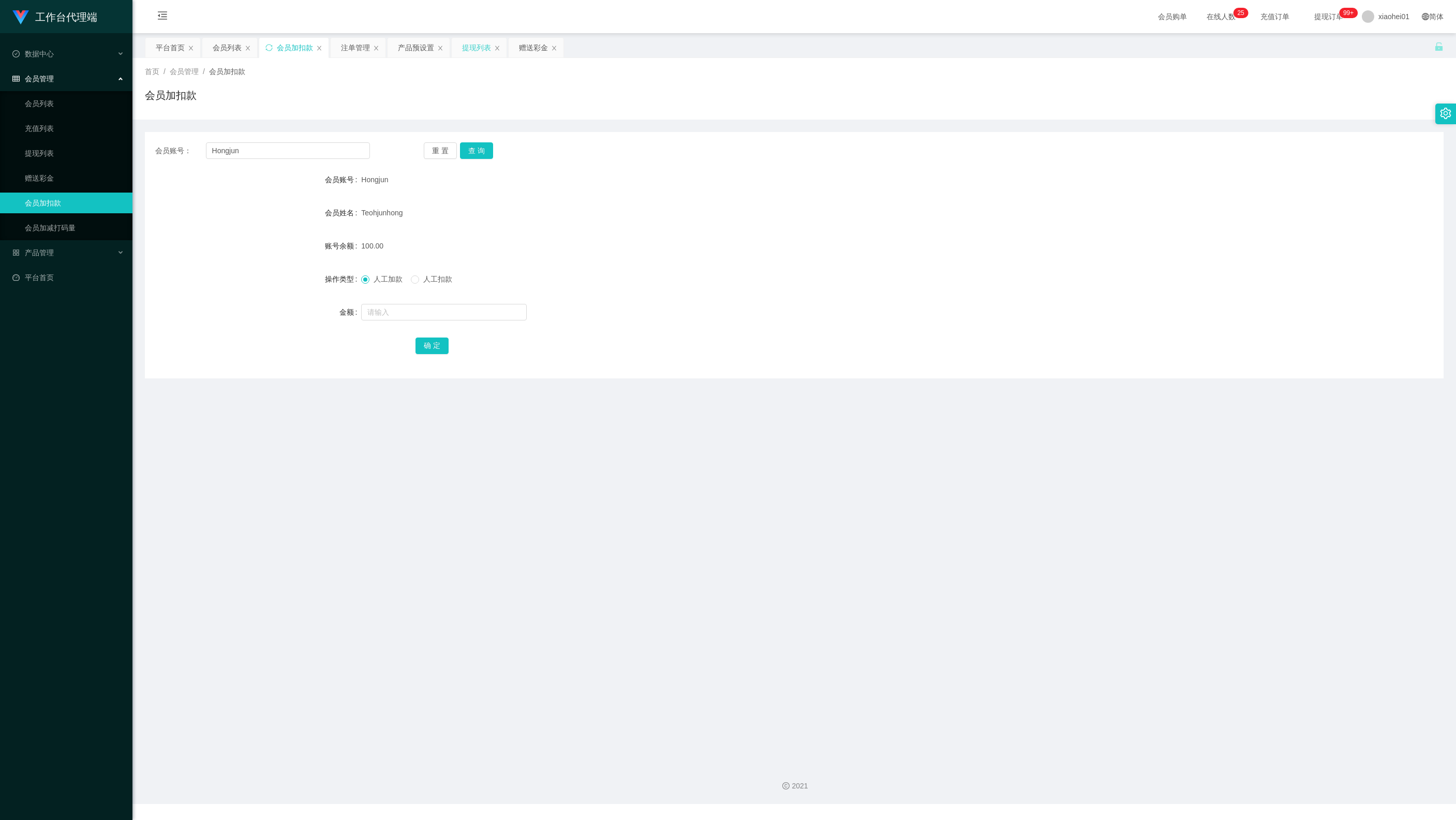
click at [478, 51] on div "提现列表" at bounding box center [476, 47] width 29 height 20
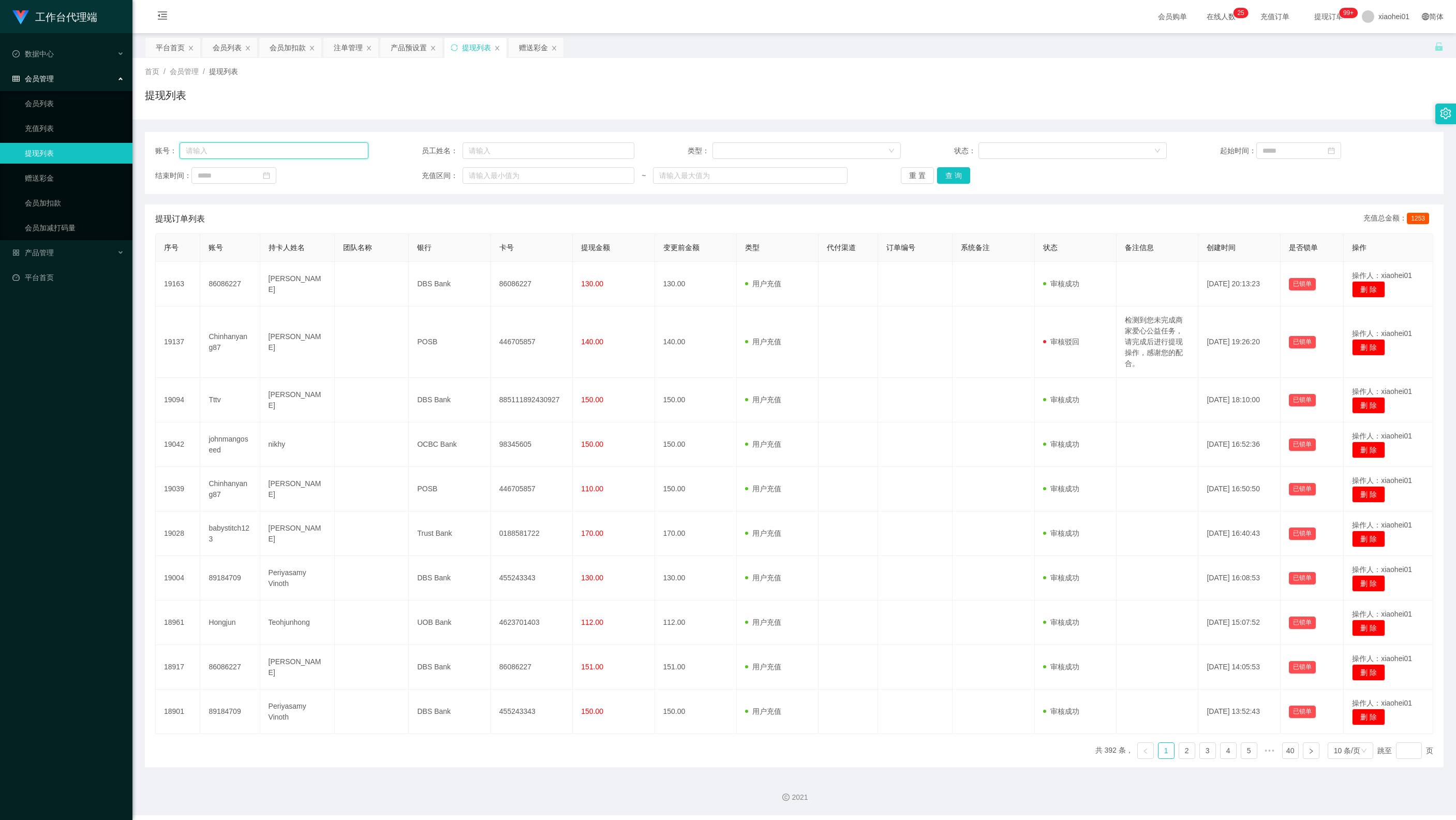
click at [328, 146] on input "text" at bounding box center [273, 151] width 188 height 16
paste input "89184709"
click at [959, 170] on button "查 询" at bounding box center [954, 175] width 33 height 16
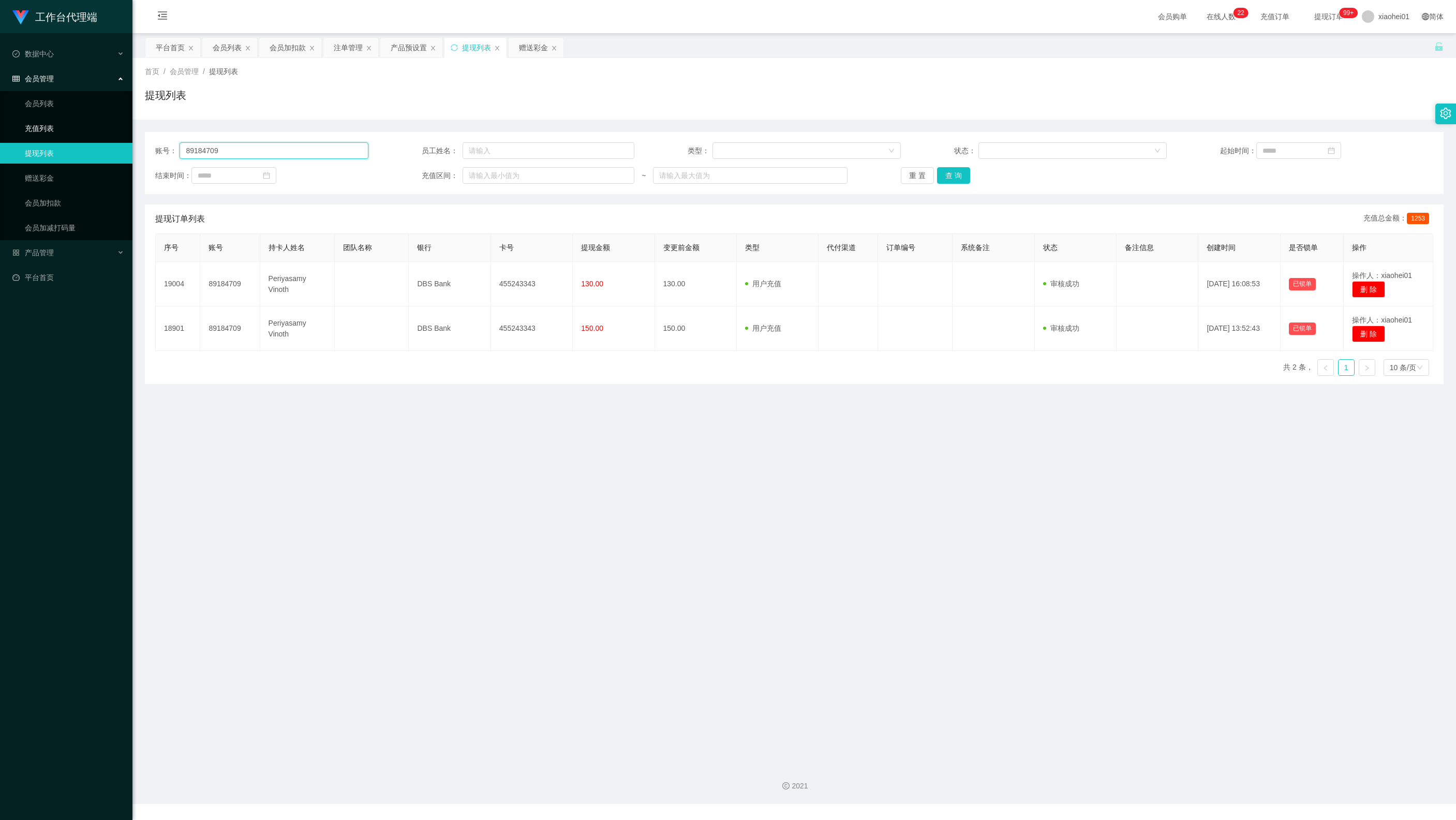
drag, startPoint x: 220, startPoint y: 135, endPoint x: 158, endPoint y: 125, distance: 62.8
click at [73, 99] on section "工作台代理端 数据中心 会员管理 会员列表 充值列表 提现列表 赠送彩金 会员加扣款 会员加减打码量 产品管理 平台首页 保存配置 重置配置 整体风格设置 主…" at bounding box center [728, 402] width 1456 height 804
paste input "6086227"
type input "86086227"
click at [959, 178] on button "查 询" at bounding box center [954, 175] width 33 height 16
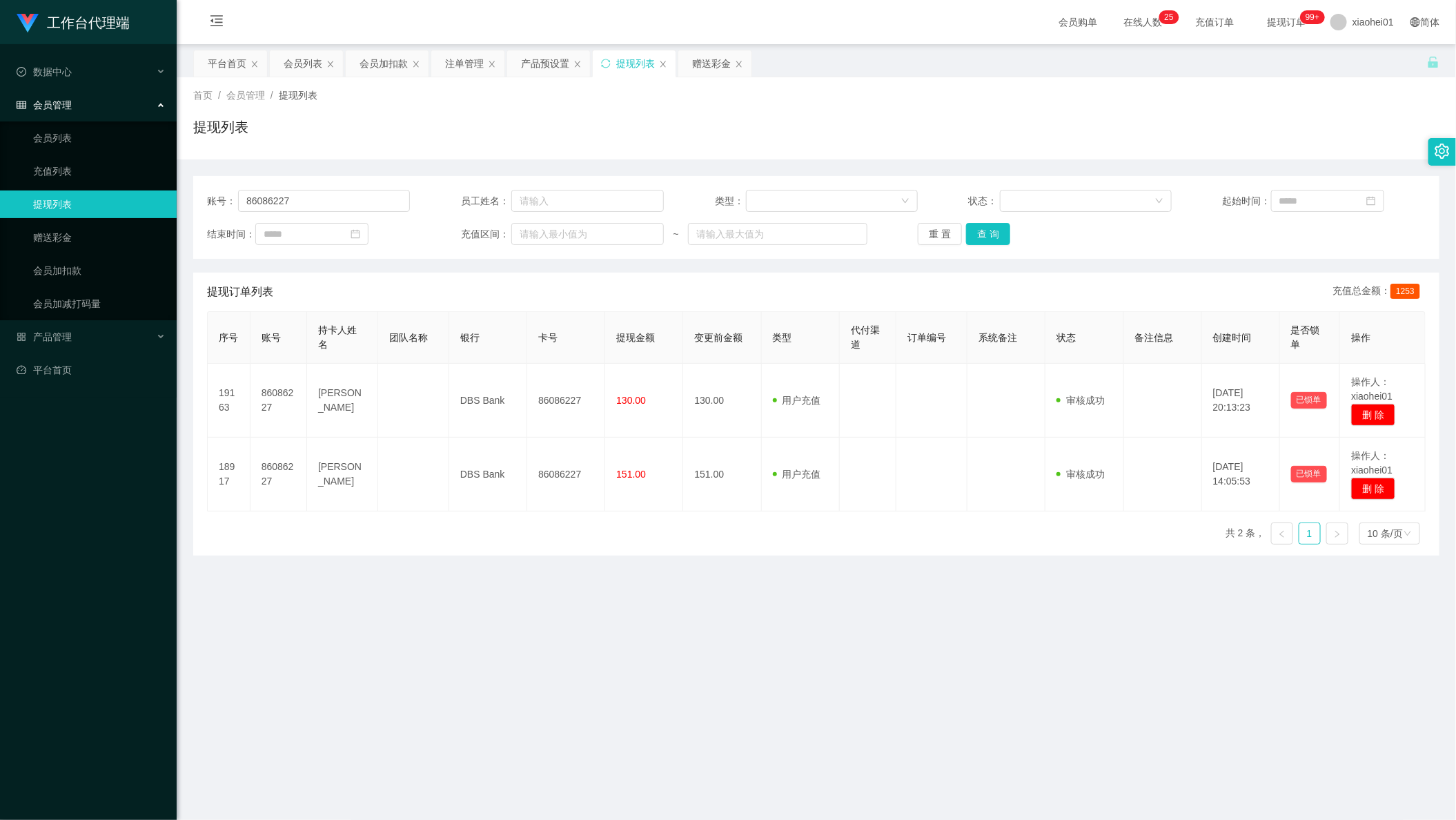
click at [307, 644] on main "关闭左侧 关闭右侧 关闭其它 刷新页面 平台首页 会员列表 会员加扣款 注单管理 产品预设置 提现列表 赠送彩金 首页 / 会员管理 / 提现列表 / 提现列…" at bounding box center [816, 525] width 1279 height 963
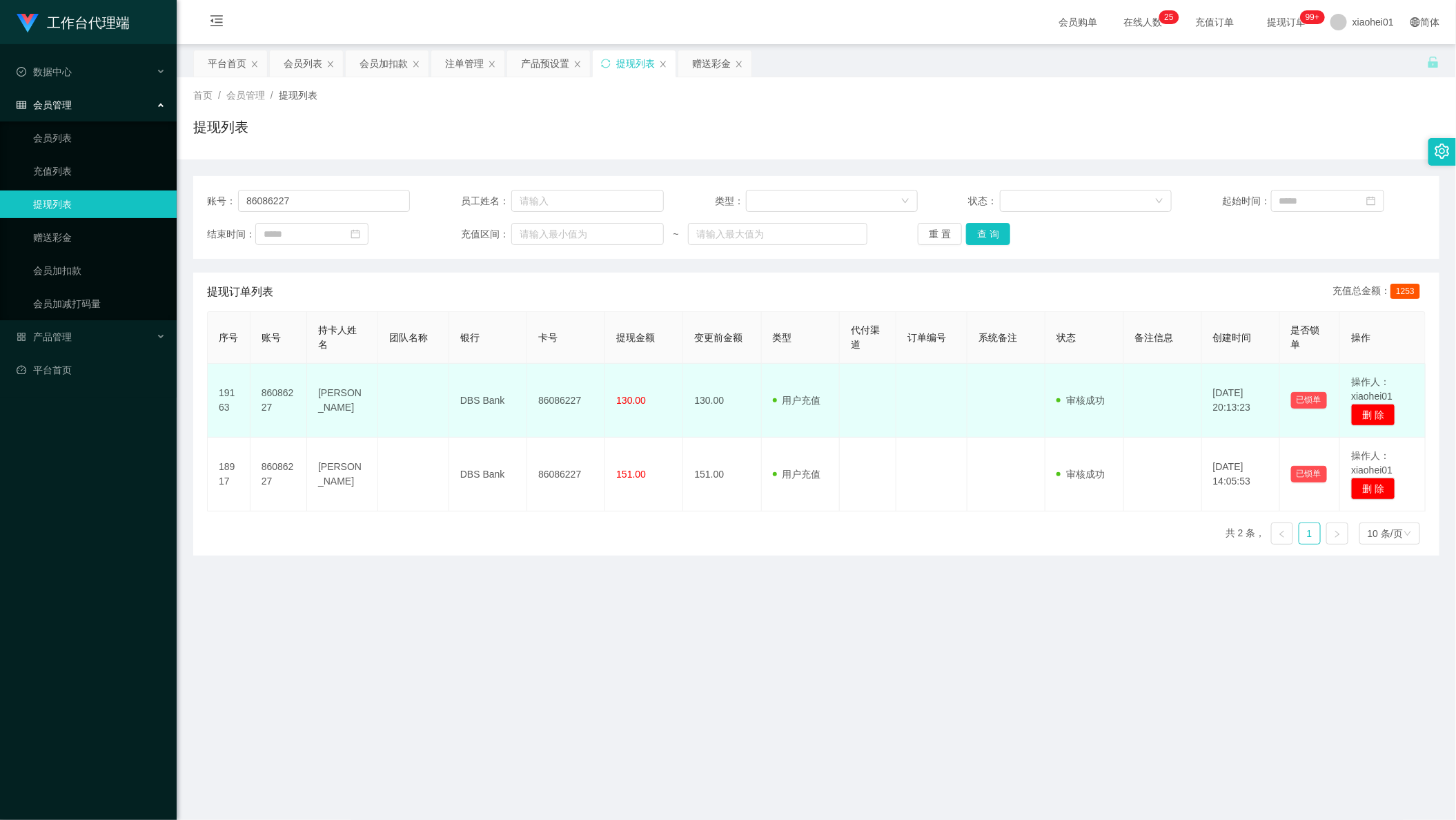
click at [572, 391] on td "86086227" at bounding box center [566, 400] width 78 height 74
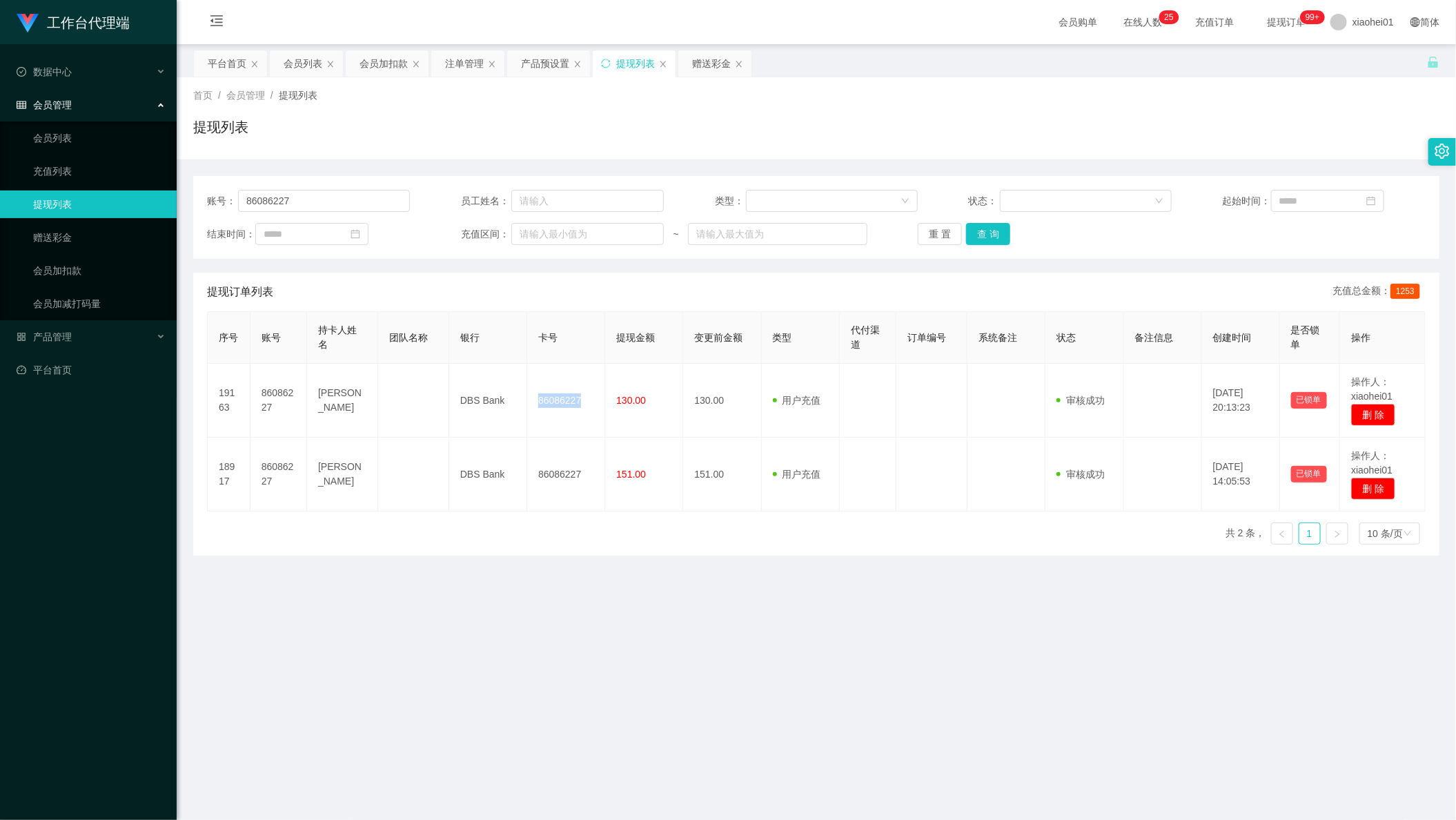
copy td "86086227"
click at [485, 660] on main "关闭左侧 关闭右侧 关闭其它 刷新页面 平台首页 会员列表 会员加扣款 注单管理 产品预设置 提现列表 赠送彩金 首页 / 会员管理 / 提现列表 / 提现列…" at bounding box center [816, 525] width 1279 height 963
click at [843, 608] on main "关闭左侧 关闭右侧 关闭其它 刷新页面 平台首页 会员列表 会员加扣款 注单管理 产品预设置 提现列表 赠送彩金 首页 / 会员管理 / 提现列表 / 提现列…" at bounding box center [816, 525] width 1279 height 963
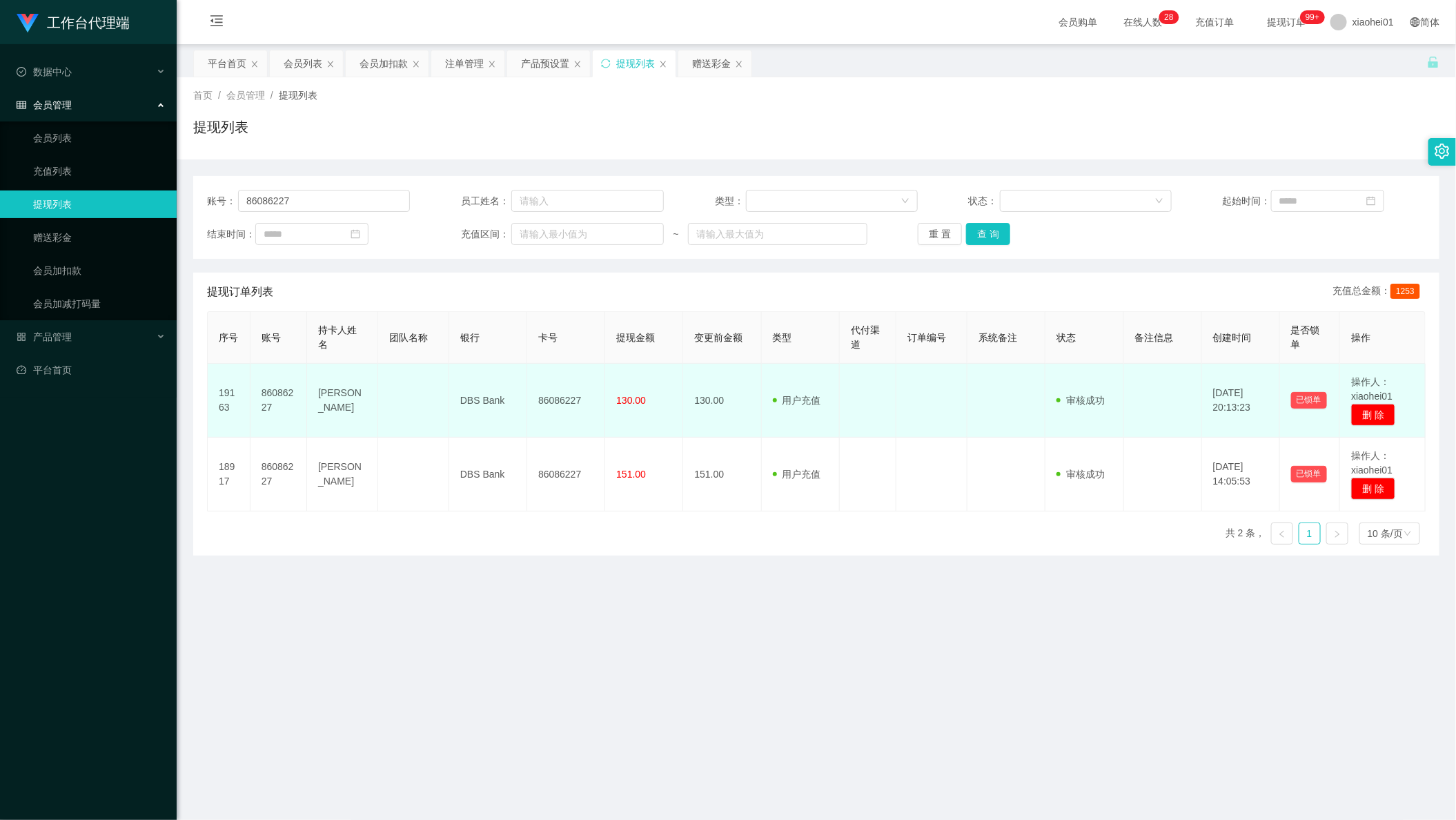
click at [551, 400] on td "86086227" at bounding box center [566, 400] width 78 height 74
click at [553, 400] on td "86086227" at bounding box center [566, 400] width 78 height 74
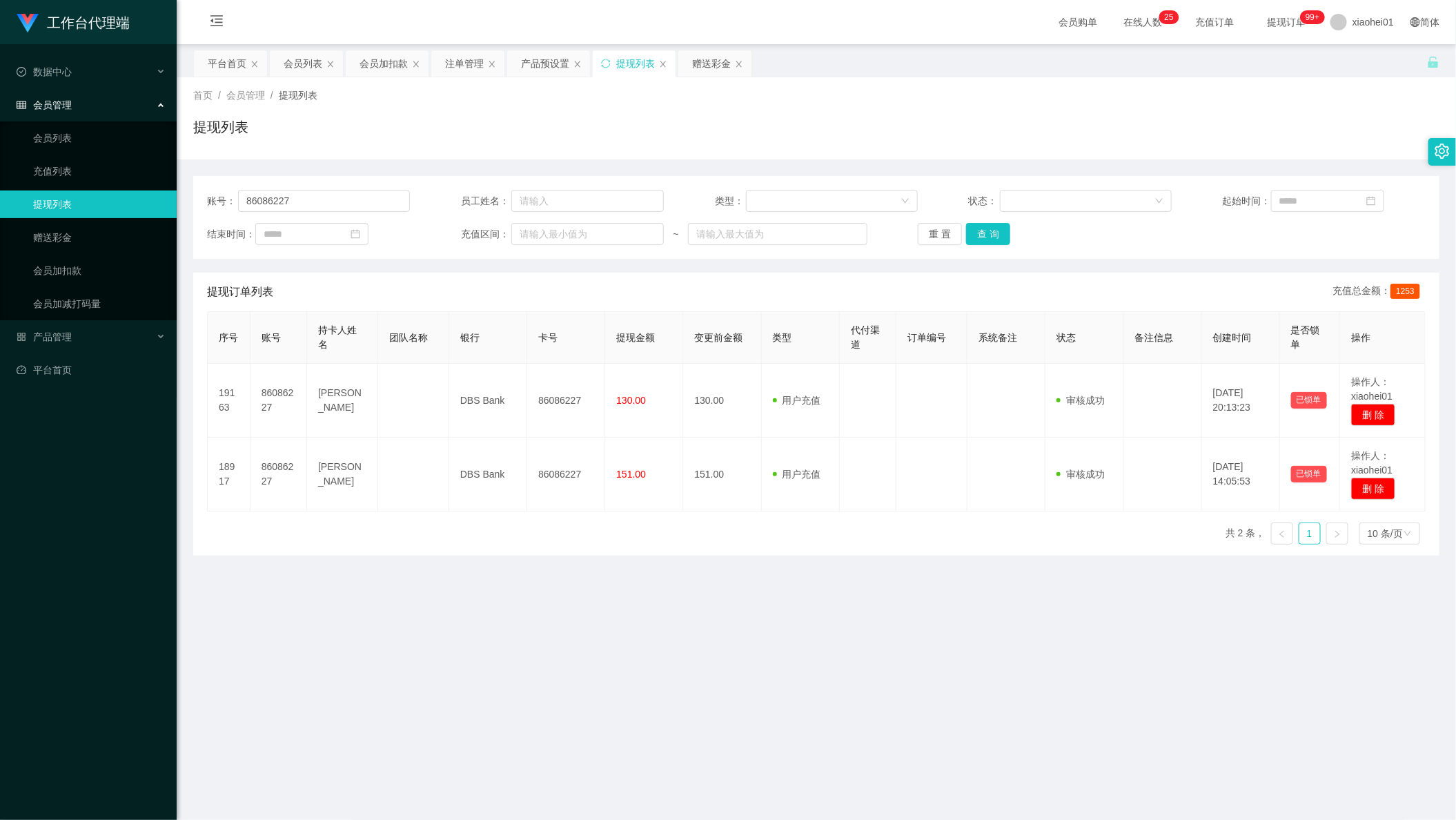
click at [340, 709] on main "关闭左侧 关闭右侧 关闭其它 刷新页面 平台首页 会员列表 会员加扣款 注单管理 产品预设置 提现列表 赠送彩金 首页 / 会员管理 / 提现列表 / 提现列…" at bounding box center [816, 525] width 1279 height 963
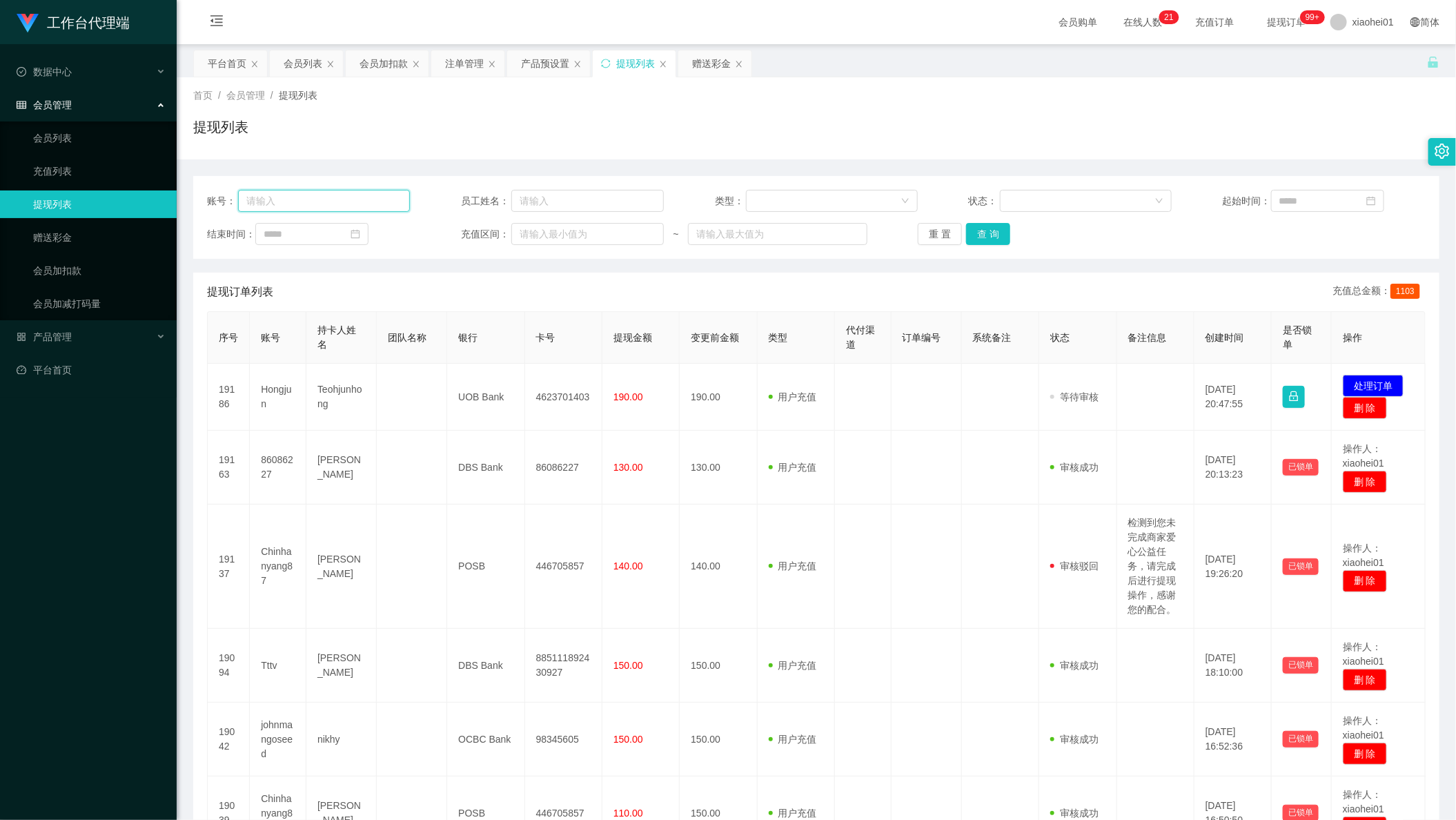
drag, startPoint x: 375, startPoint y: 201, endPoint x: 386, endPoint y: 203, distance: 11.2
click at [372, 201] on input "text" at bounding box center [324, 201] width 172 height 22
paste input "Hongjun"
type input "Hongjun"
click at [987, 242] on button "查 询" at bounding box center [988, 234] width 44 height 22
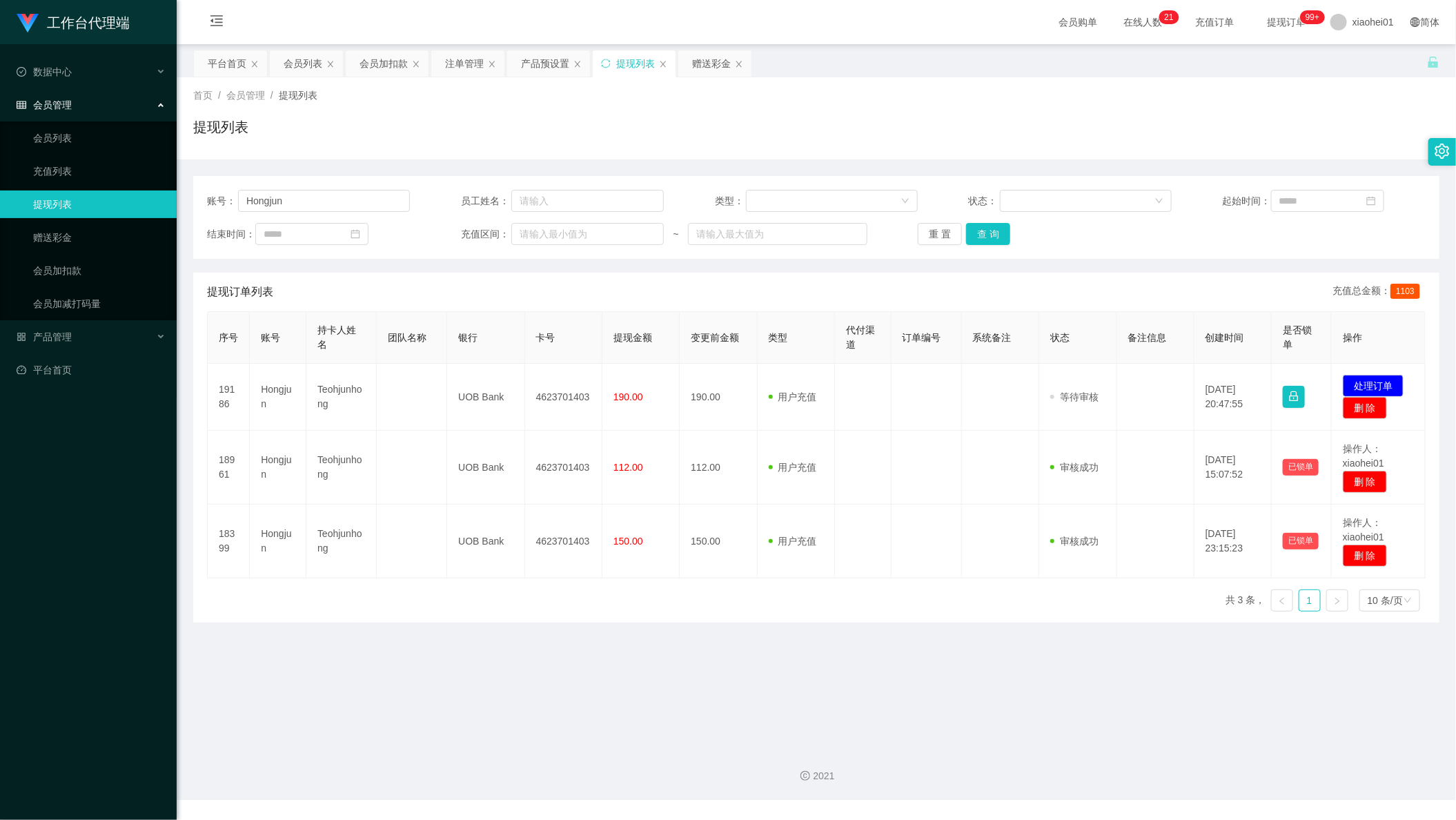
click at [365, 669] on main "关闭左侧 关闭右侧 关闭其它 刷新页面 平台首页 会员列表 会员加扣款 注单管理 产品预设置 提现列表 赠送彩金 首页 / 会员管理 / 提现列表 / 提现列…" at bounding box center [816, 389] width 1279 height 691
click at [586, 810] on div "工作台代理端 数据中心 会员管理 会员列表 充值列表 提现列表 赠送彩金 会员加扣款 会员加减打码量 产品管理 平台首页 保存配置 重置配置 整体风格设置 主…" at bounding box center [728, 410] width 1456 height 820
drag, startPoint x: 1316, startPoint y: 677, endPoint x: 1282, endPoint y: 624, distance: 63.0
click at [1316, 675] on main "关闭左侧 关闭右侧 关闭其它 刷新页面 平台首页 会员列表 会员加扣款 注单管理 产品预设置 提现列表 赠送彩金 首页 / 会员管理 / 提现列表 / 提现列…" at bounding box center [816, 389] width 1279 height 691
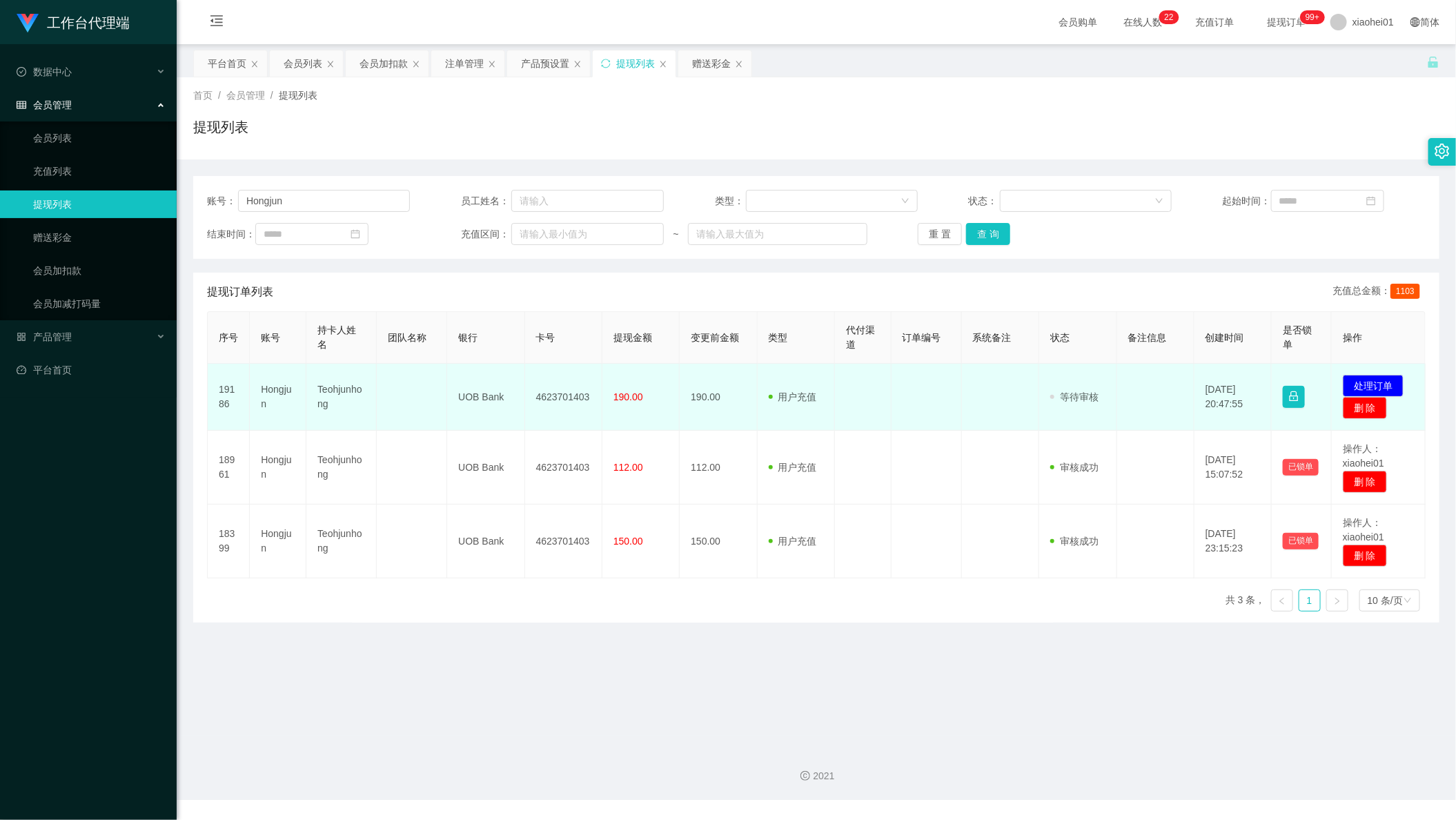
click at [564, 391] on td "4623701403" at bounding box center [564, 397] width 78 height 67
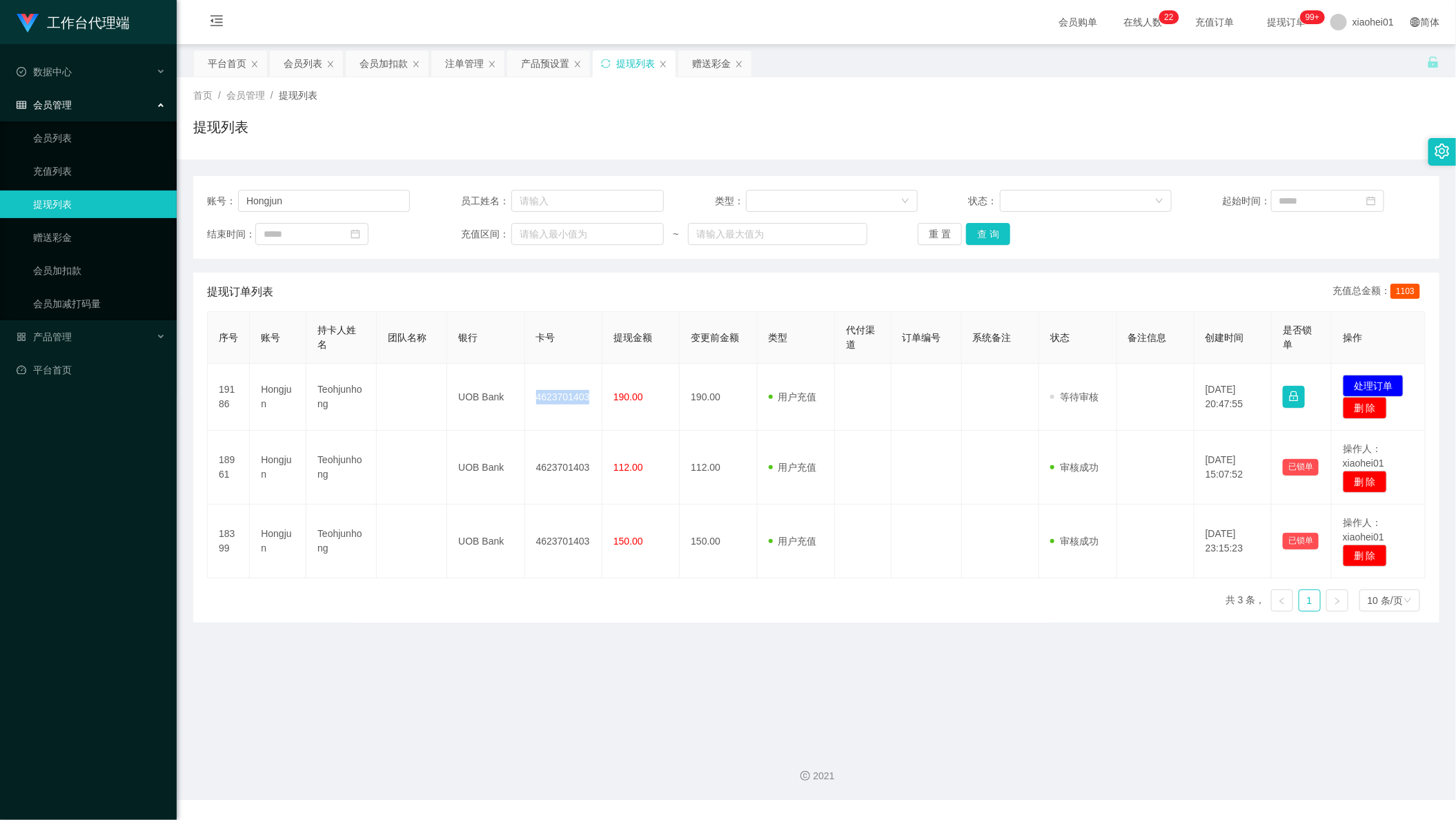
copy td "4623701403"
drag, startPoint x: 380, startPoint y: 72, endPoint x: 388, endPoint y: 78, distance: 10.0
click at [380, 73] on div "会员加扣款" at bounding box center [383, 63] width 48 height 26
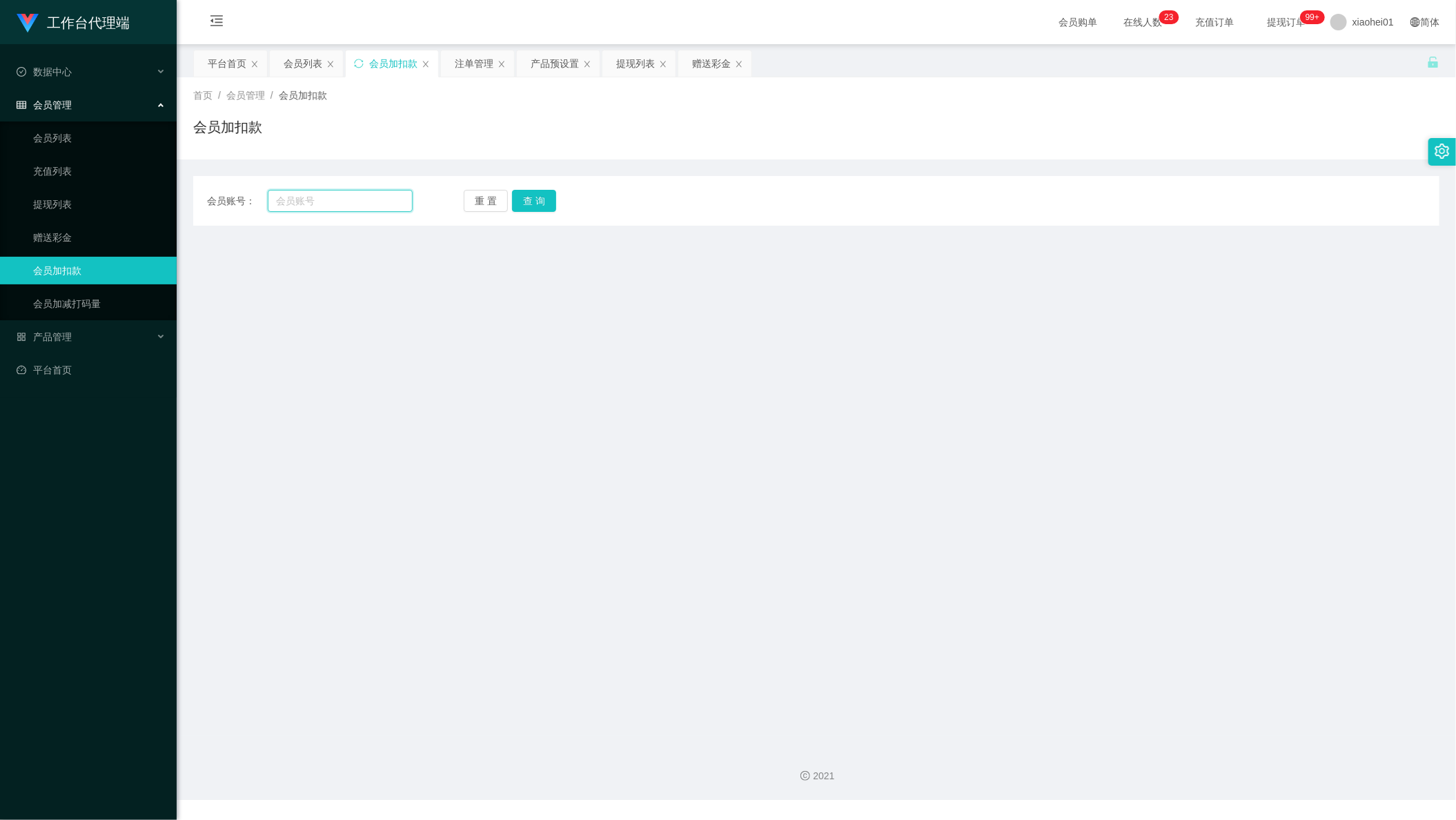
click at [391, 203] on input "text" at bounding box center [339, 201] width 145 height 22
paste input "johnmangoseed"
type input "johnmangoseed"
click at [549, 186] on div "会员账号： johnmangoseed 重 置 查 询 会员账号 会员姓名 账号余额 操作类型 人工加款 人工扣款 金额 确 定" at bounding box center [816, 201] width 1246 height 49
click at [532, 197] on button "查 询" at bounding box center [534, 201] width 44 height 22
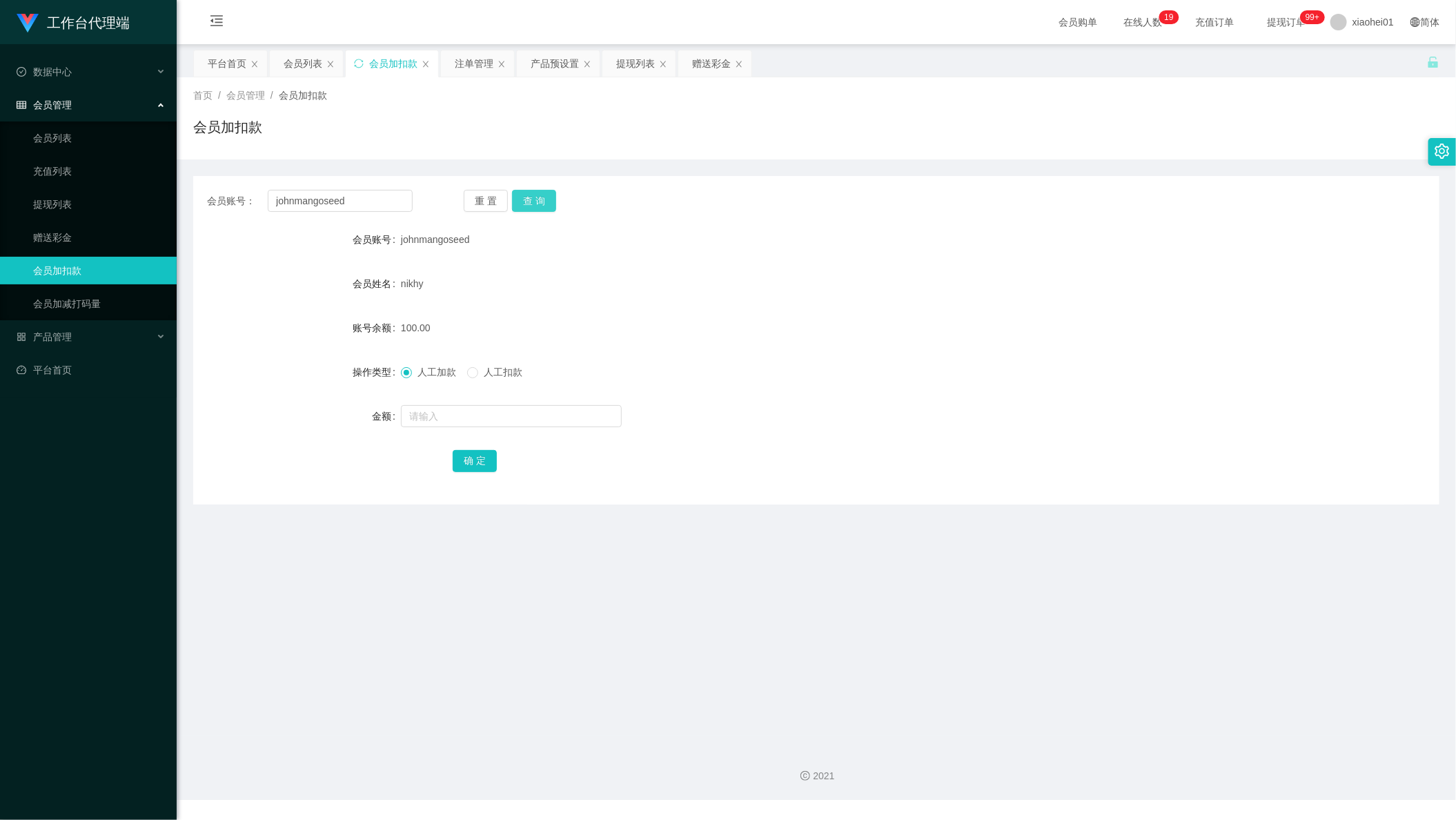
click at [535, 200] on button "查 询" at bounding box center [534, 201] width 44 height 22
click at [536, 81] on div "首页 / 会员管理 / 会员加扣款 / 会员加扣款" at bounding box center [816, 119] width 1279 height 82
click at [556, 67] on div "产品预设置" at bounding box center [555, 63] width 48 height 26
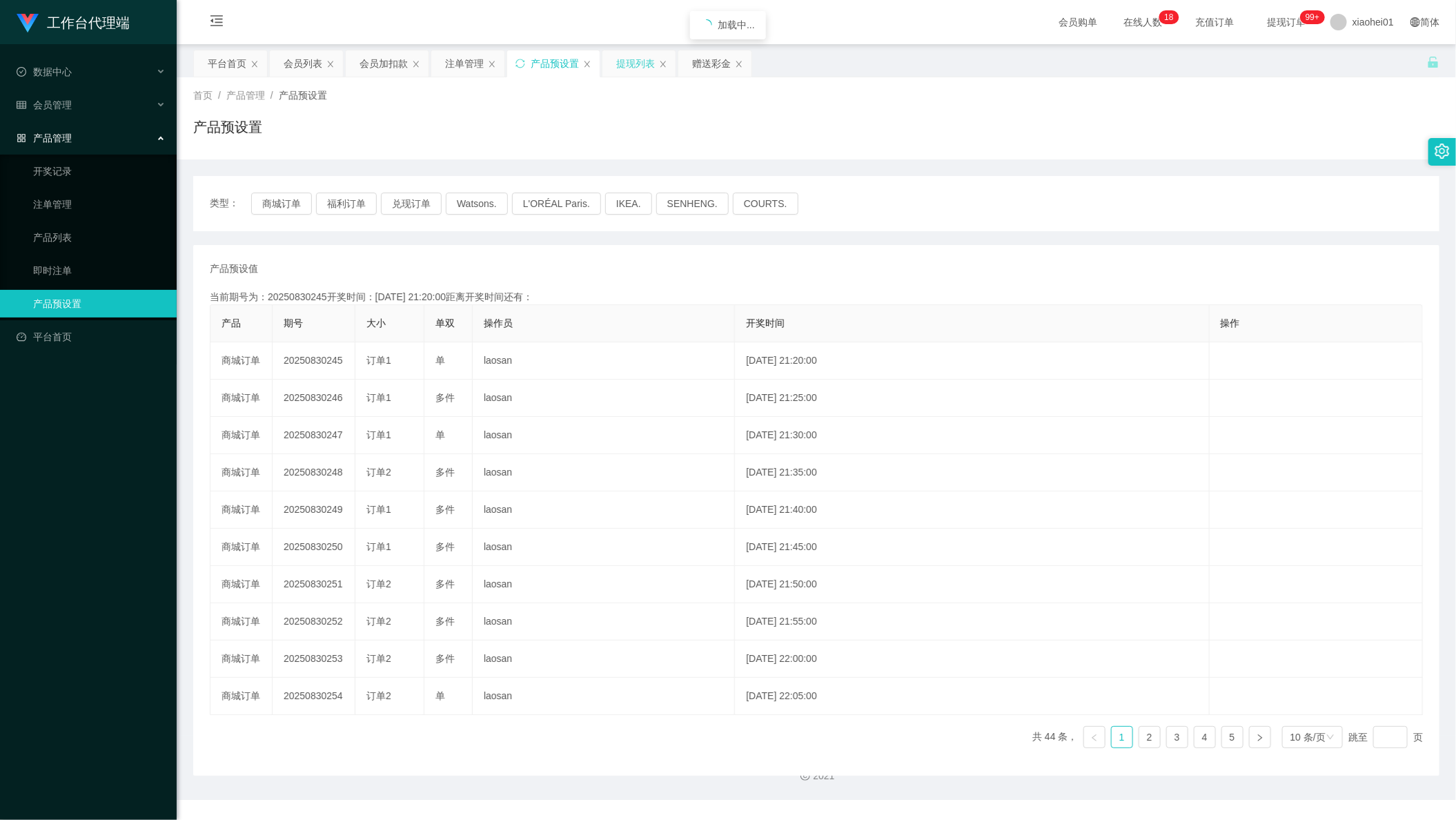
click at [633, 67] on div "提现列表" at bounding box center [635, 63] width 38 height 26
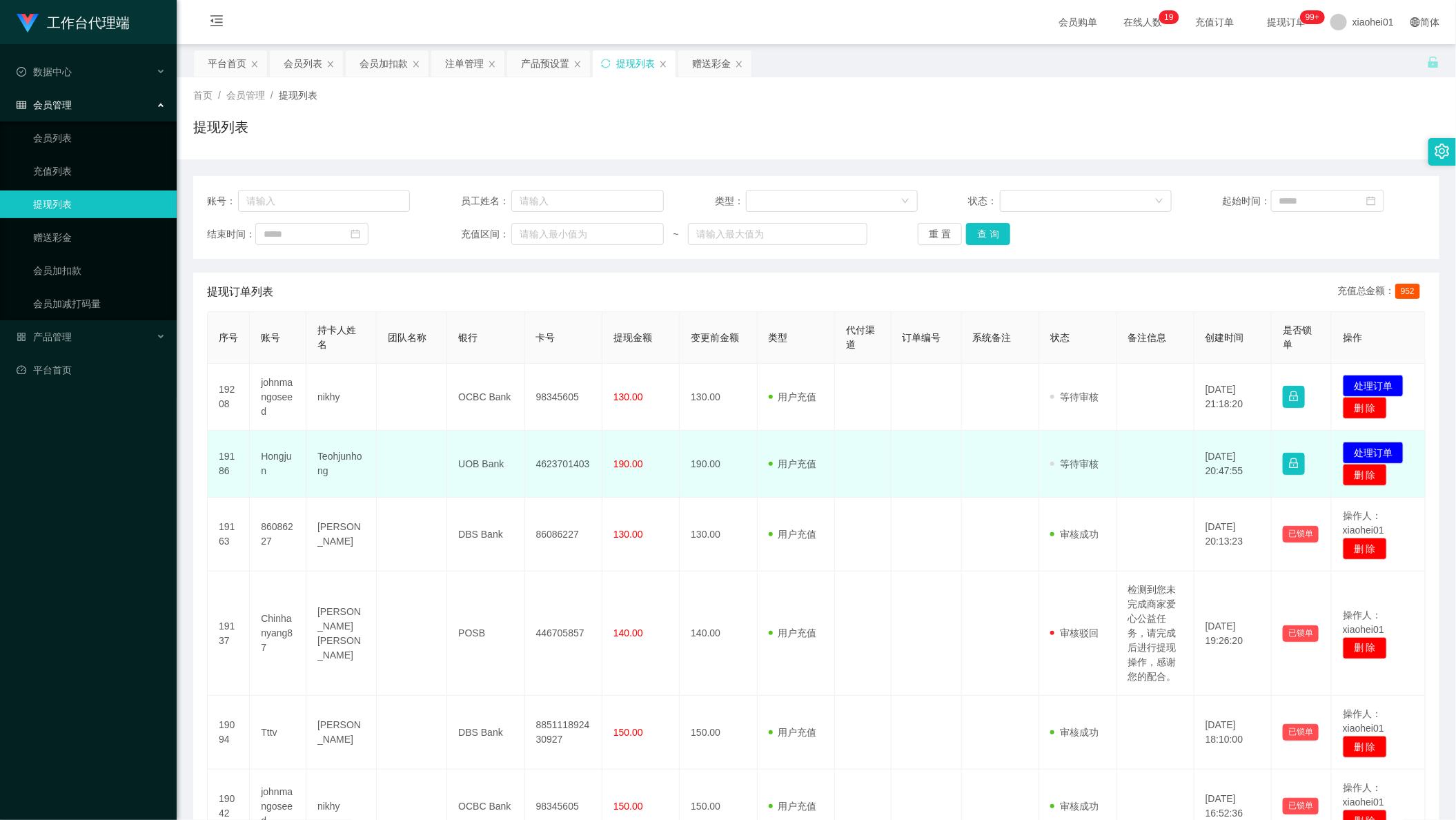
click at [259, 463] on td "Hongjun" at bounding box center [278, 463] width 57 height 67
click at [259, 464] on td "Hongjun" at bounding box center [278, 463] width 57 height 67
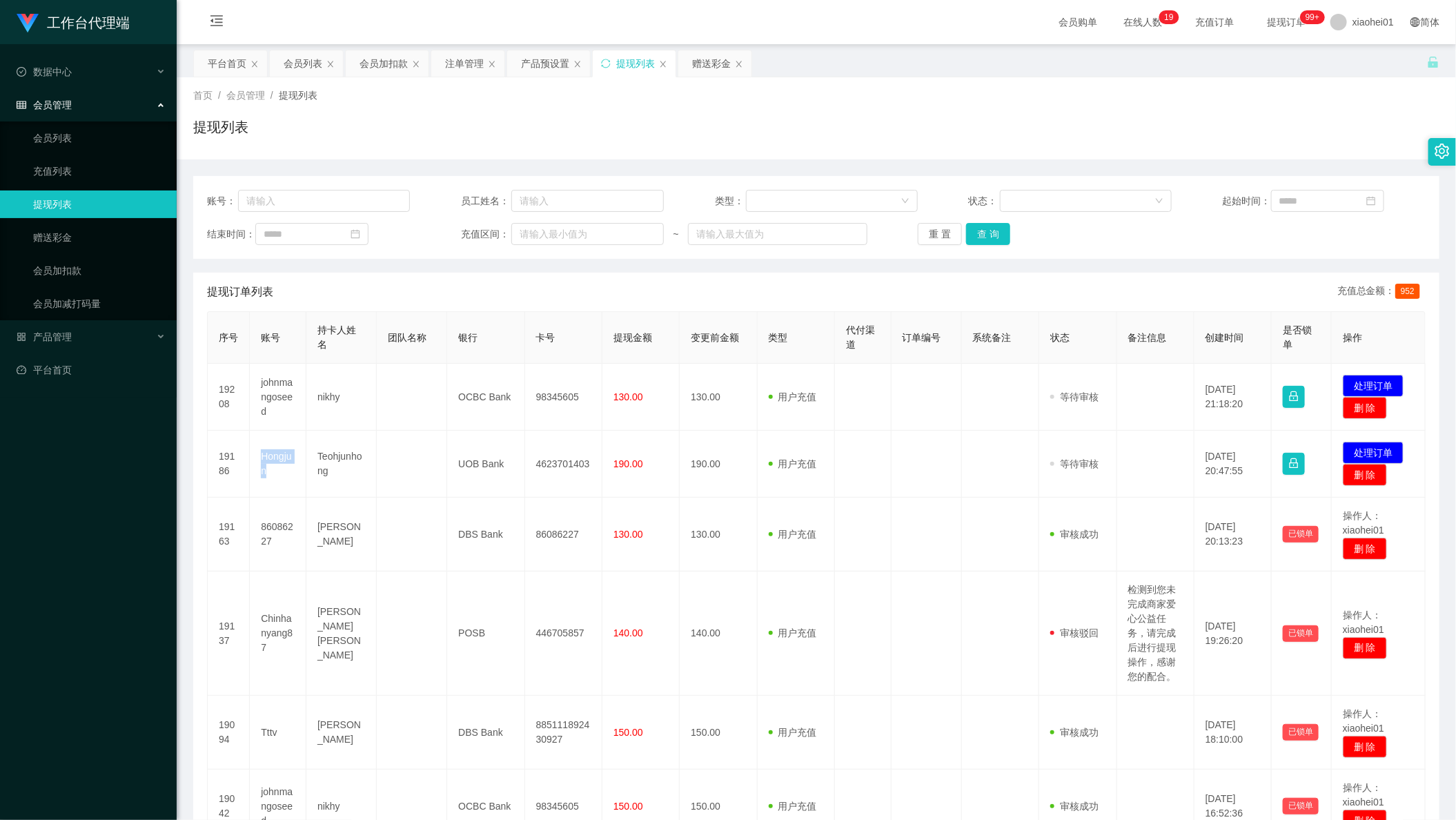
copy td "Hongjun"
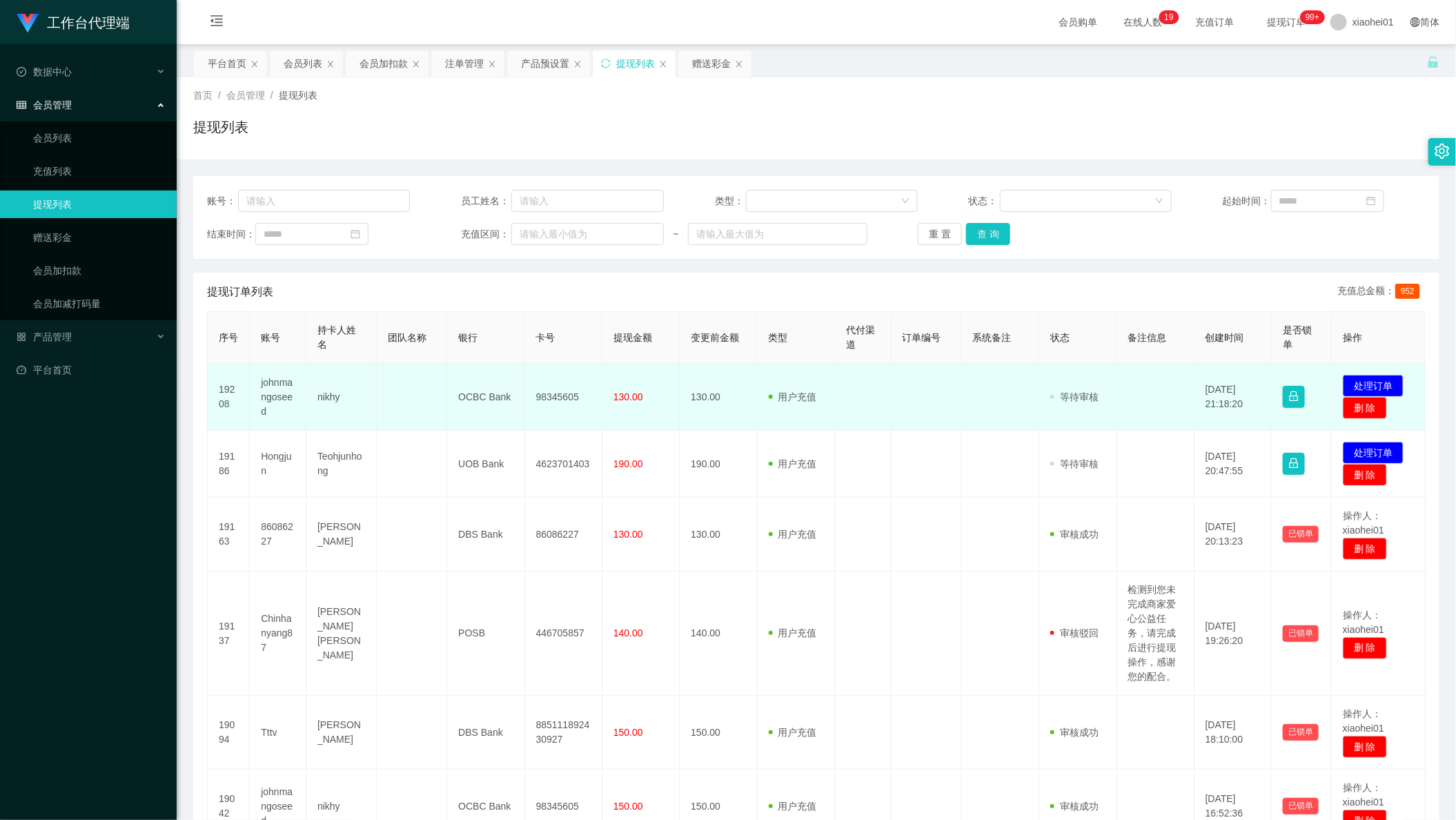
click at [274, 392] on td "johnmangoseed" at bounding box center [278, 397] width 57 height 67
copy td "johnmangoseed"
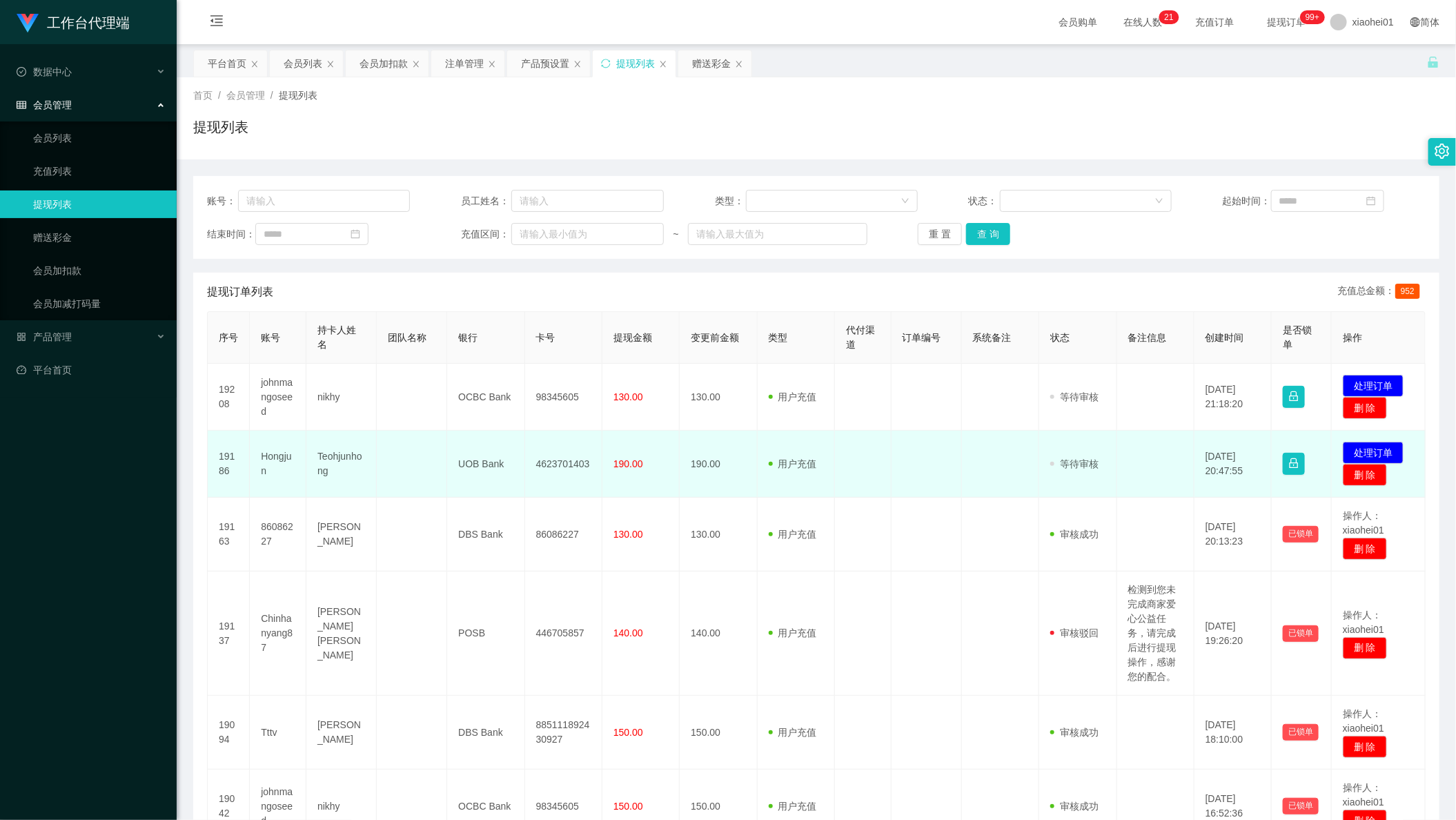
click at [276, 462] on td "Hongjun" at bounding box center [278, 463] width 57 height 67
click at [567, 474] on td "4623701403" at bounding box center [564, 463] width 78 height 67
click at [556, 460] on td "4623701403" at bounding box center [564, 463] width 78 height 67
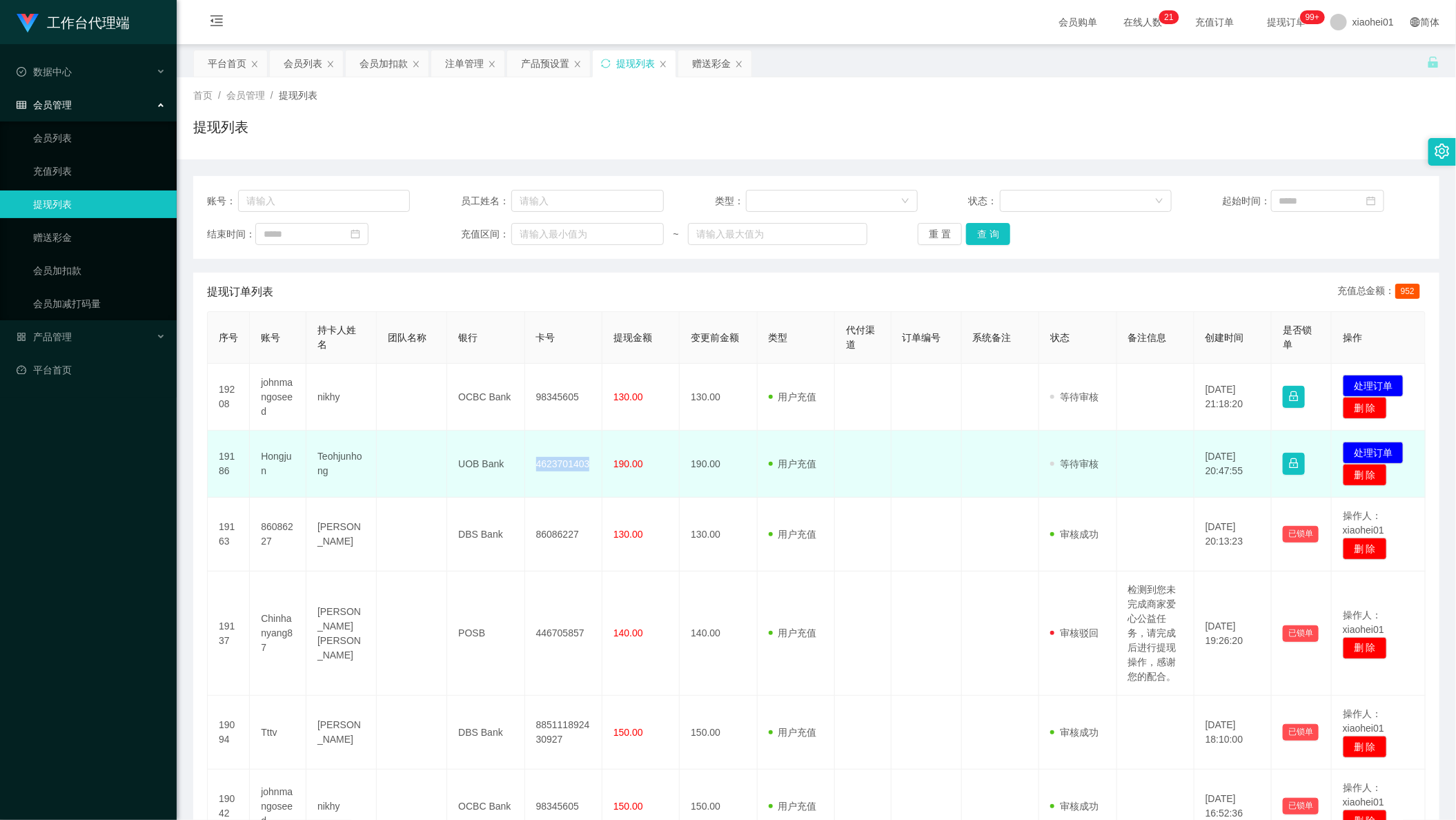
click at [556, 460] on td "4623701403" at bounding box center [564, 463] width 78 height 67
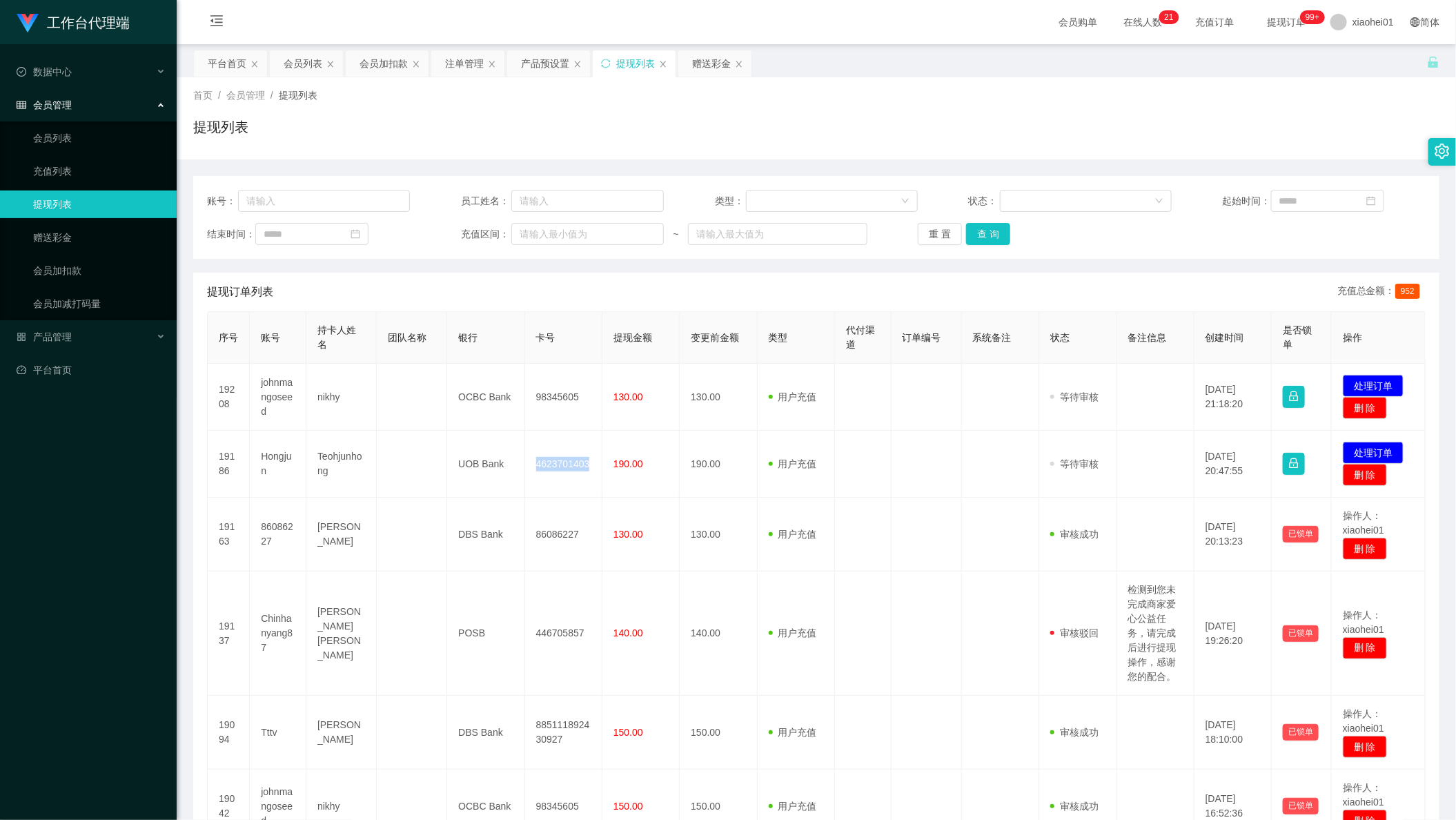
copy td "4623701403"
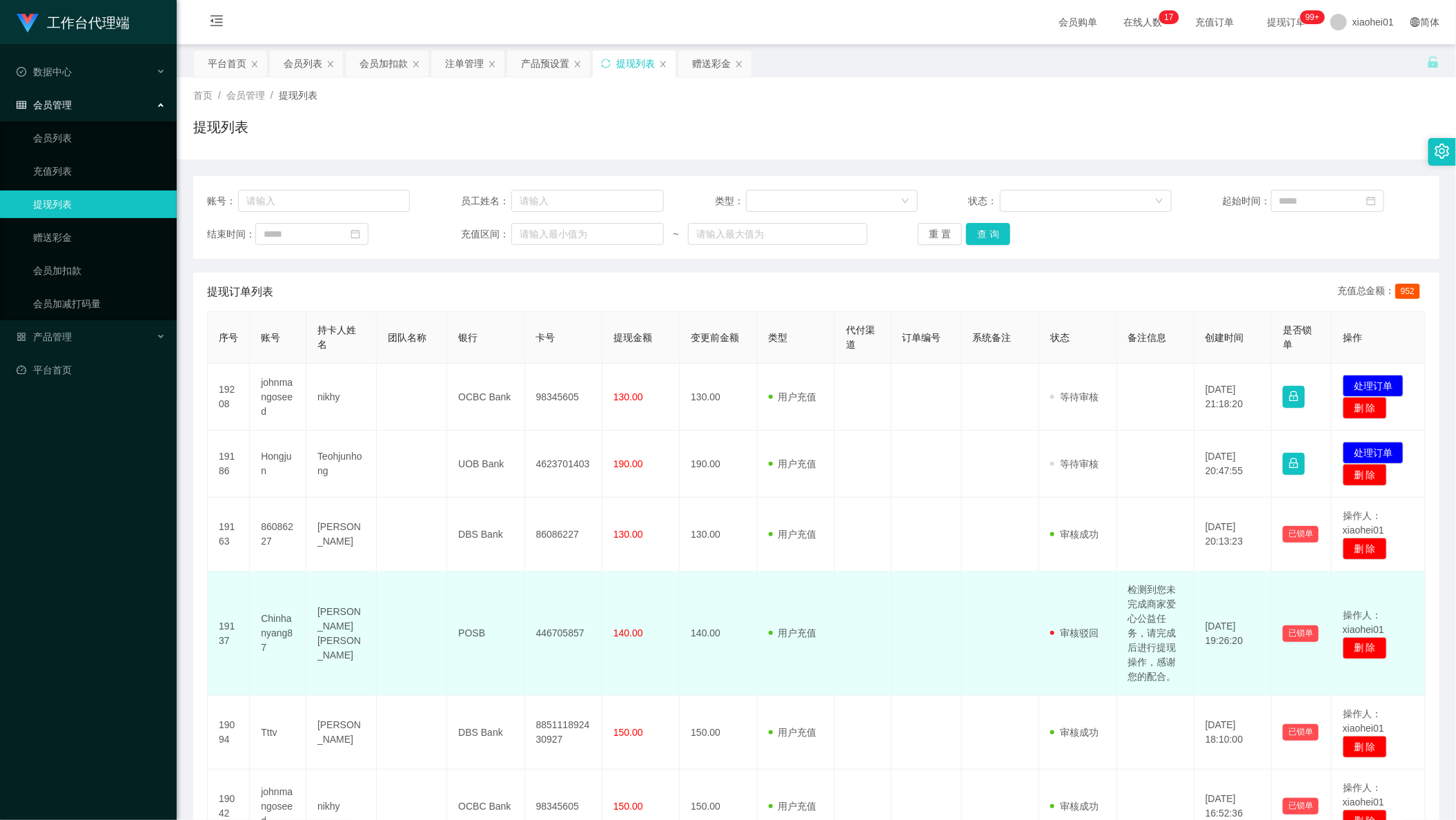
click at [338, 613] on td "[PERSON_NAME] [PERSON_NAME]" at bounding box center [341, 633] width 70 height 124
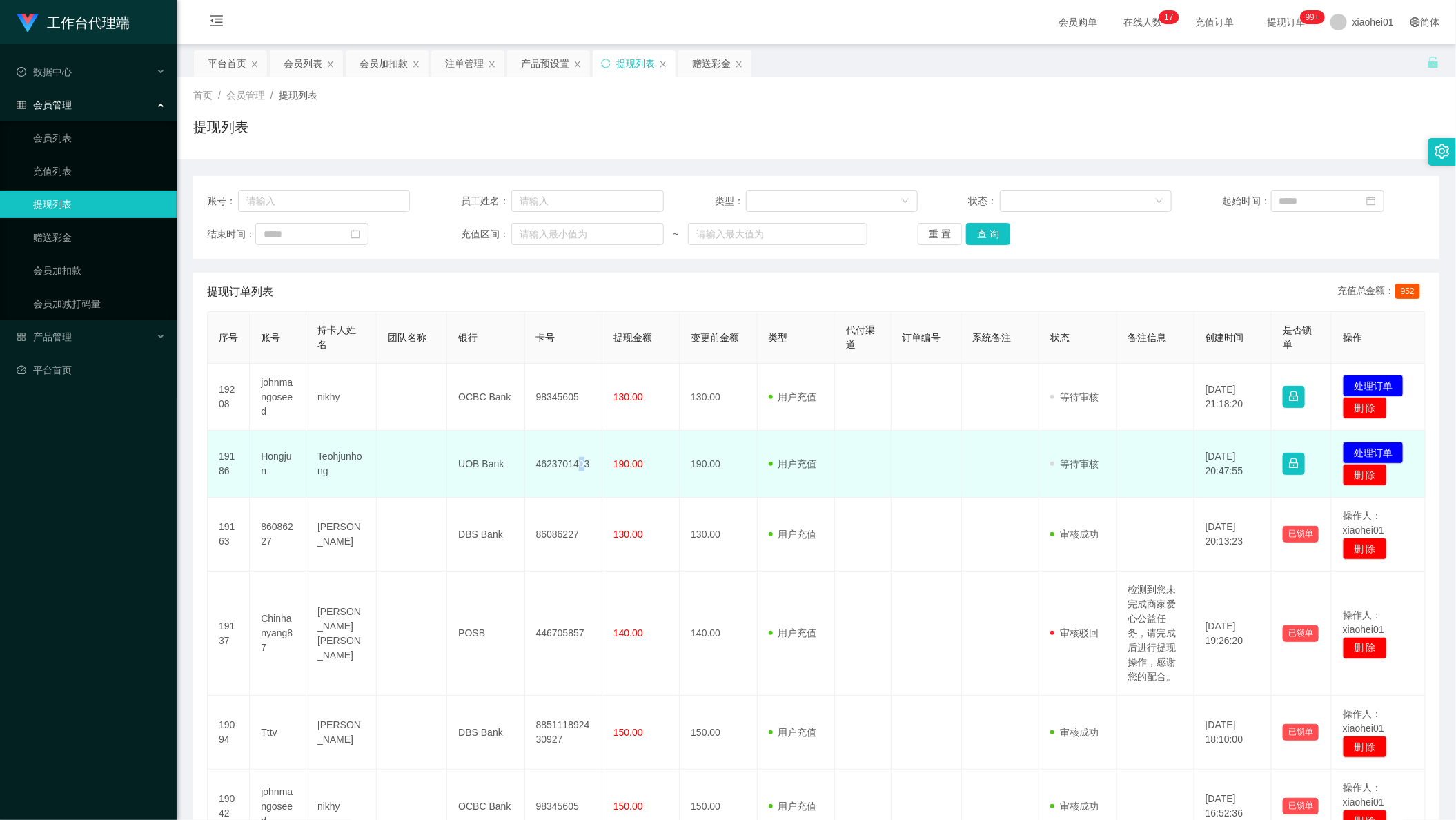
click at [577, 471] on td "4623701403" at bounding box center [564, 463] width 78 height 67
click at [570, 469] on td "4623701403" at bounding box center [564, 463] width 78 height 67
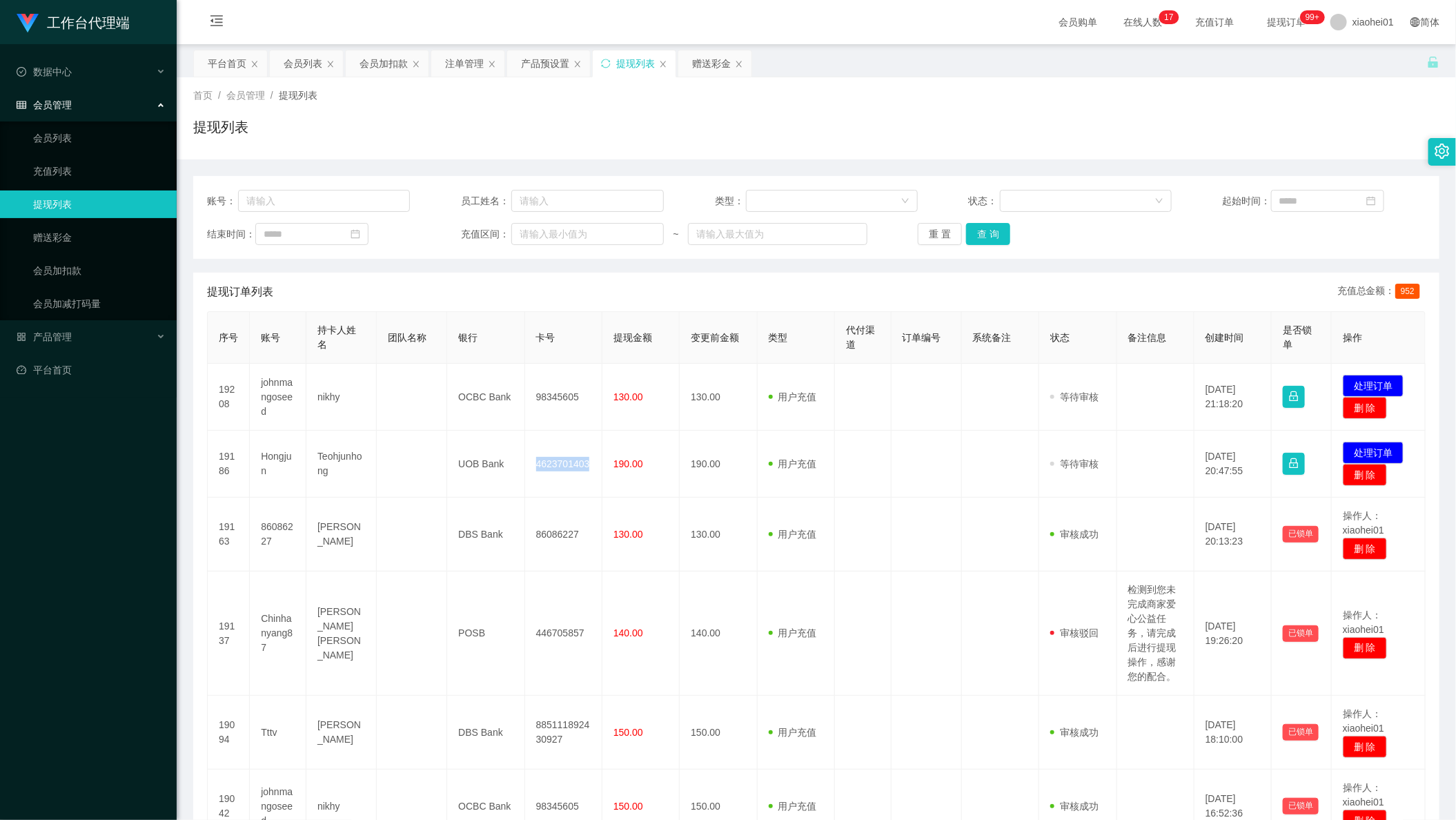
copy td "4623701403"
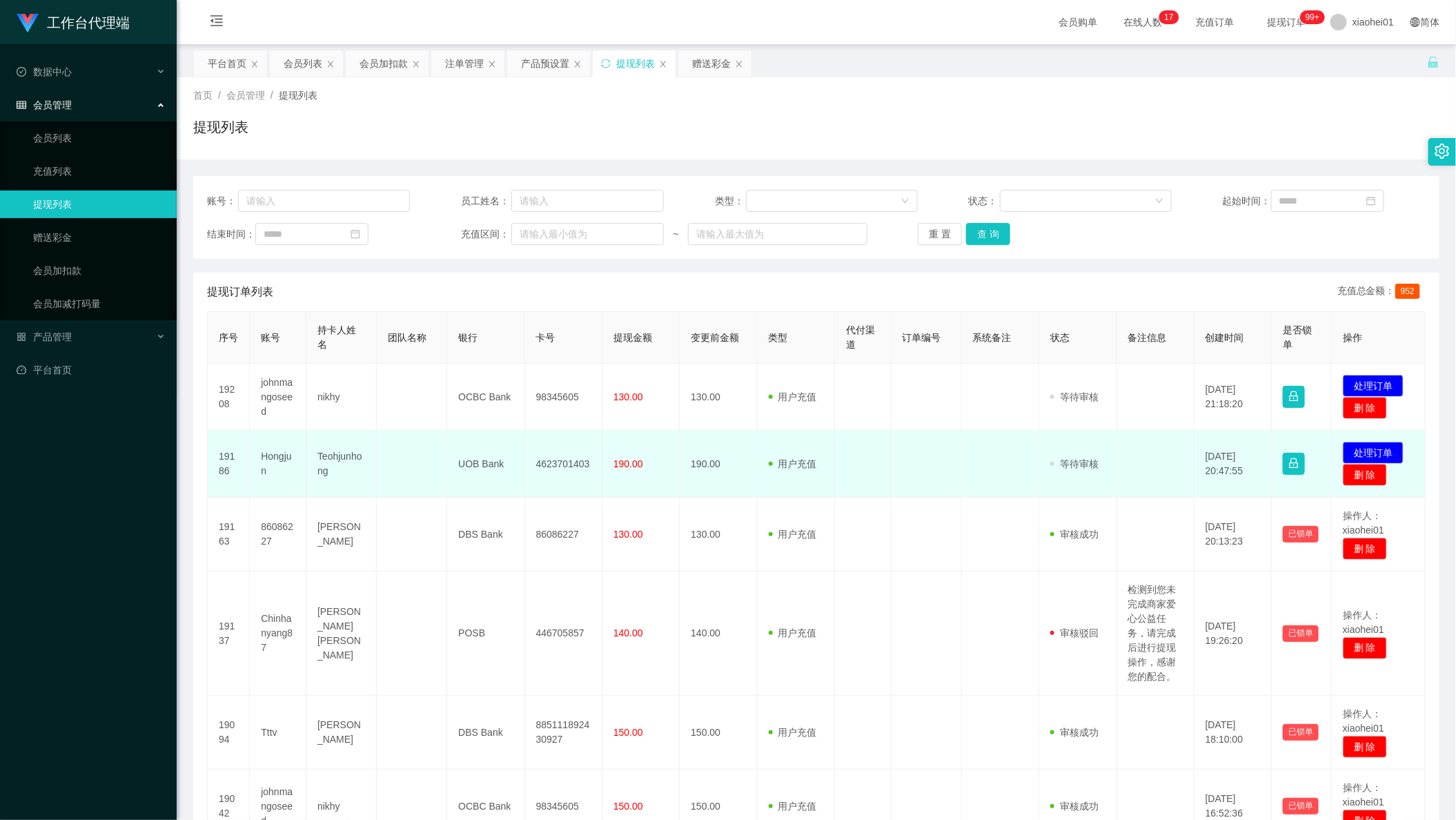
click at [1360, 441] on td "发起代付 处理订单 删 除" at bounding box center [1378, 463] width 94 height 67
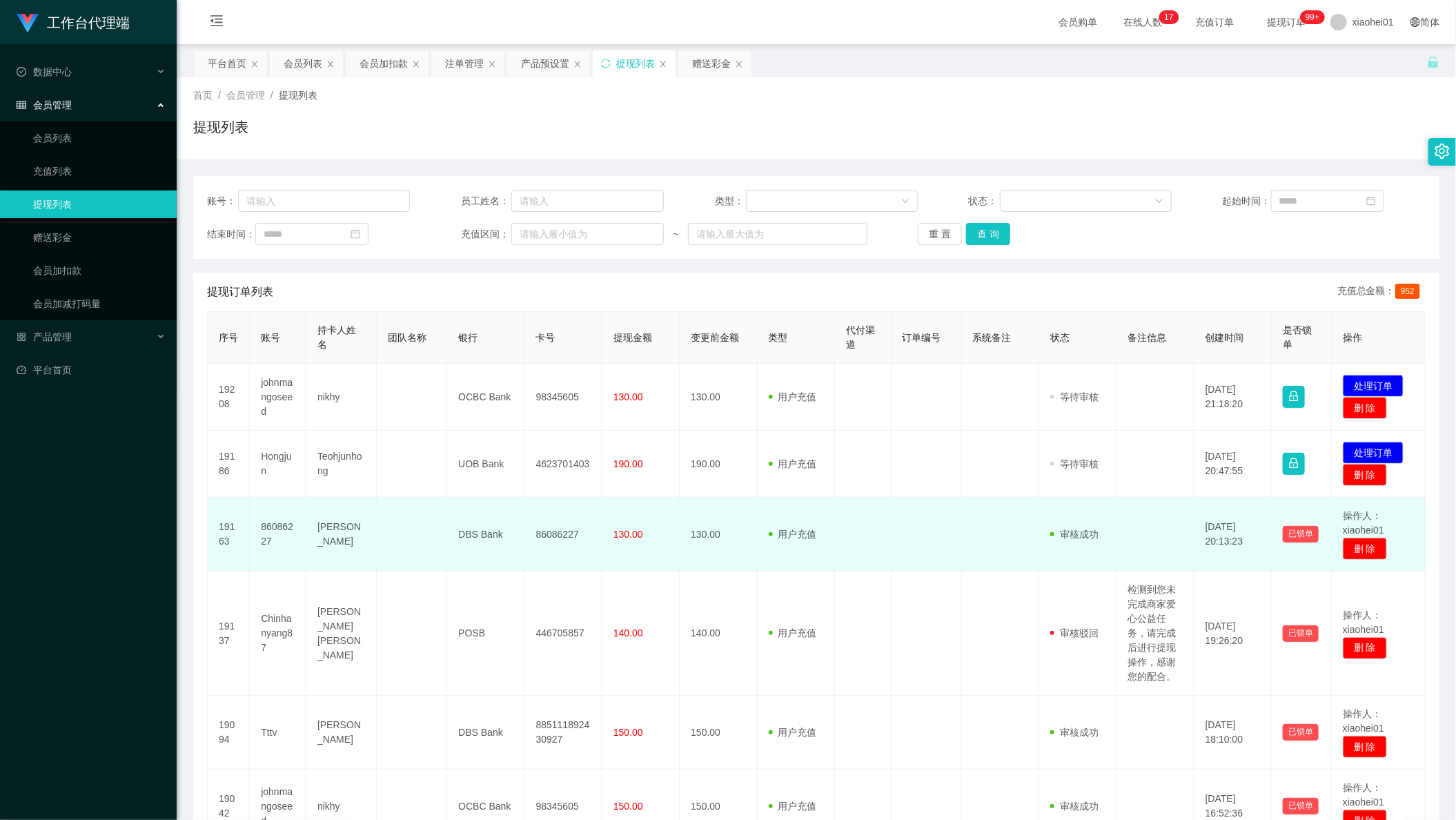
click at [978, 503] on td at bounding box center [1000, 534] width 78 height 74
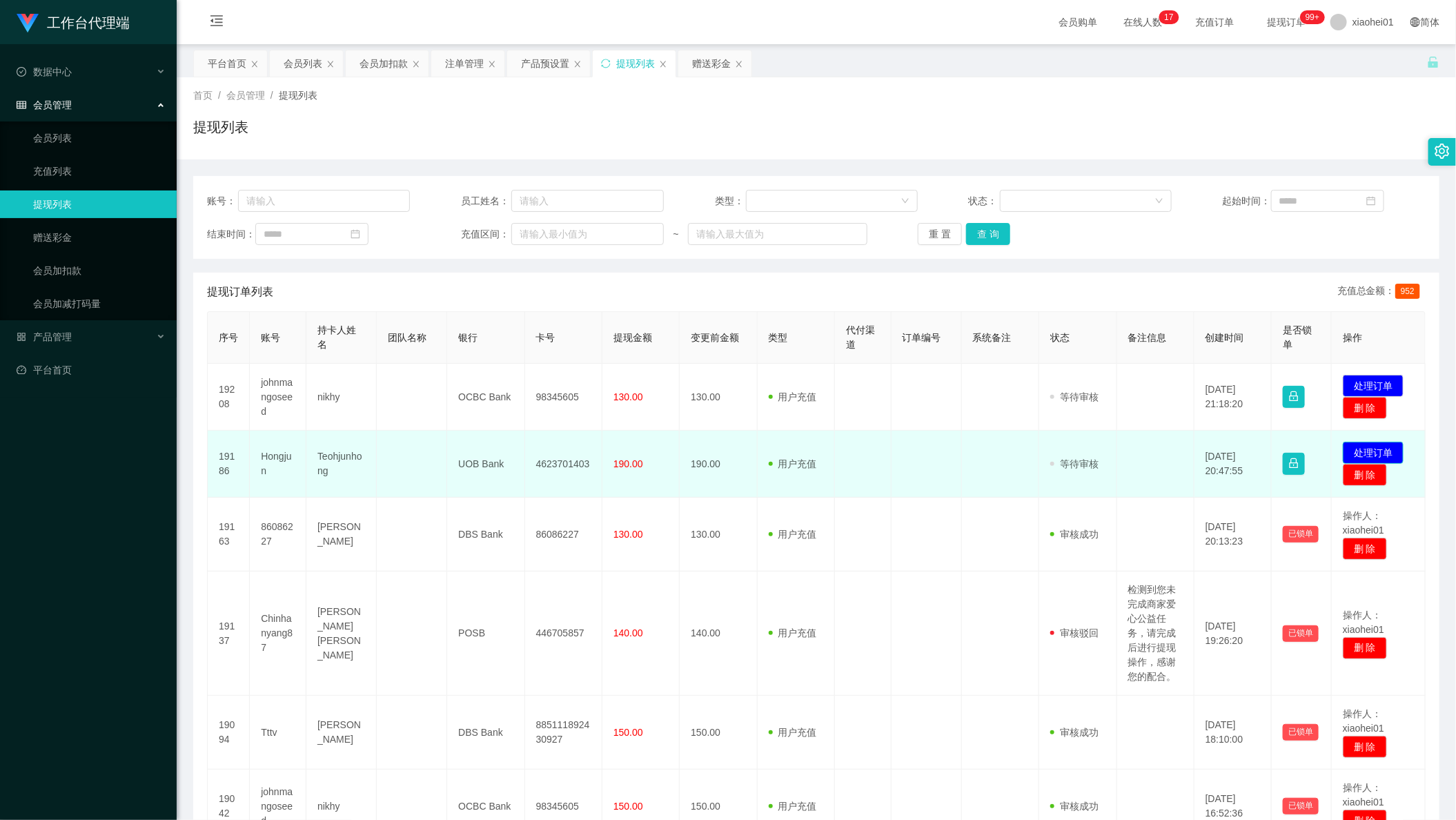
click at [1375, 449] on button "处理订单" at bounding box center [1373, 452] width 61 height 22
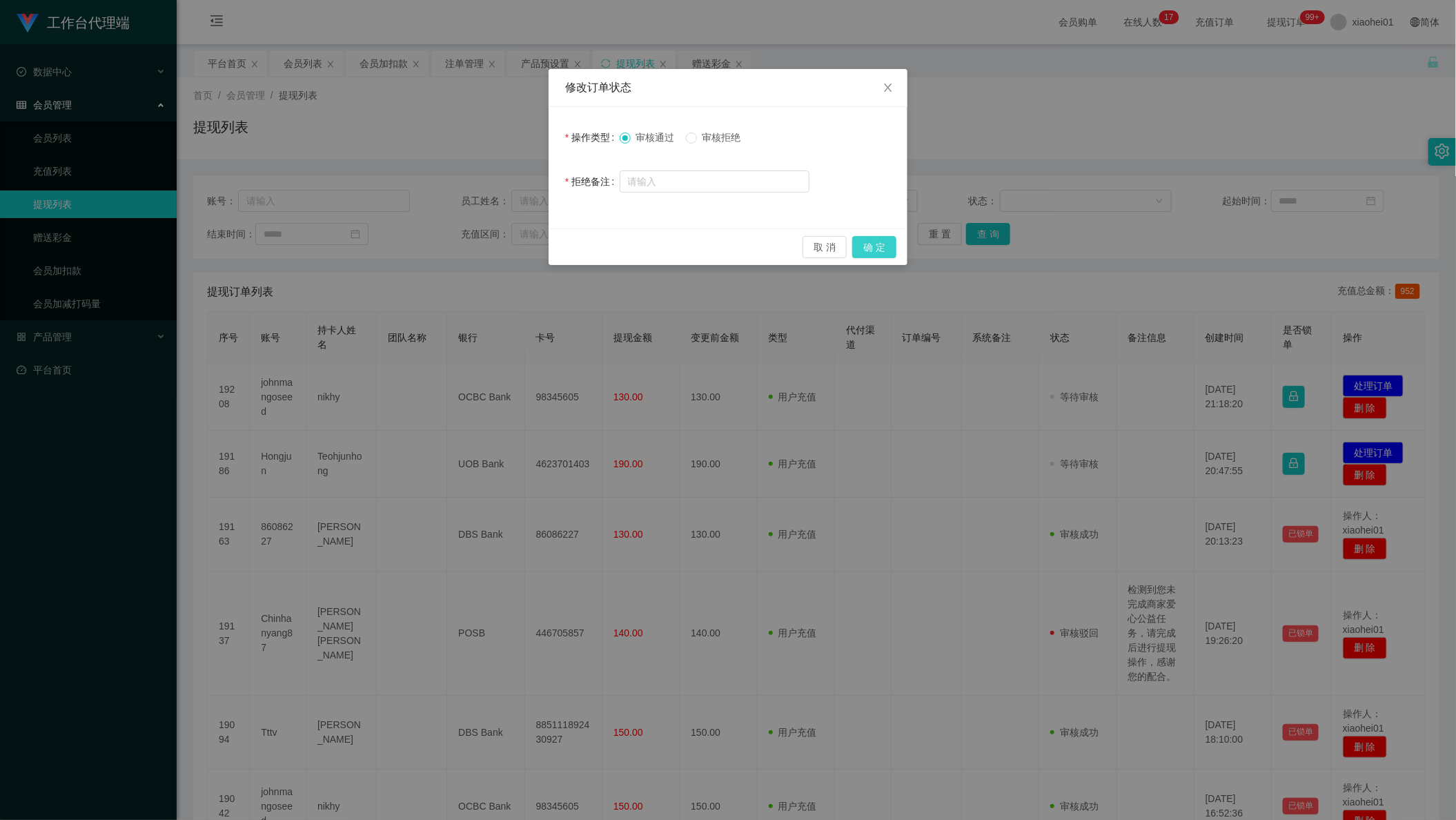
click at [868, 253] on button "确 定" at bounding box center [874, 247] width 44 height 22
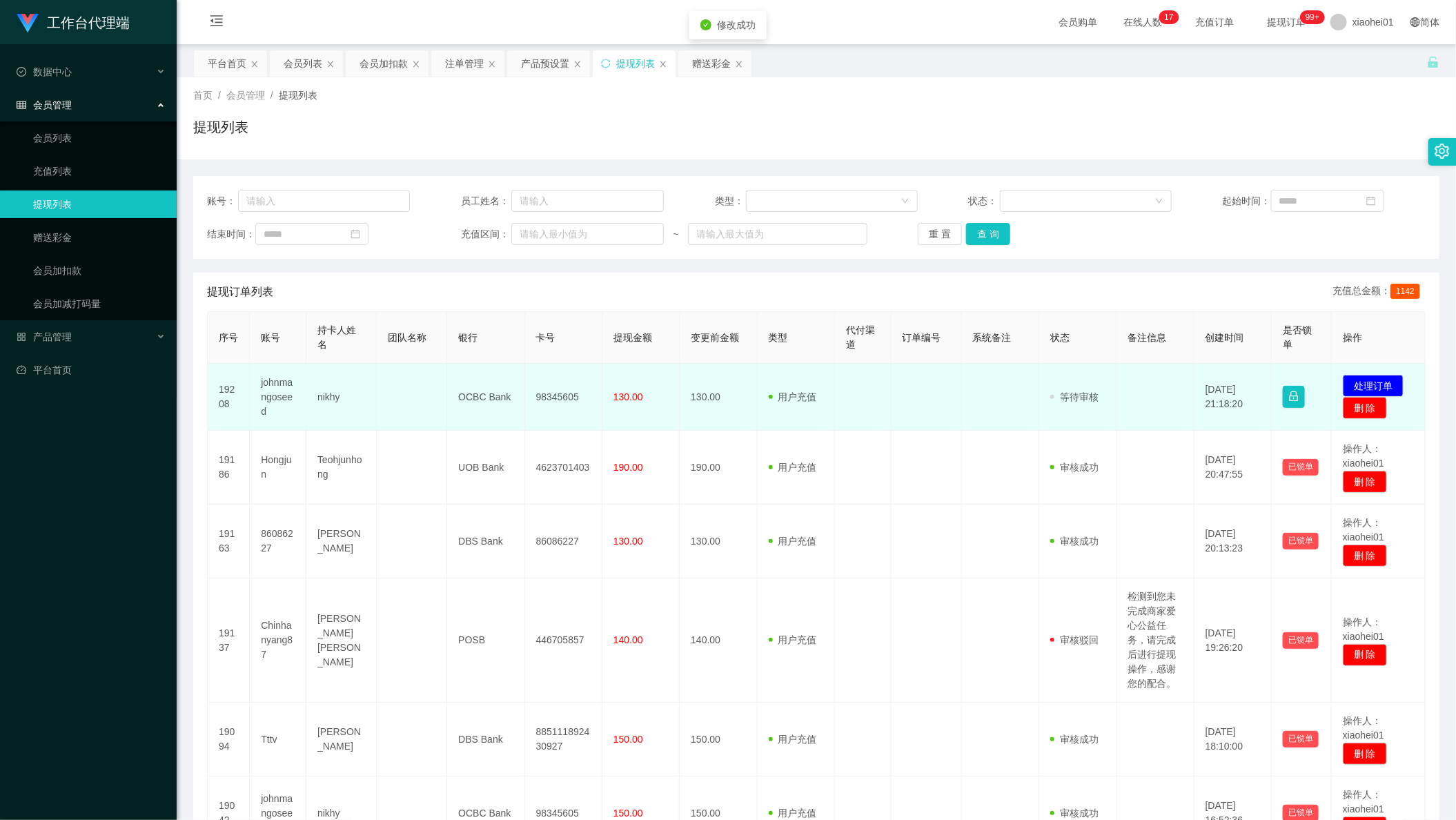
click at [551, 398] on td "98345605" at bounding box center [564, 397] width 78 height 67
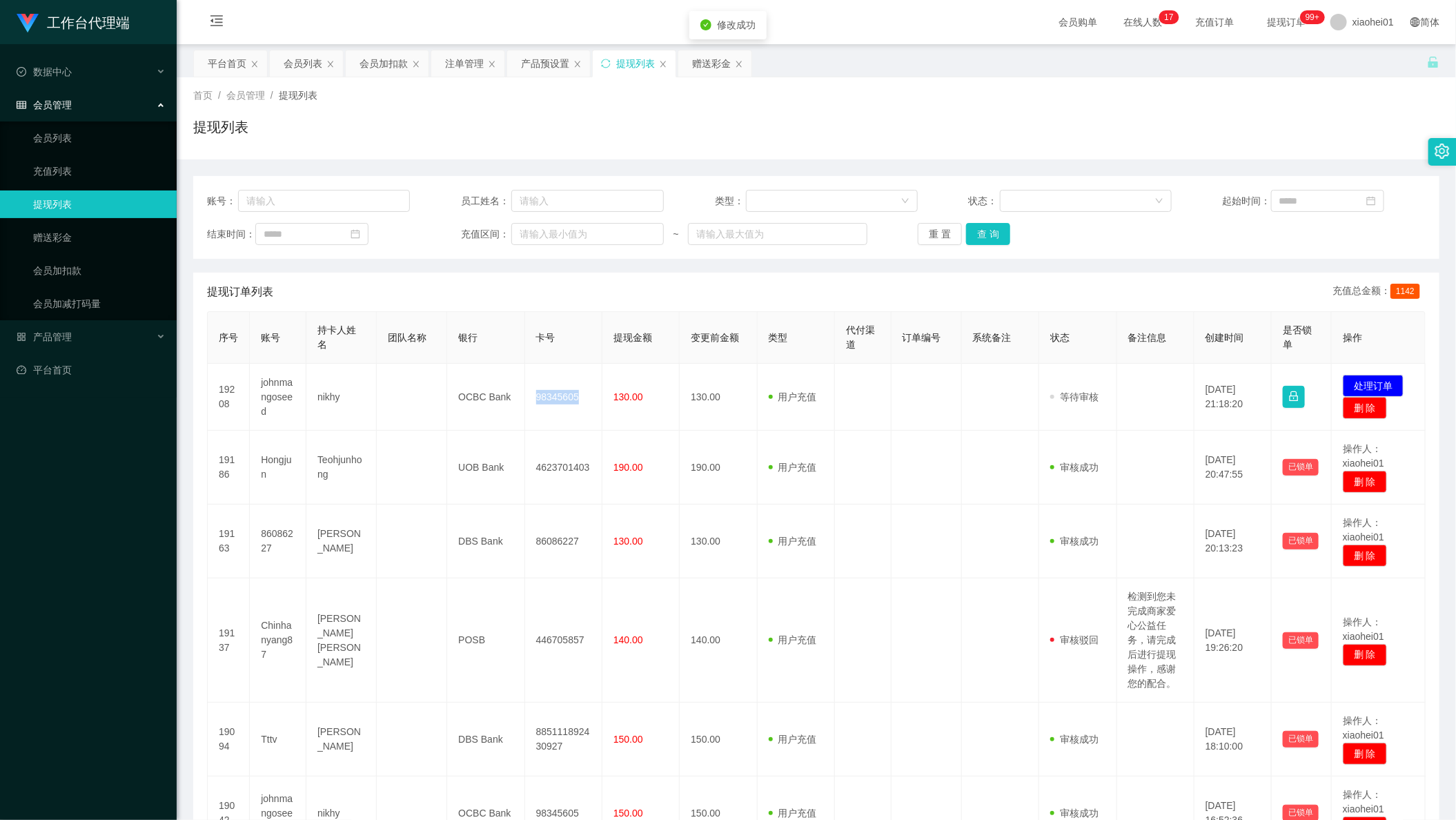
copy td "98345605"
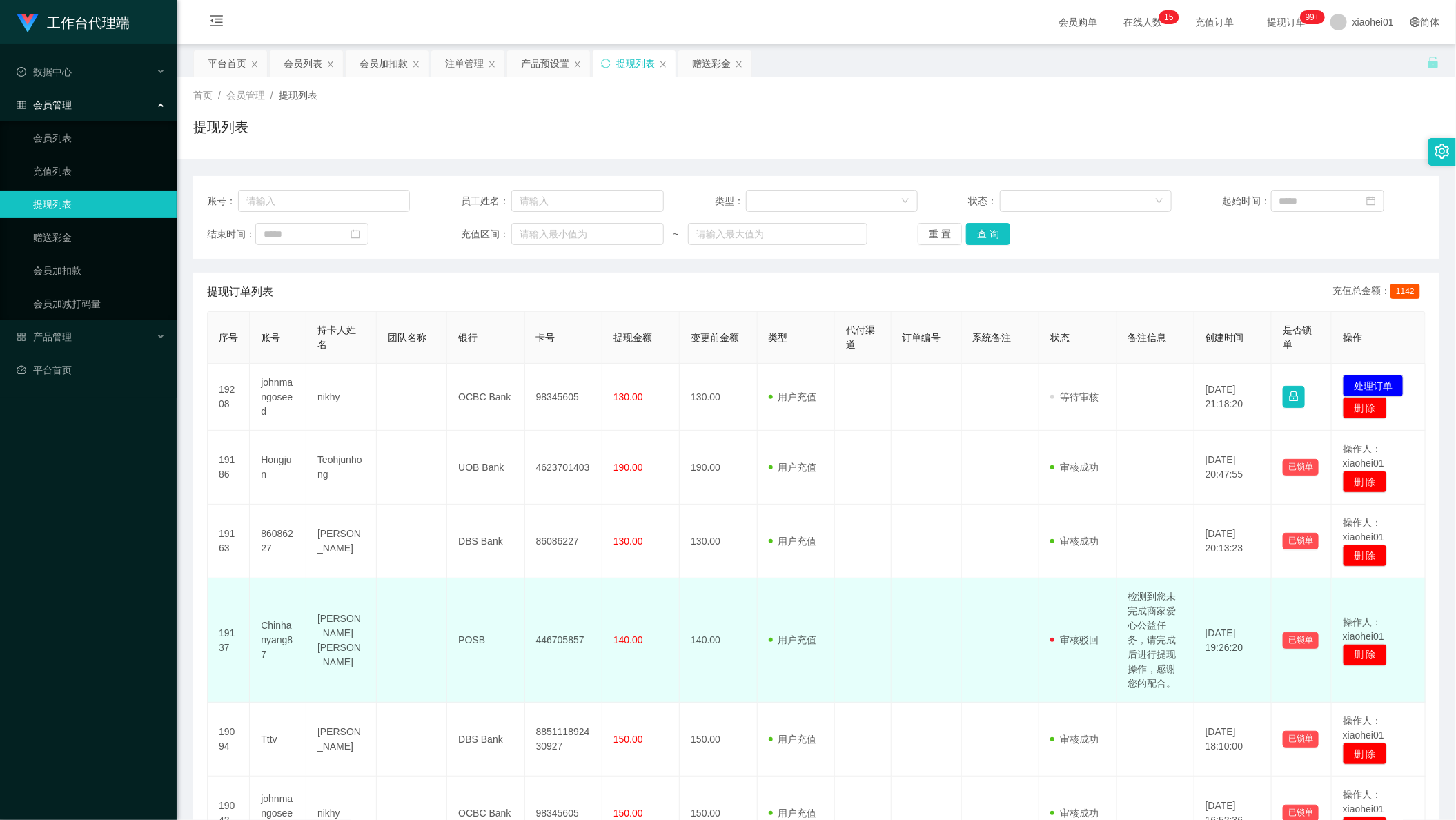
click at [442, 616] on td at bounding box center [411, 640] width 70 height 124
click at [370, 590] on td "[PERSON_NAME] [PERSON_NAME]" at bounding box center [341, 640] width 70 height 124
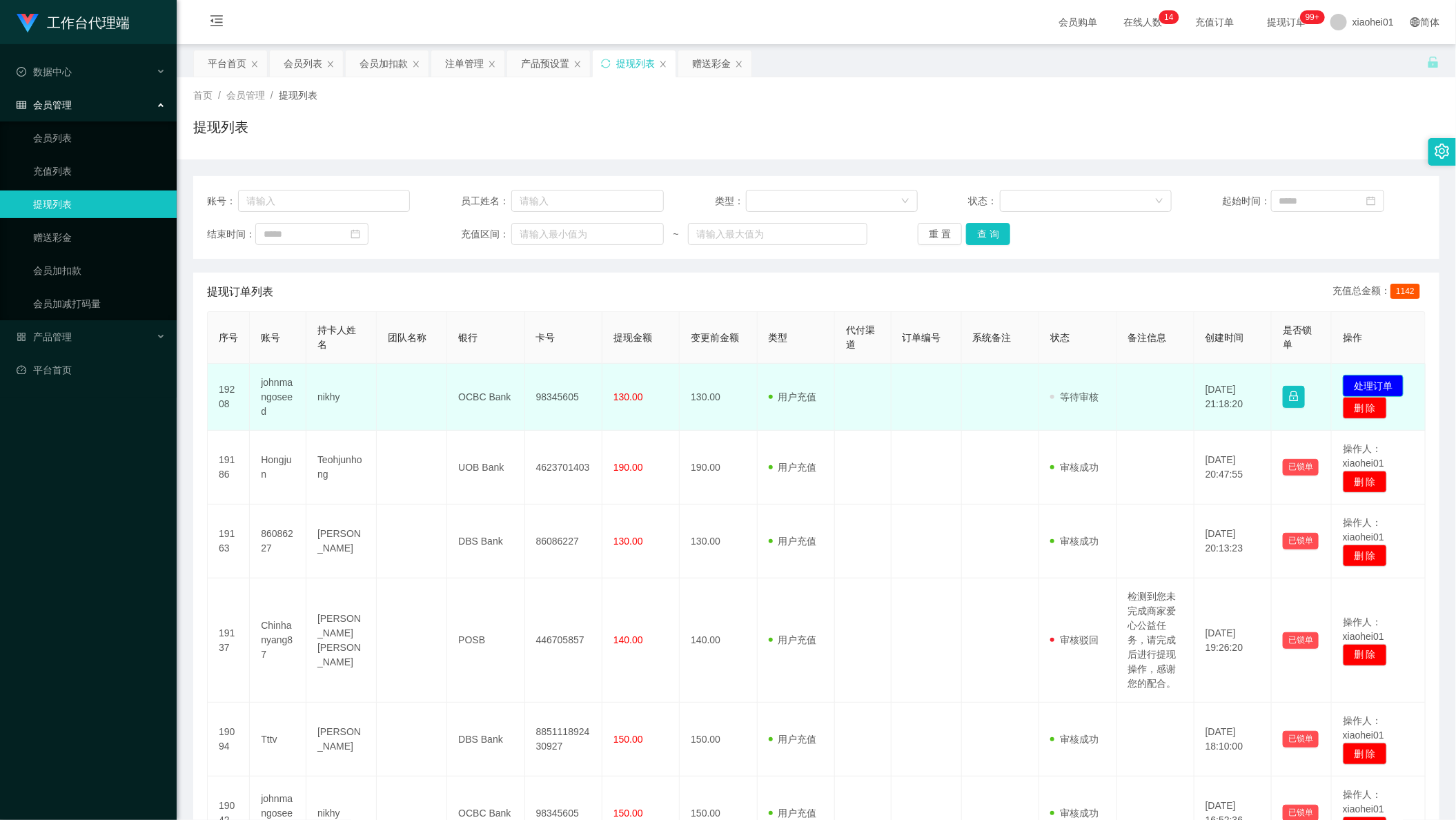
click at [1383, 383] on button "处理订单" at bounding box center [1373, 386] width 61 height 22
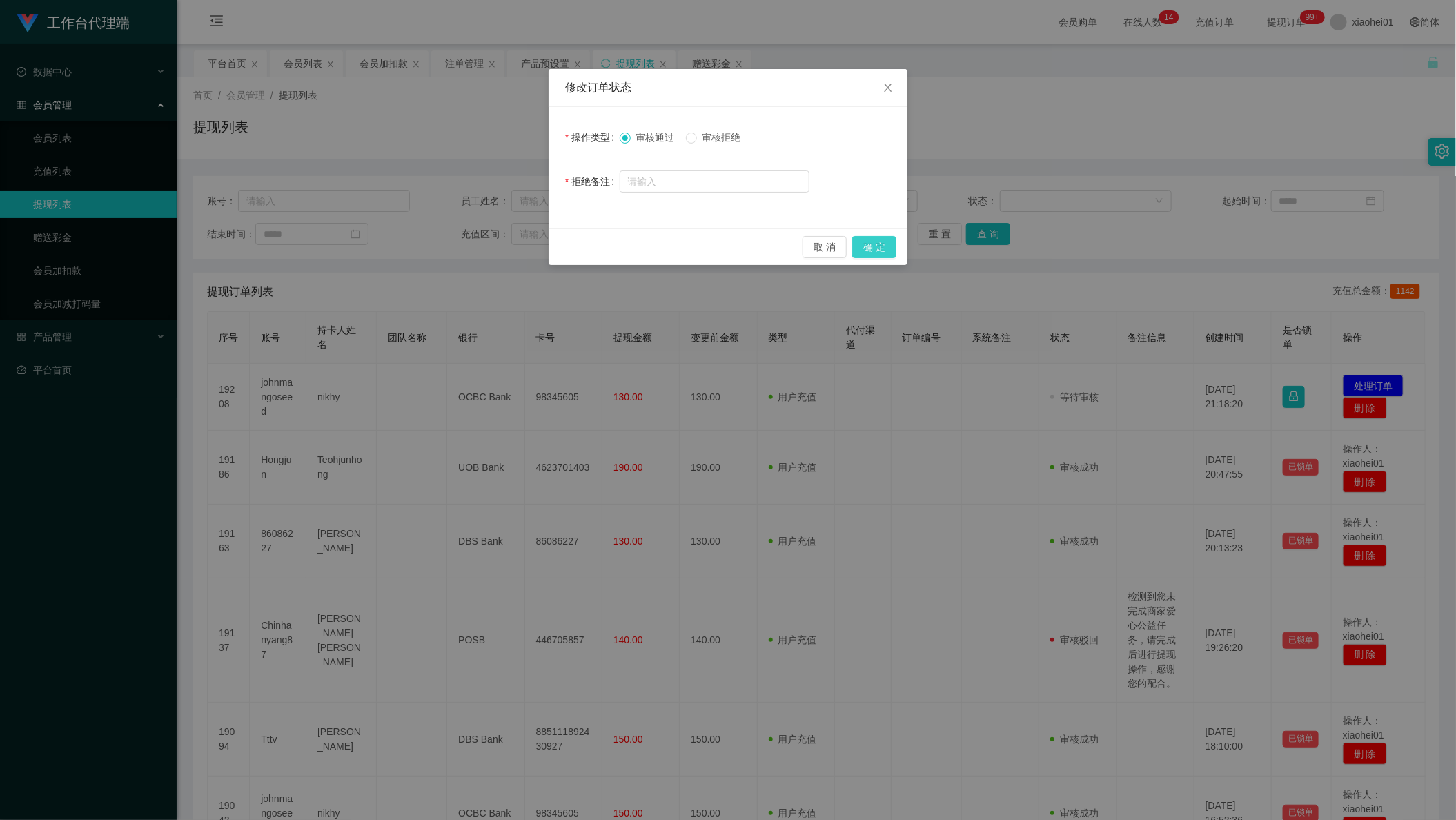
click at [887, 248] on button "确 定" at bounding box center [874, 247] width 44 height 22
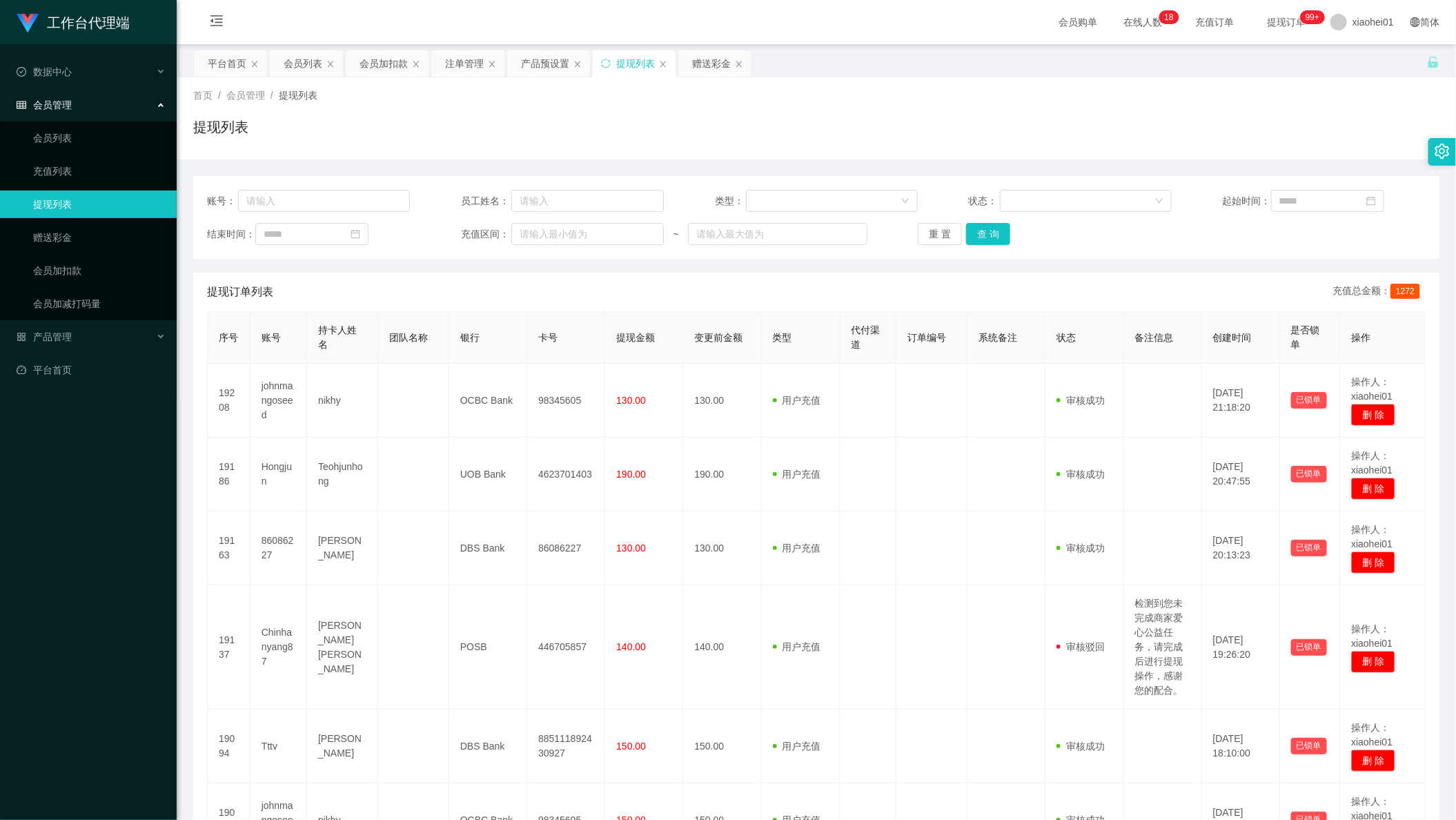
click at [1357, 185] on div "账号： 员工姓名： 类型： 状态： 起始时间： 结束时间： 充值区间： ~ 重 置 查 询" at bounding box center [816, 217] width 1246 height 83
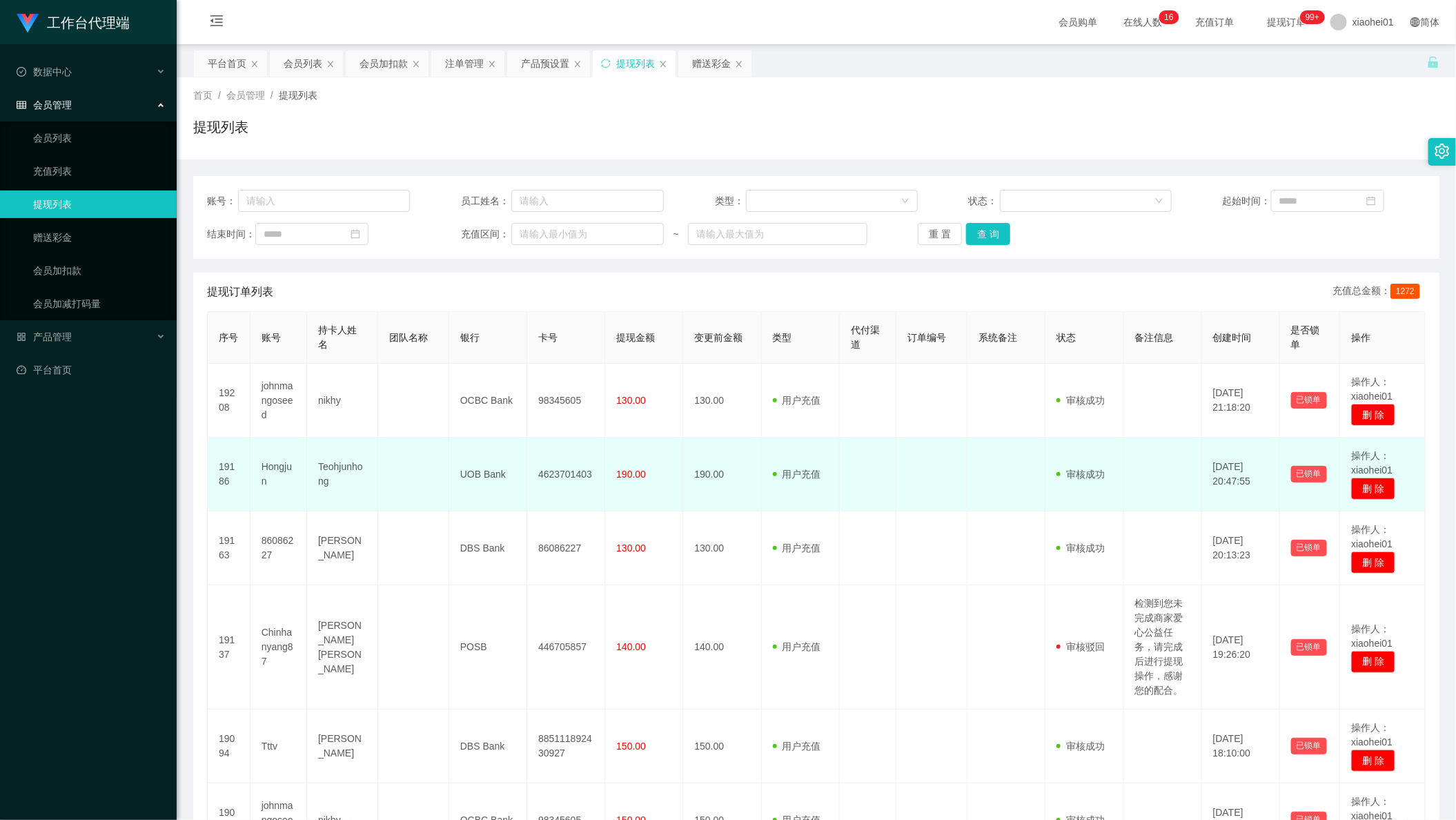
click at [383, 481] on td at bounding box center [413, 474] width 71 height 74
click at [848, 446] on td at bounding box center [868, 474] width 57 height 74
